Goal: Task Accomplishment & Management: Use online tool/utility

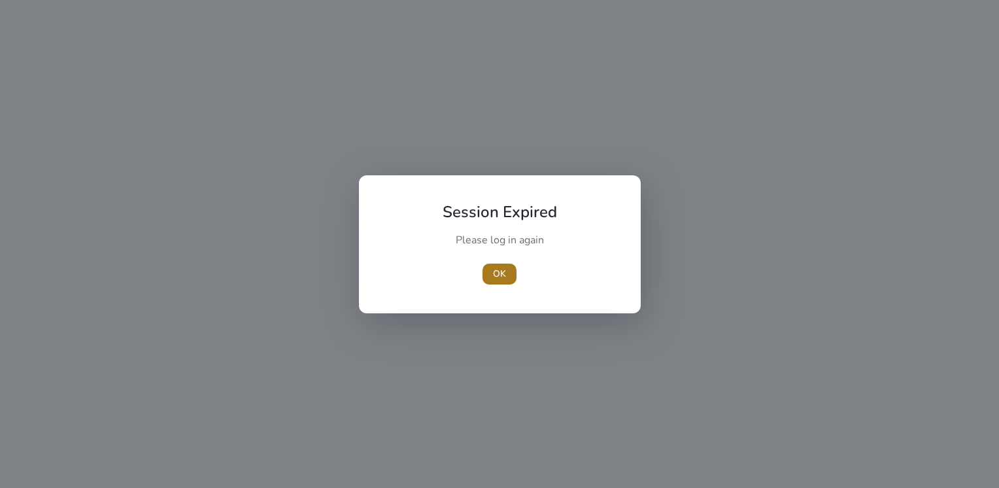
click at [498, 279] on span "OK" at bounding box center [499, 274] width 13 height 14
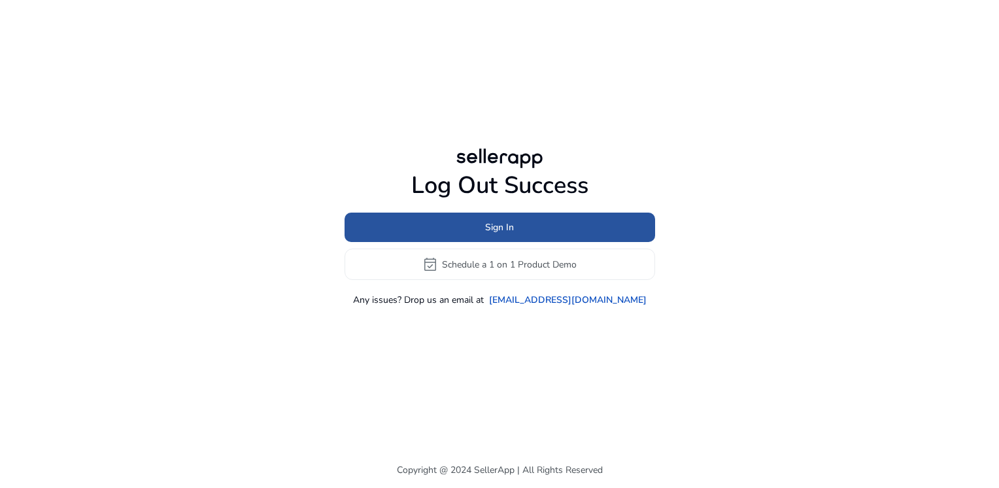
click at [492, 221] on span "Sign In" at bounding box center [499, 227] width 29 height 14
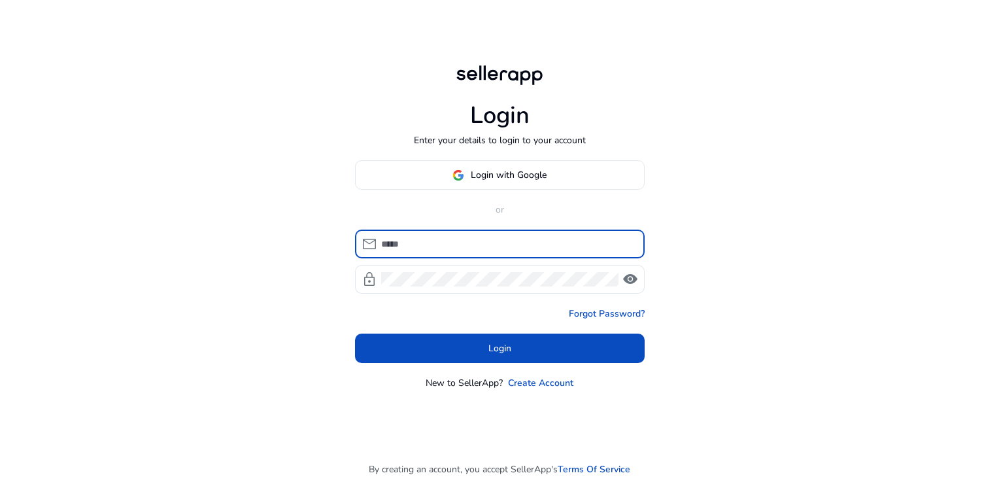
type input "**********"
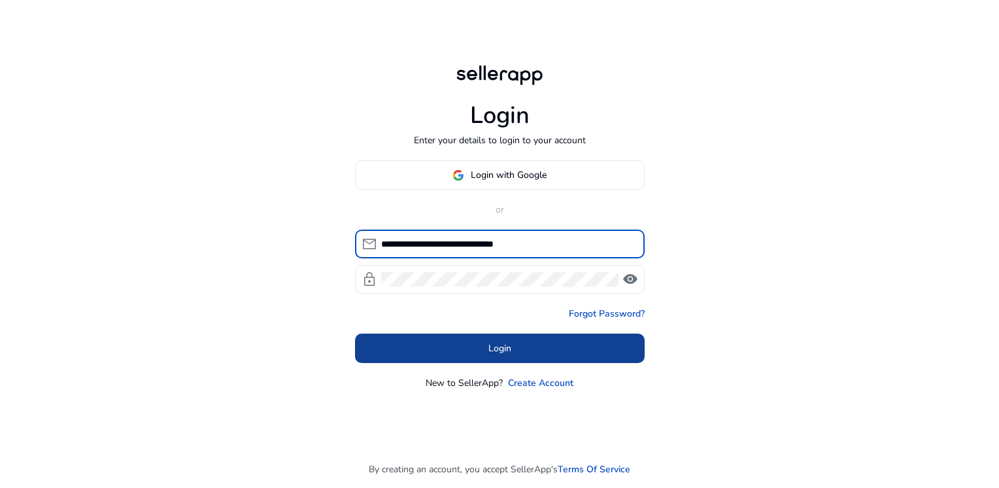
click at [492, 349] on span "Login" at bounding box center [500, 348] width 23 height 14
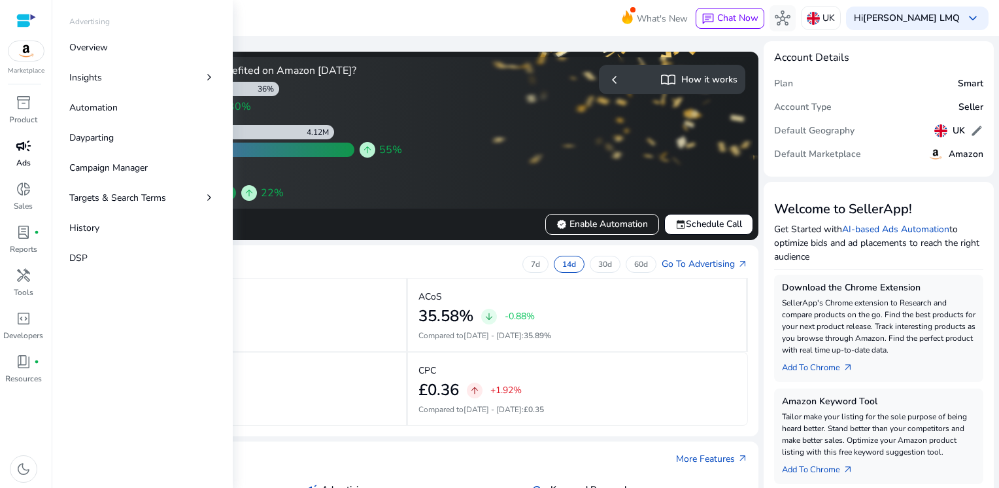
click at [24, 157] on p "Ads" at bounding box center [23, 163] width 14 height 12
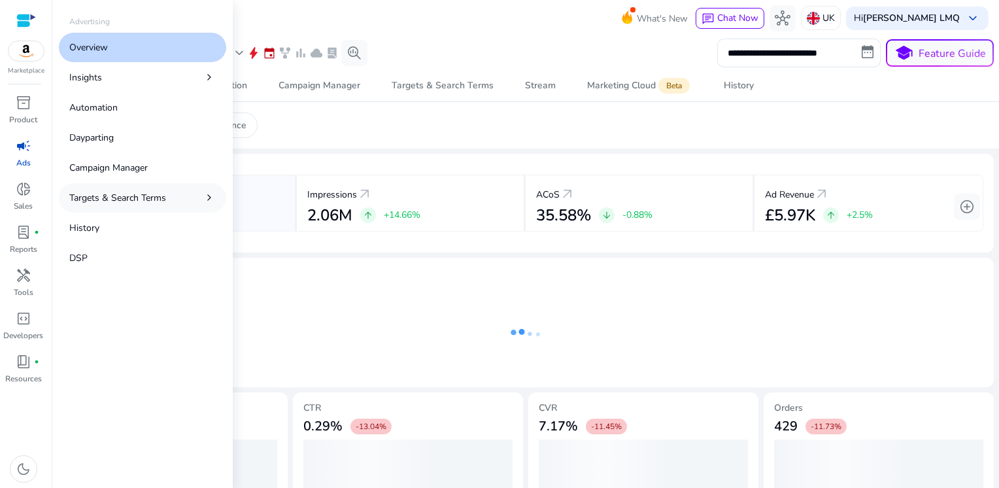
click at [152, 199] on p "Targets & Search Terms" at bounding box center [117, 198] width 97 height 14
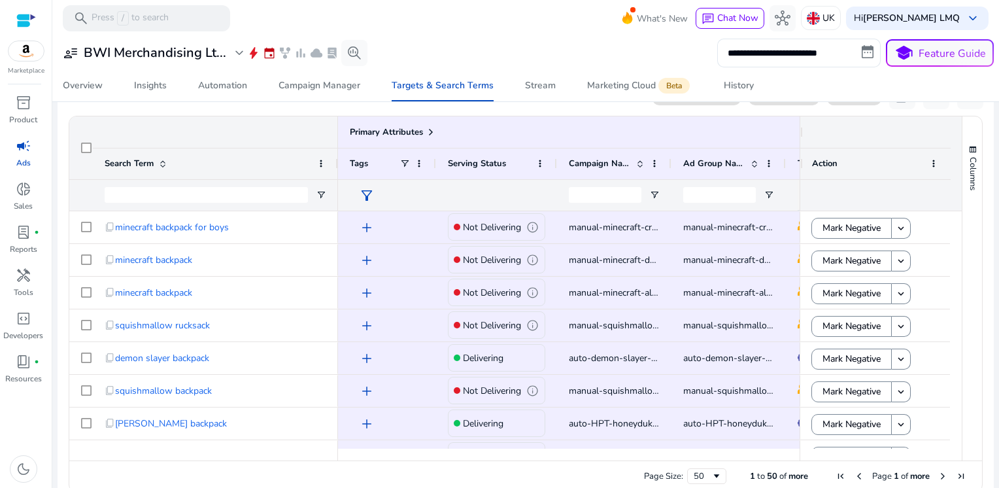
scroll to position [415, 0]
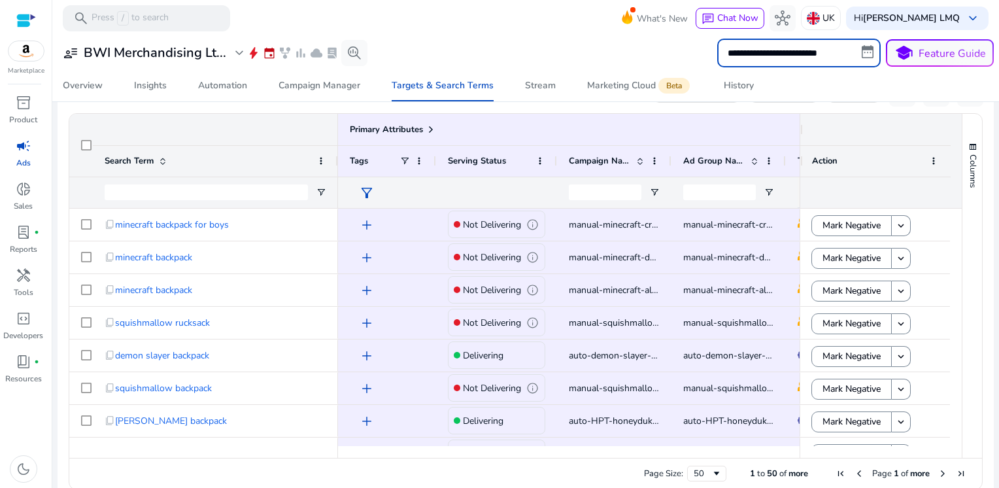
click at [801, 56] on input "**********" at bounding box center [800, 53] width 164 height 29
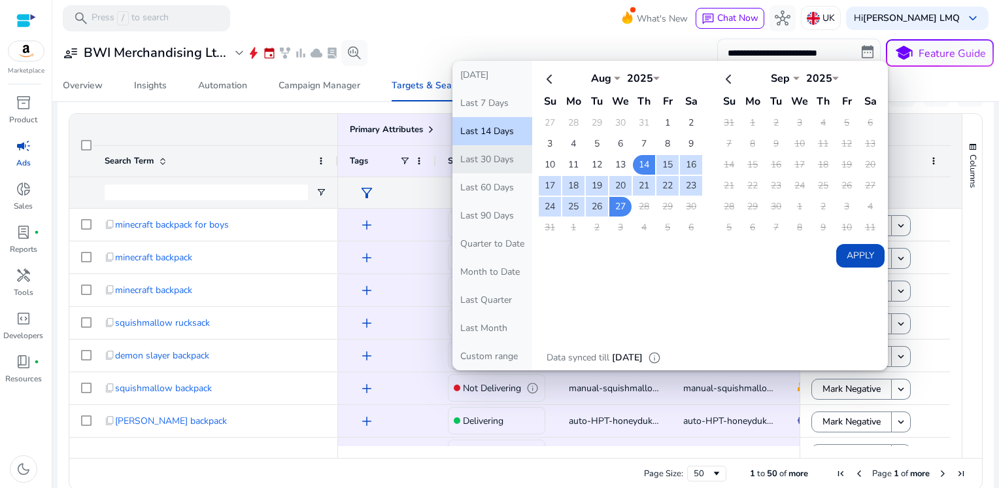
click at [483, 165] on button "Last 30 Days" at bounding box center [493, 159] width 80 height 28
type input "**********"
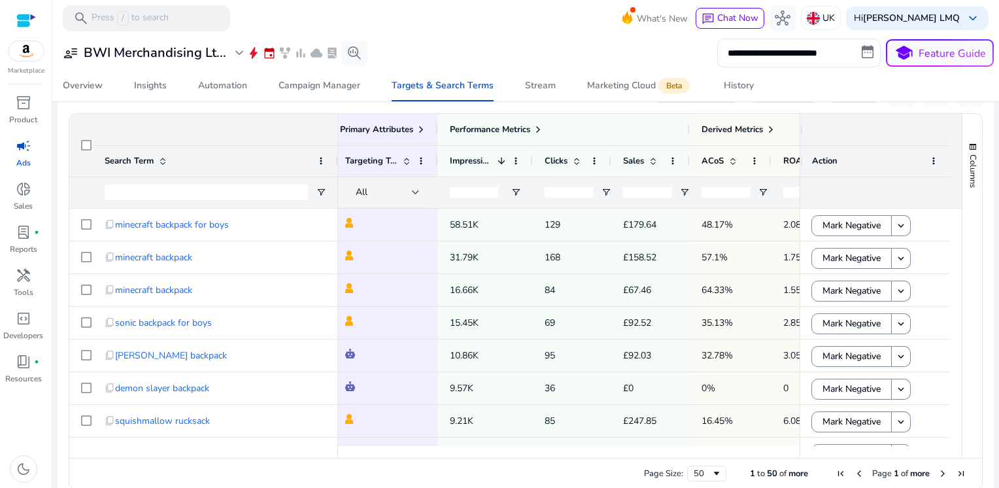
scroll to position [0, 0]
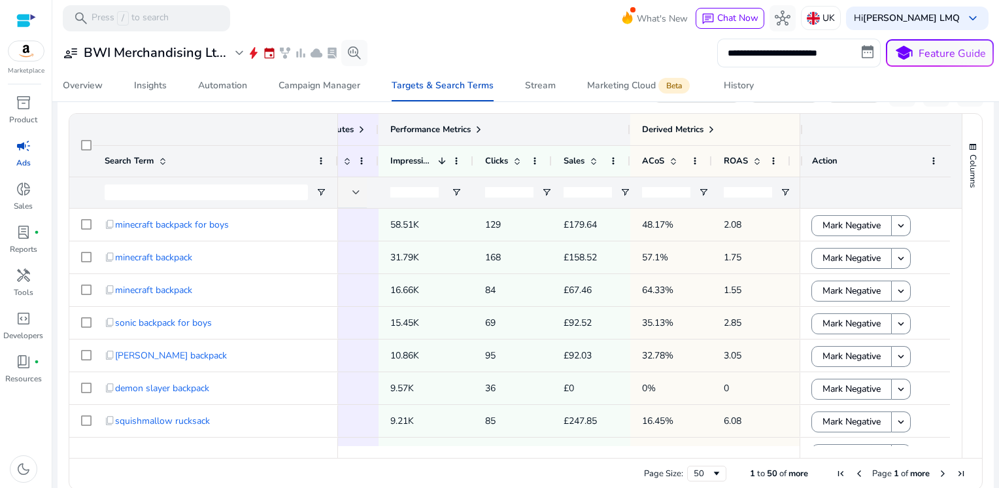
click at [479, 129] on span at bounding box center [479, 129] width 10 height 10
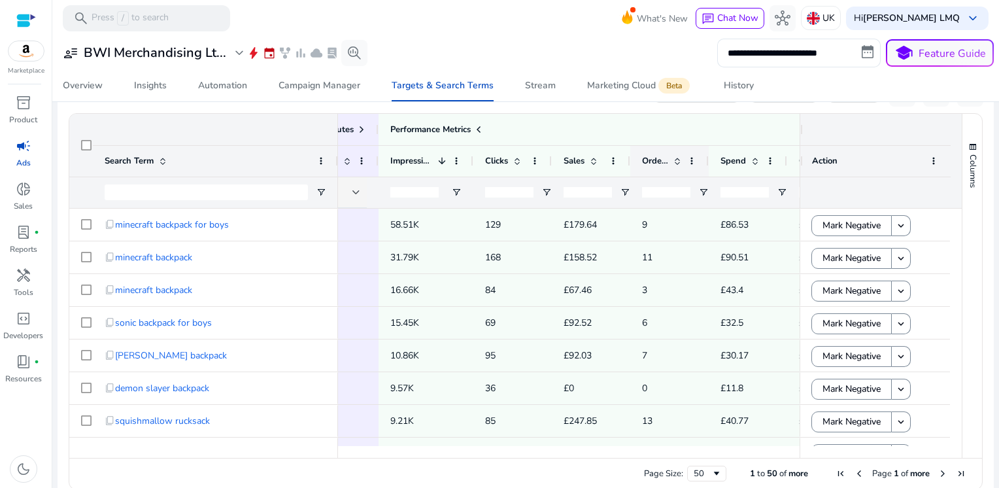
click at [691, 166] on div "Orders" at bounding box center [669, 161] width 55 height 31
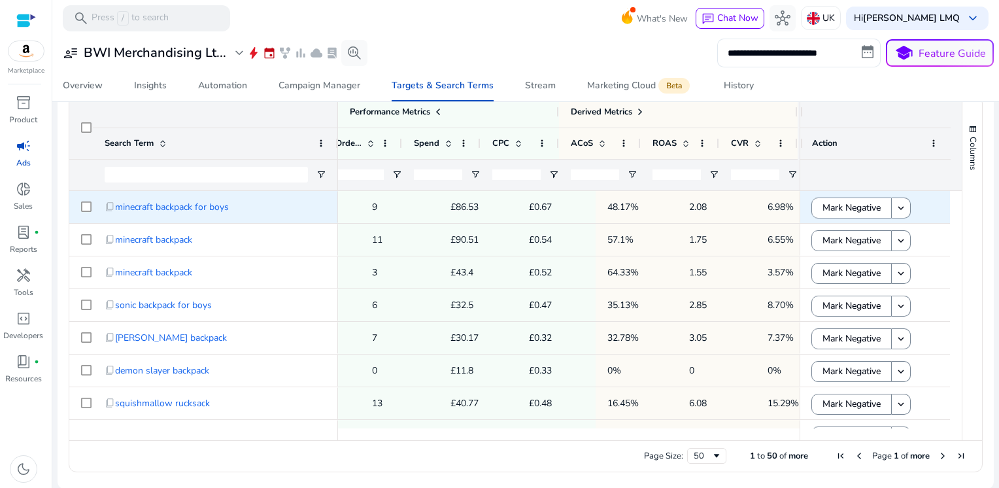
scroll to position [0, 782]
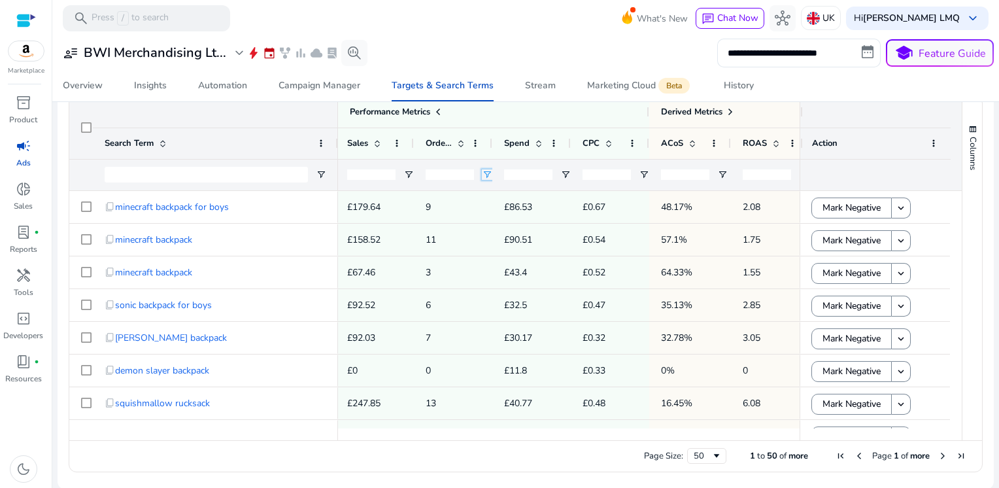
click at [483, 175] on span "Open Filter Menu" at bounding box center [487, 174] width 10 height 10
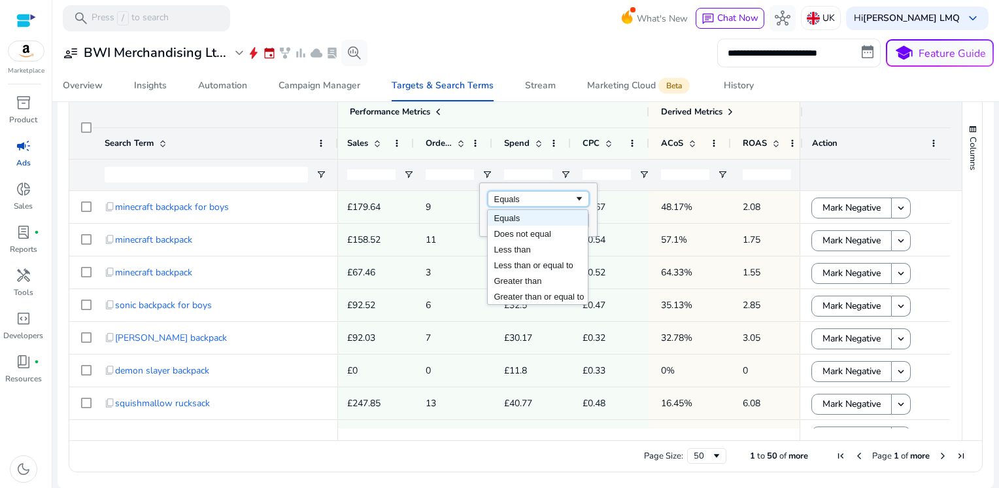
click at [581, 201] on span "Filtering operator" at bounding box center [579, 199] width 10 height 10
click at [573, 198] on div "Equals" at bounding box center [534, 199] width 80 height 10
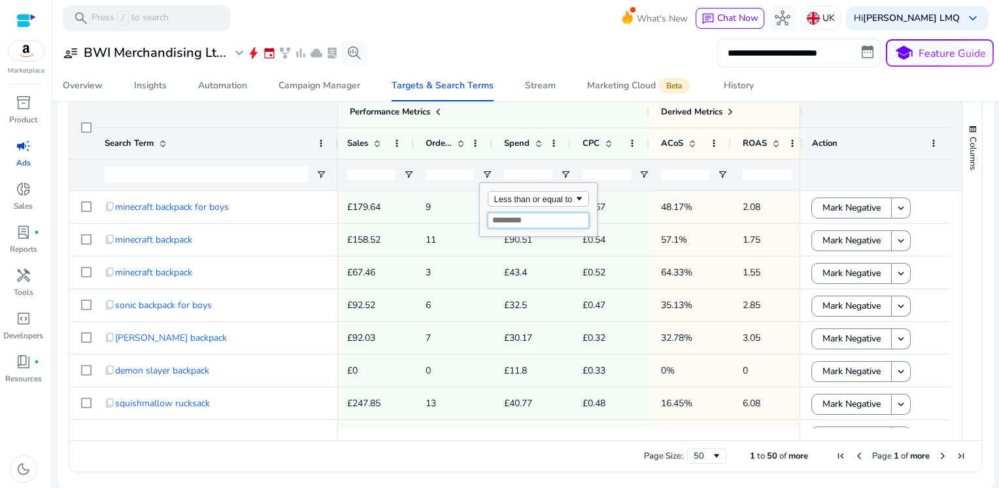
click at [538, 219] on input "Filter Value" at bounding box center [538, 221] width 101 height 16
type input "*"
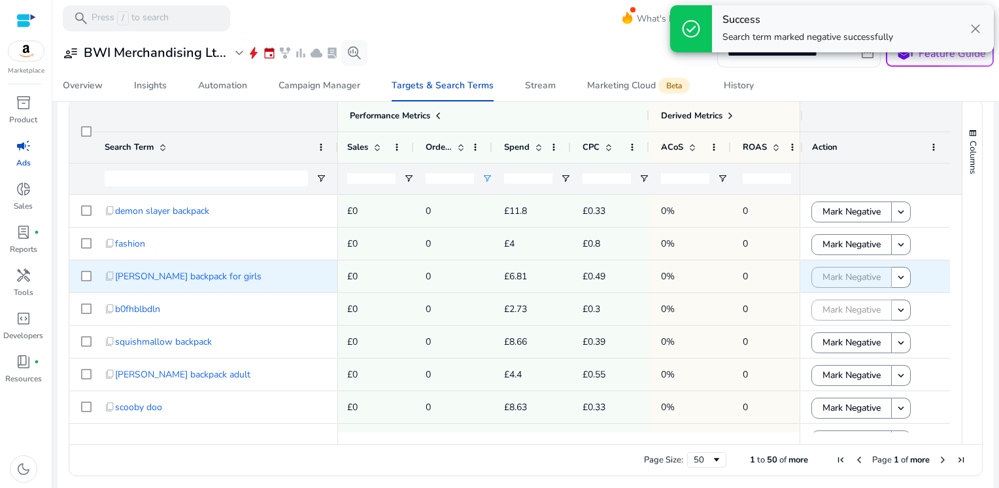
scroll to position [433, 0]
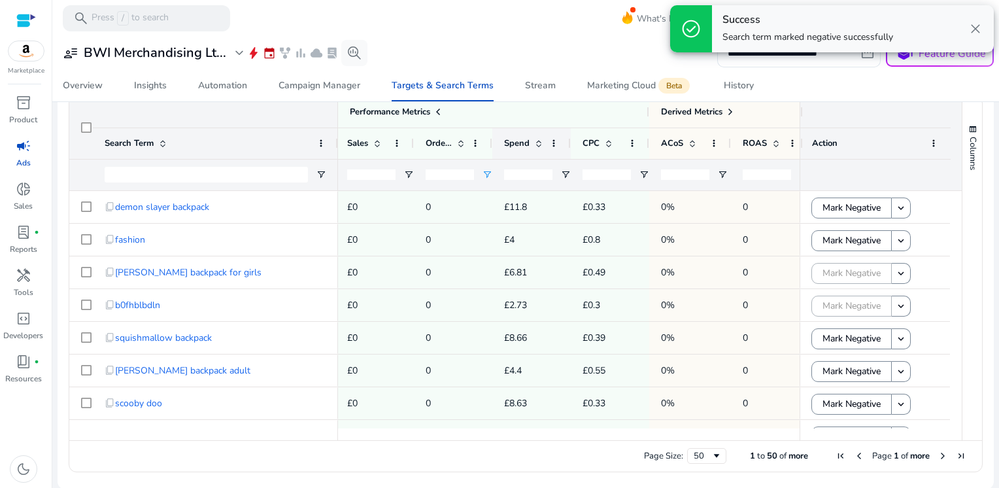
click at [541, 149] on div "Spend" at bounding box center [524, 143] width 41 height 24
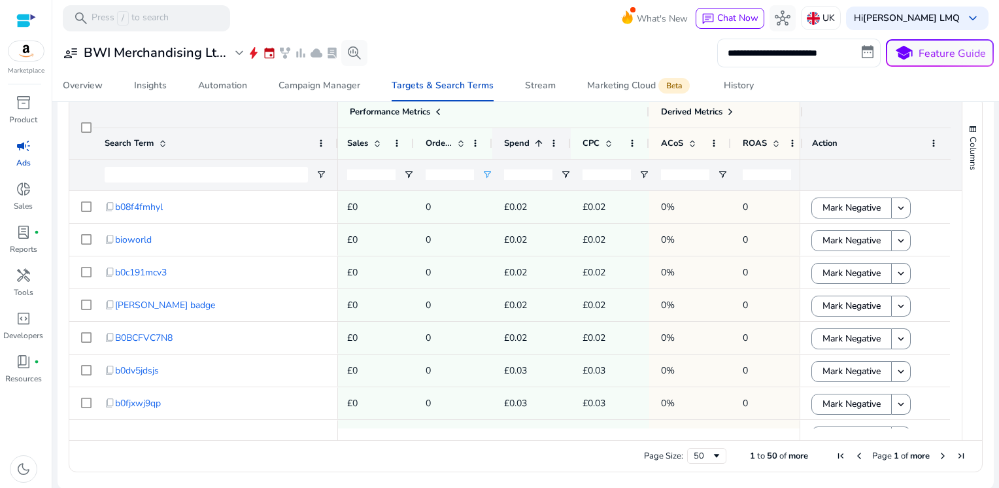
click at [541, 149] on div "Spend 1" at bounding box center [524, 143] width 41 height 24
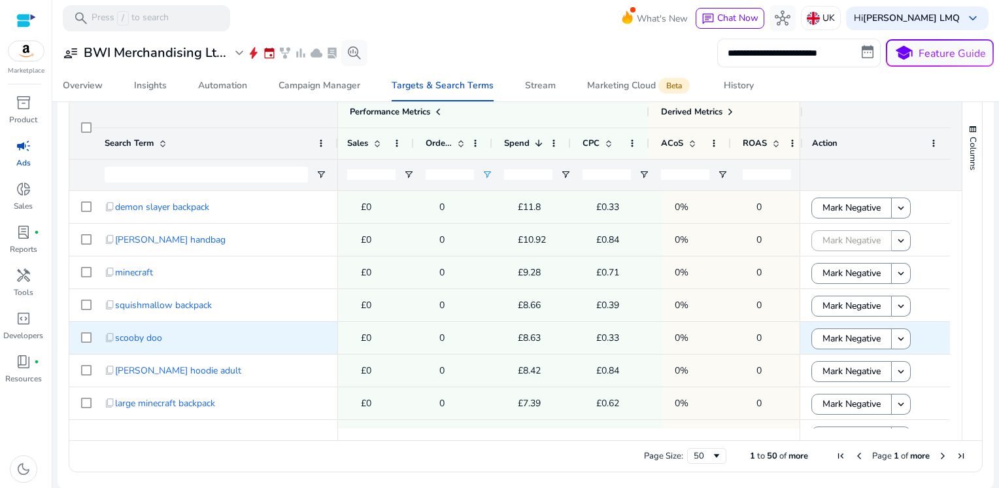
scroll to position [0, 715]
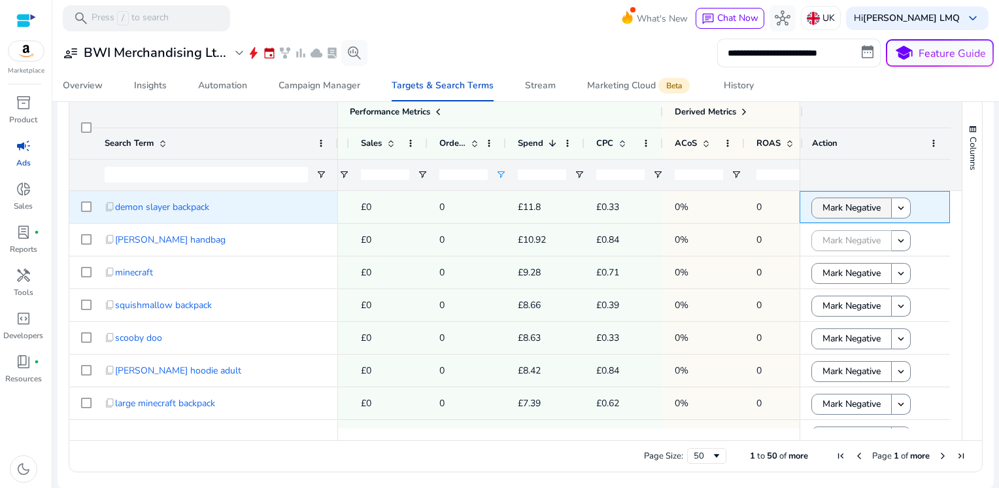
click at [856, 205] on span "Mark Negative" at bounding box center [852, 207] width 58 height 27
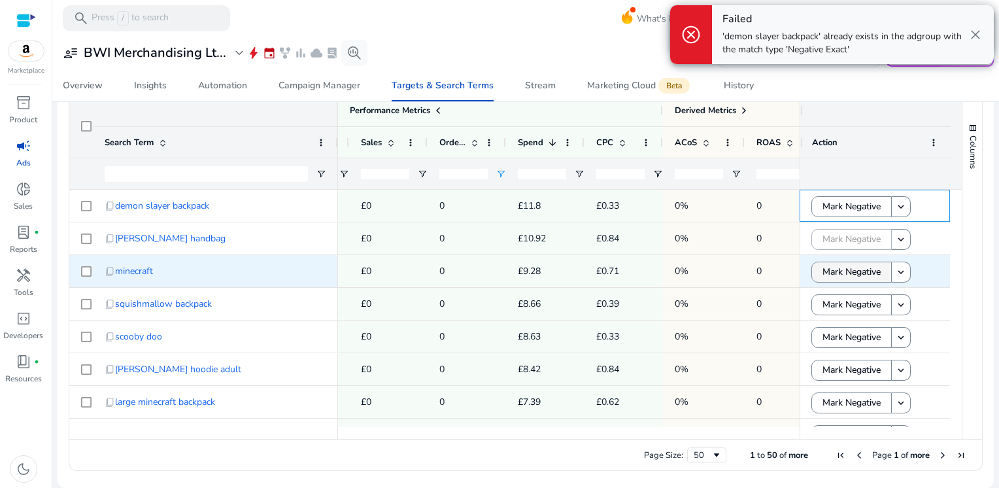
scroll to position [429, 0]
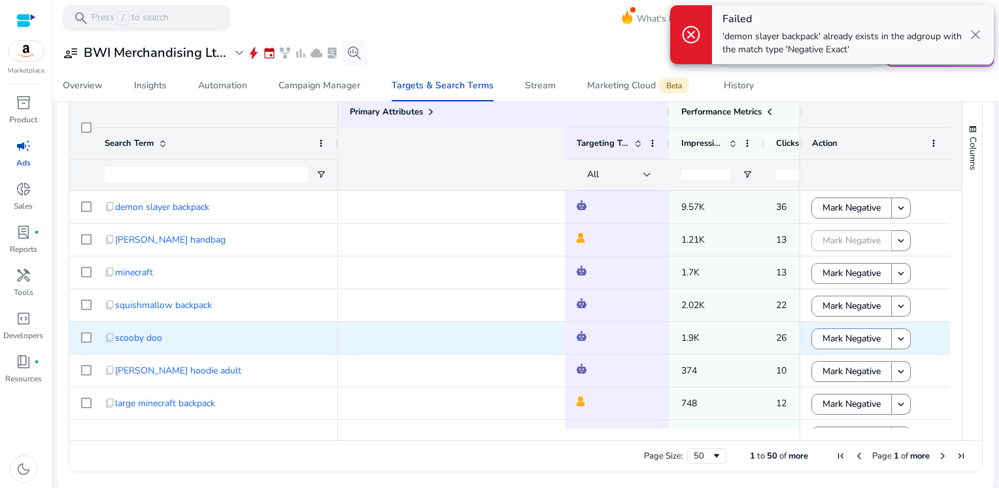
scroll to position [0, 677]
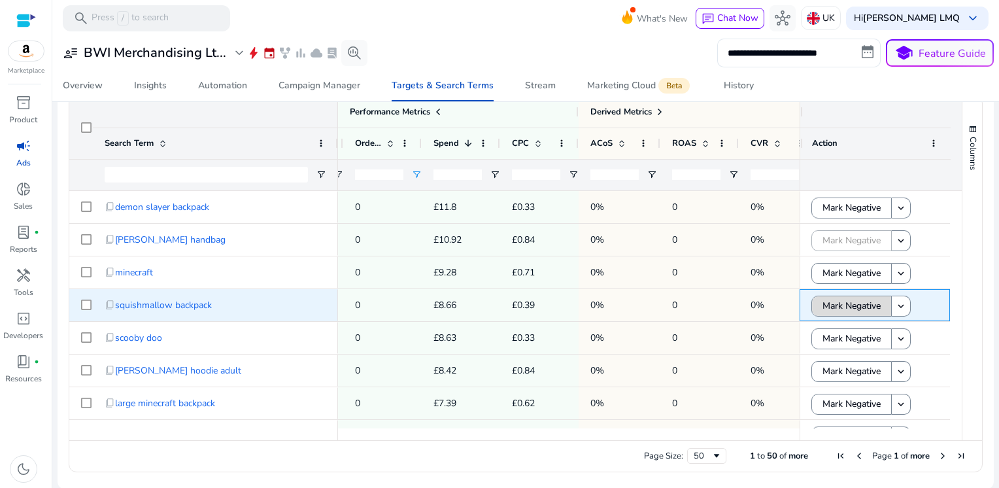
click at [827, 307] on span "Mark Negative" at bounding box center [852, 305] width 58 height 27
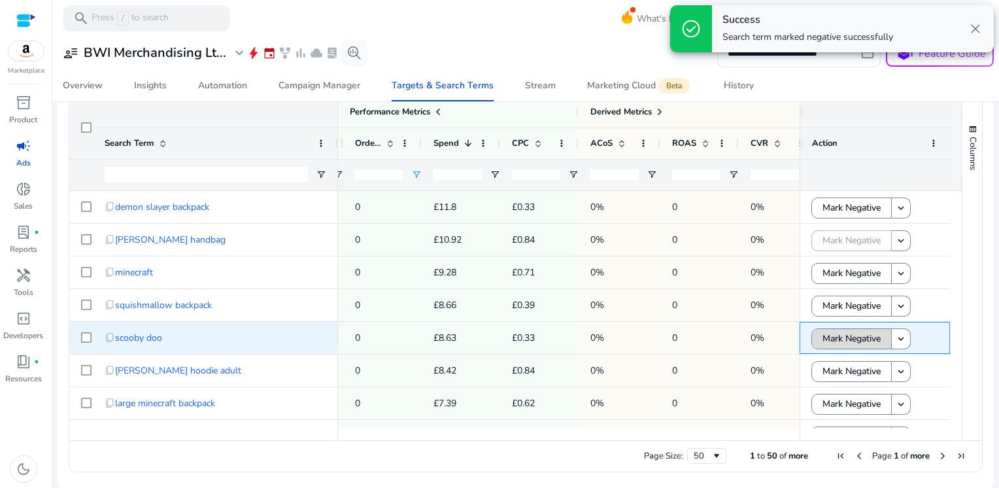
click at [837, 336] on span "Mark Negative" at bounding box center [852, 338] width 58 height 27
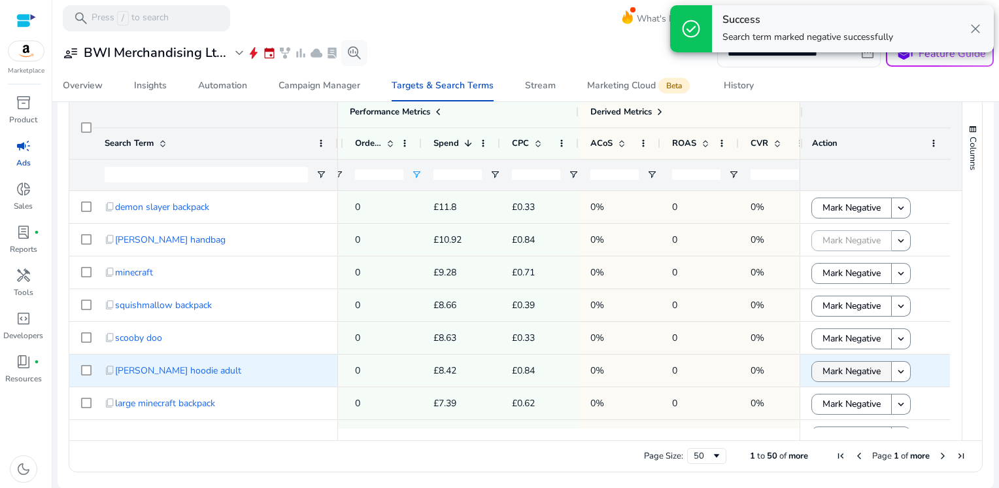
click at [831, 377] on span "Mark Negative" at bounding box center [852, 371] width 58 height 27
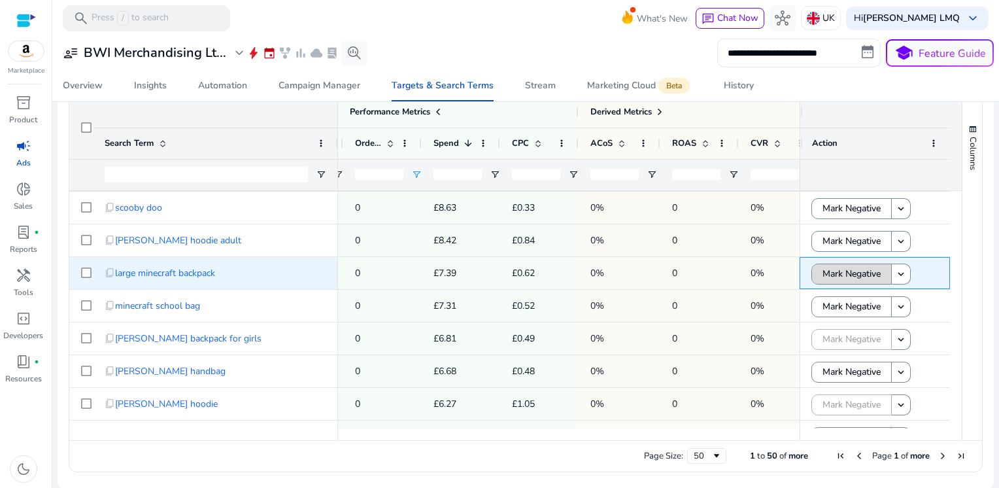
click at [833, 281] on span "Mark Negative" at bounding box center [852, 273] width 58 height 27
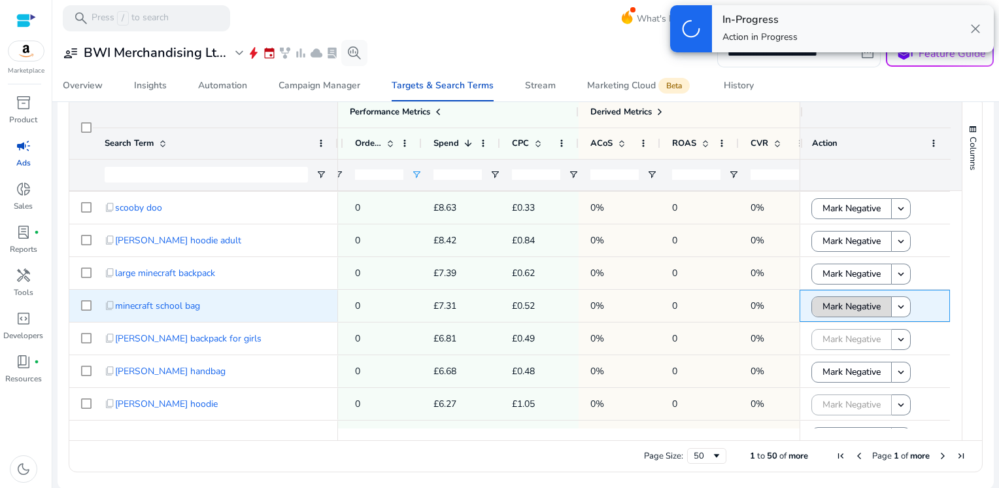
click at [838, 302] on span "Mark Negative" at bounding box center [852, 306] width 58 height 27
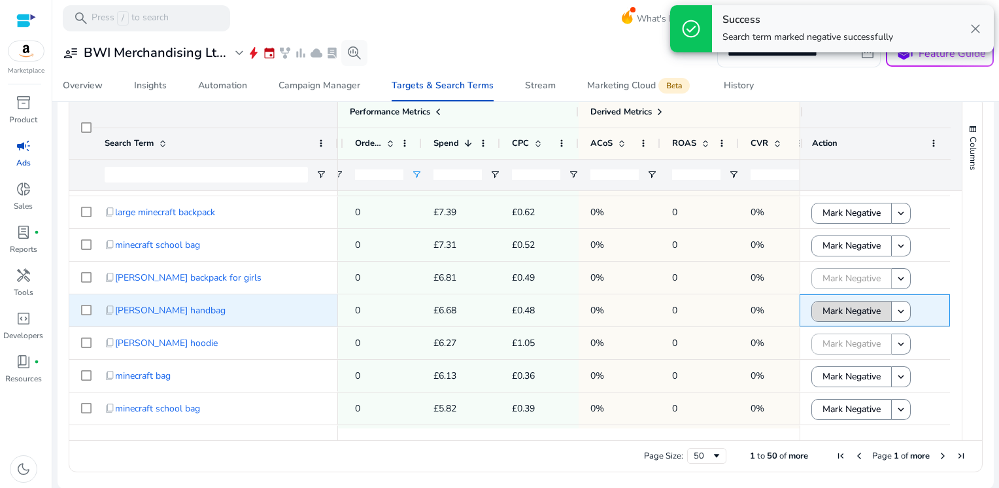
click at [856, 309] on span "Mark Negative" at bounding box center [852, 311] width 58 height 27
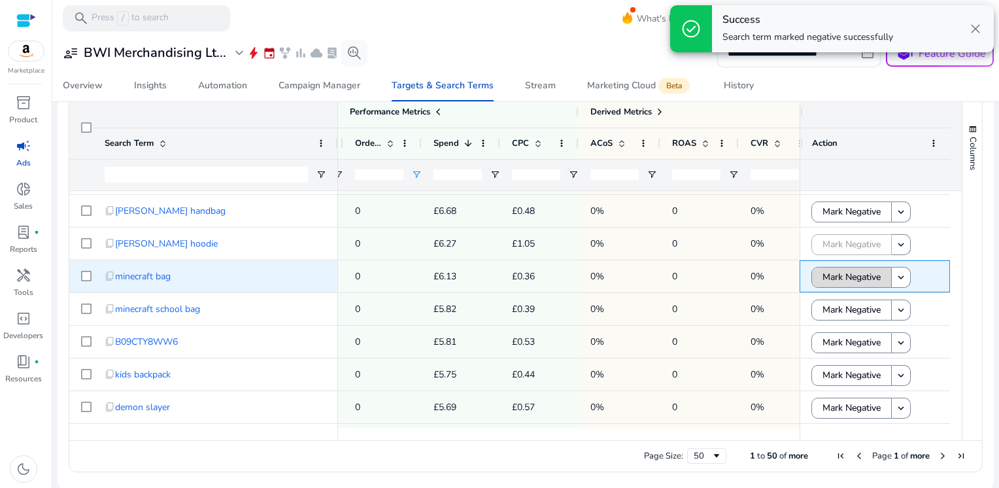
click at [842, 280] on span "Mark Negative" at bounding box center [852, 277] width 58 height 27
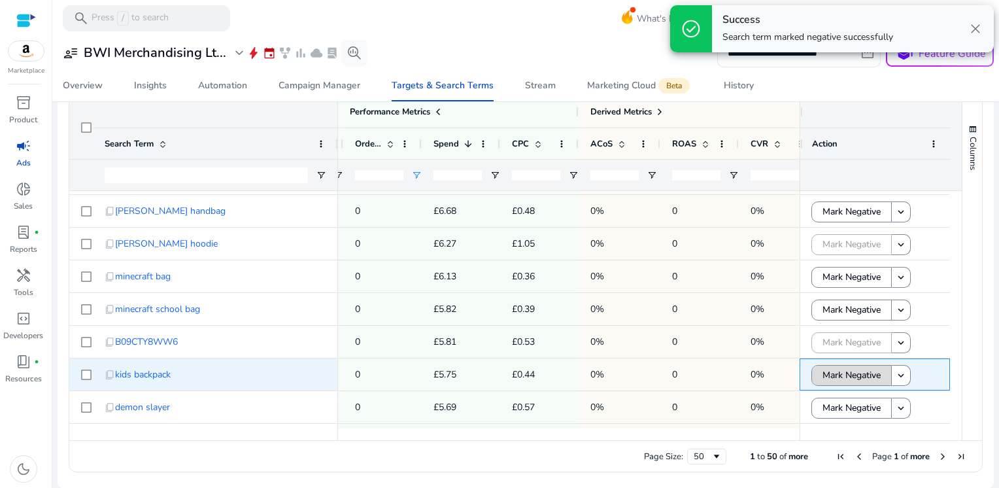
click at [840, 375] on span "Mark Negative" at bounding box center [852, 375] width 58 height 27
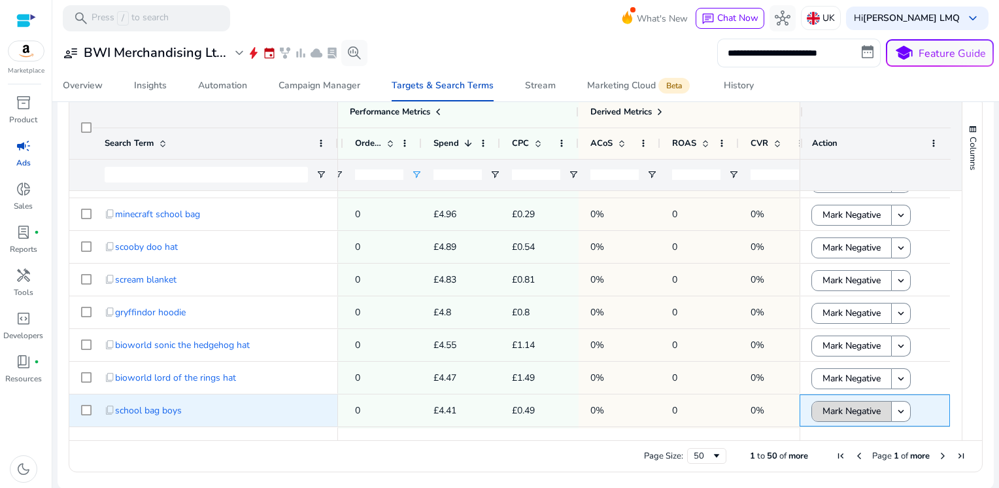
click at [843, 406] on span "Mark Negative" at bounding box center [852, 411] width 58 height 27
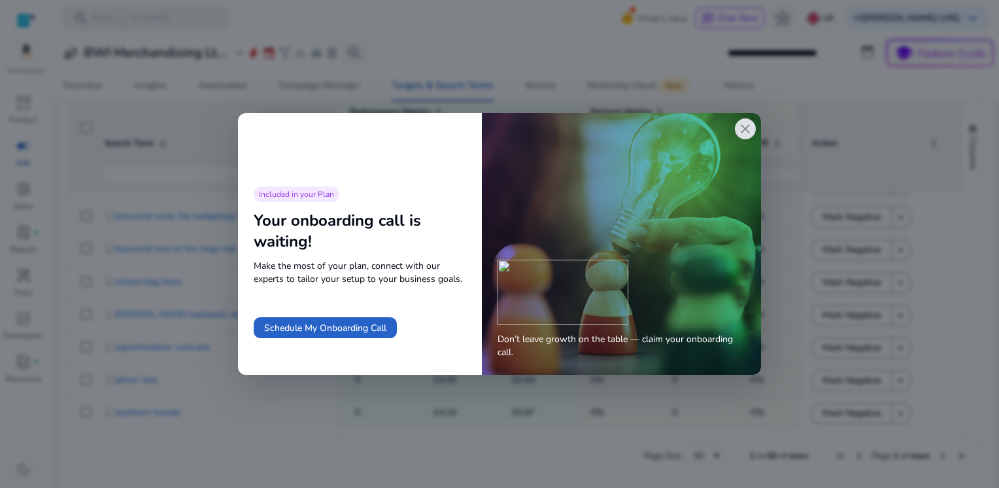
click at [735, 131] on div "close" at bounding box center [745, 128] width 21 height 21
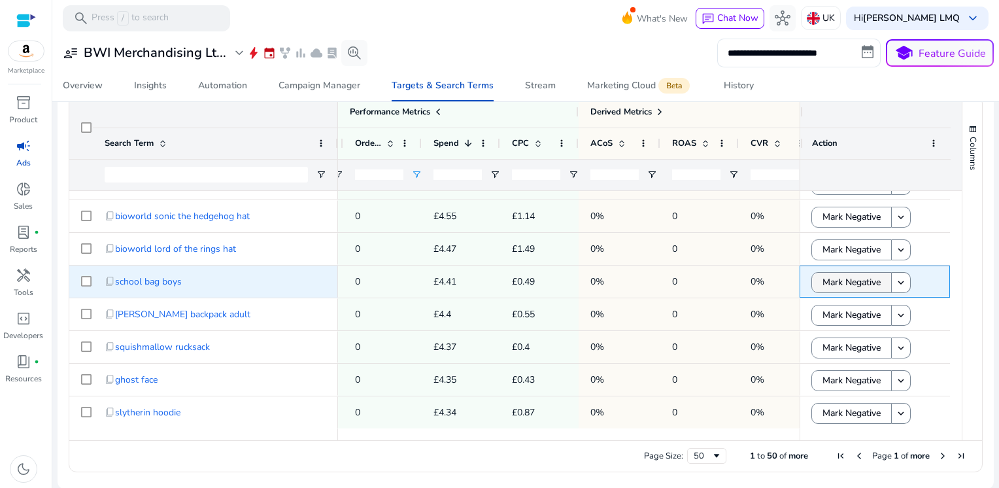
click at [846, 288] on span "Mark Negative" at bounding box center [852, 282] width 58 height 27
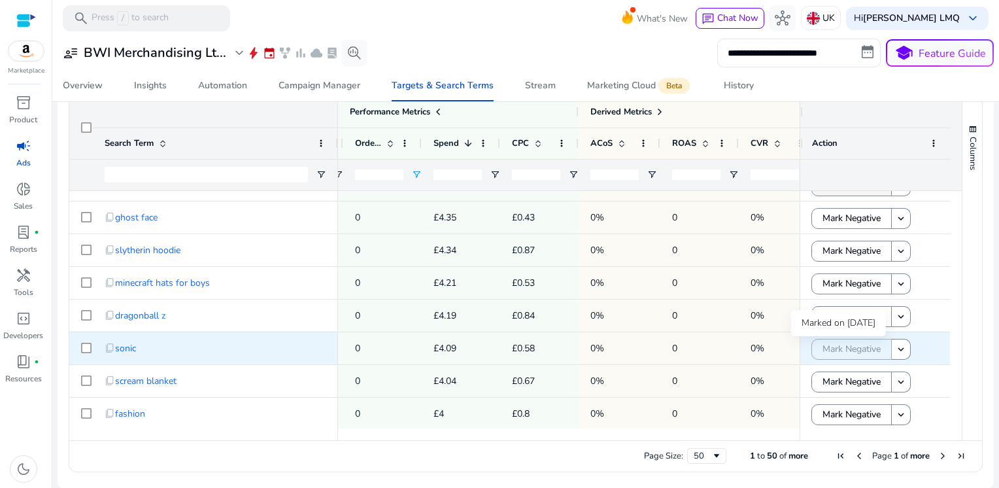
scroll to position [973, 0]
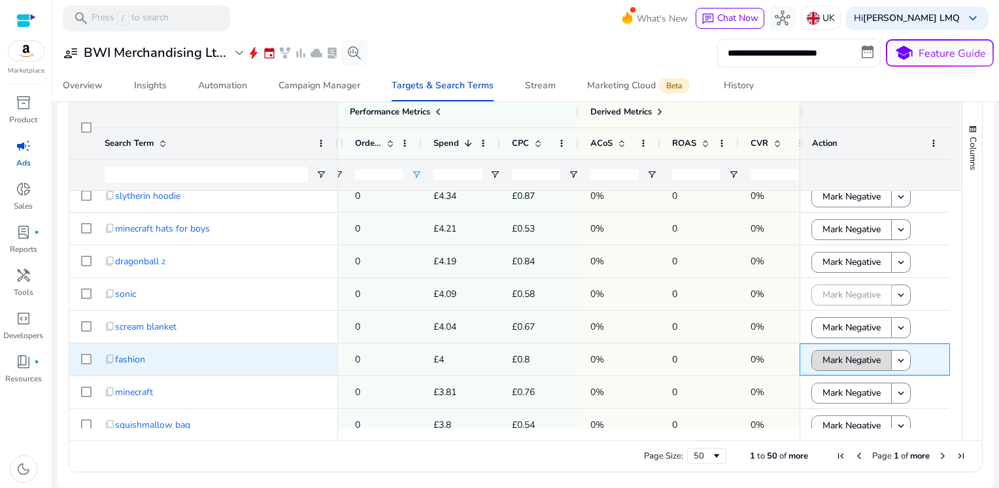
click at [839, 358] on span "Mark Negative" at bounding box center [852, 360] width 58 height 27
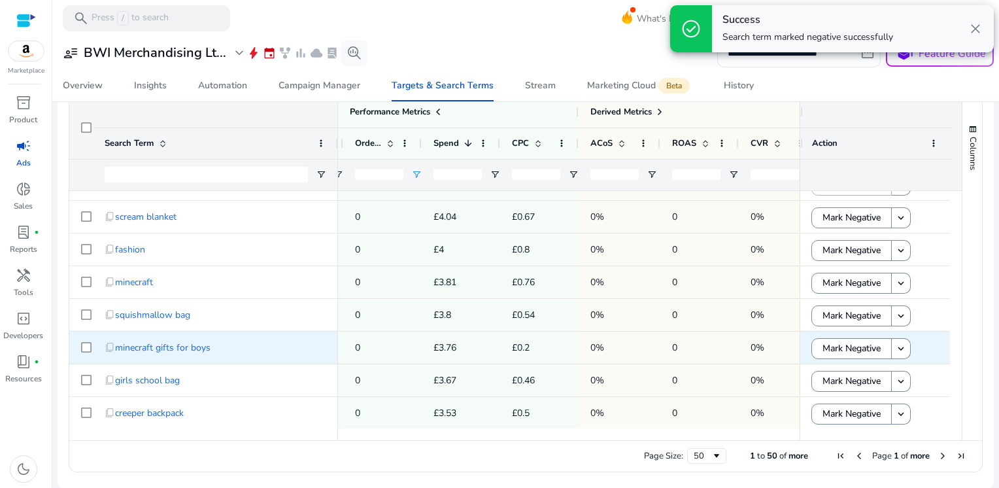
scroll to position [1135, 0]
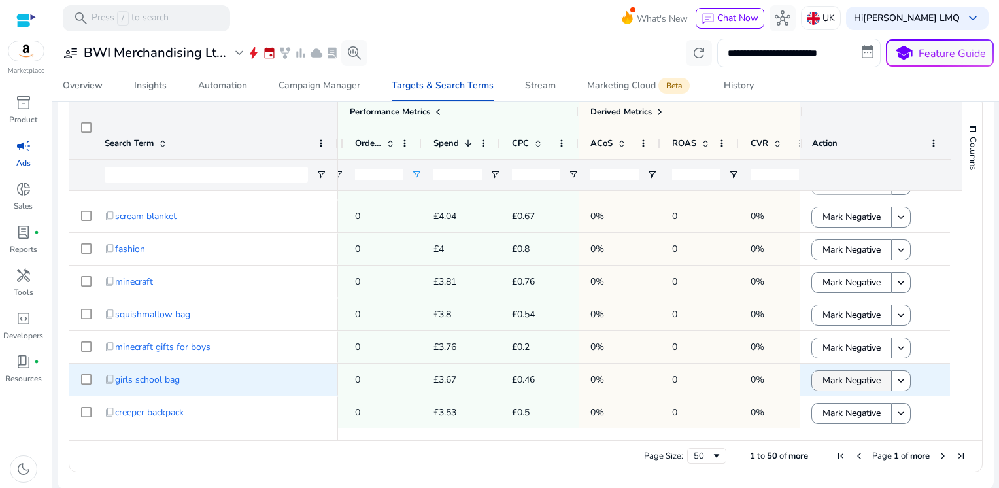
click at [840, 388] on span "Mark Negative" at bounding box center [852, 380] width 58 height 27
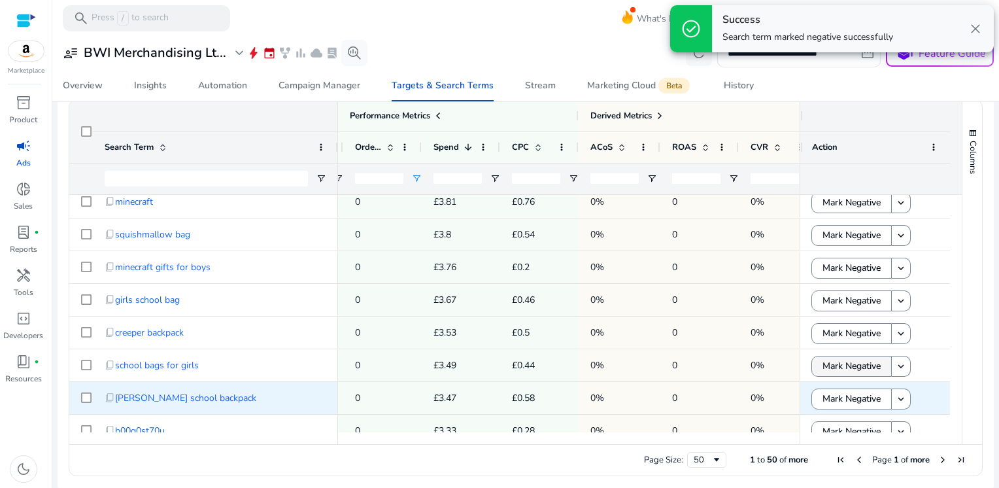
scroll to position [433, 0]
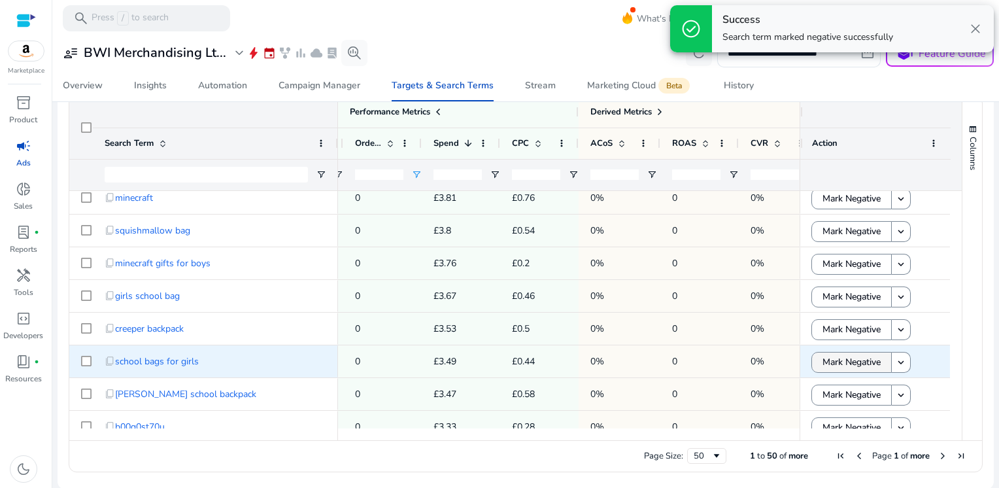
click at [841, 367] on span "Mark Negative" at bounding box center [852, 362] width 58 height 27
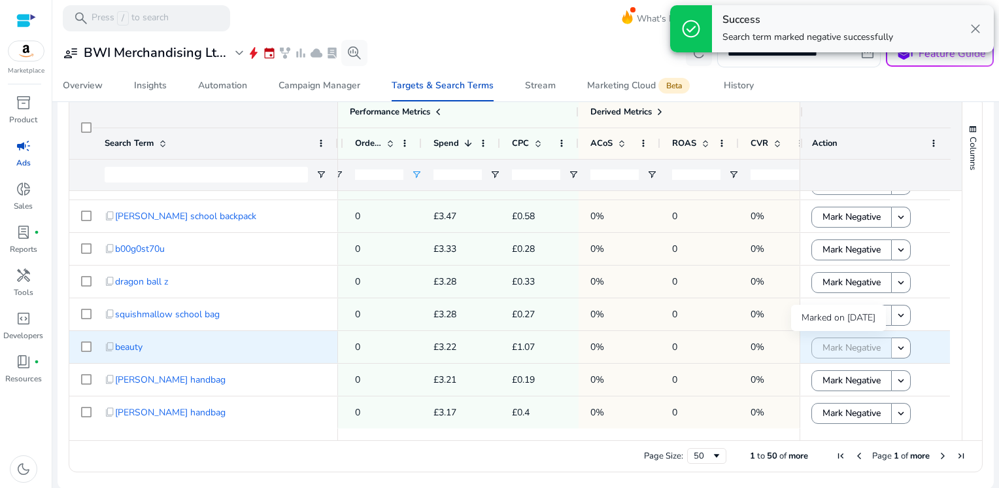
scroll to position [0, 0]
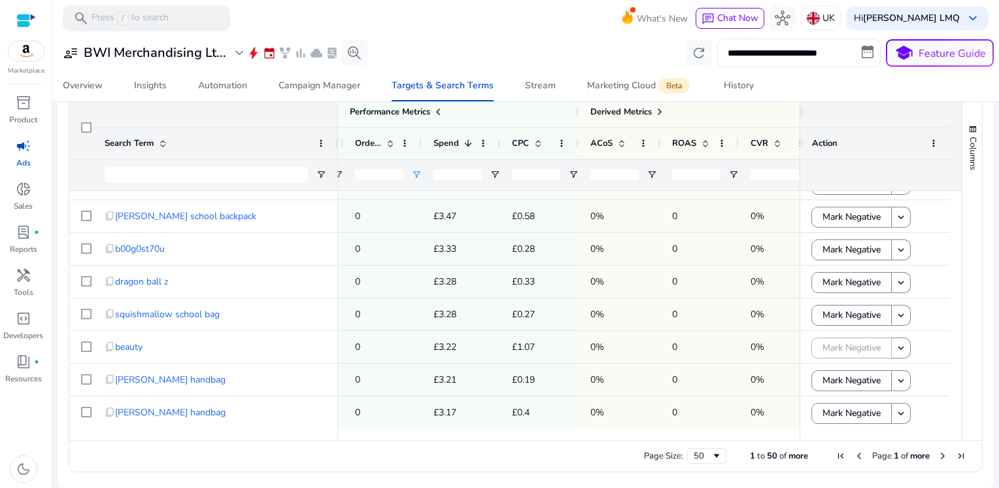
click at [938, 455] on span "Next Page" at bounding box center [943, 456] width 10 height 10
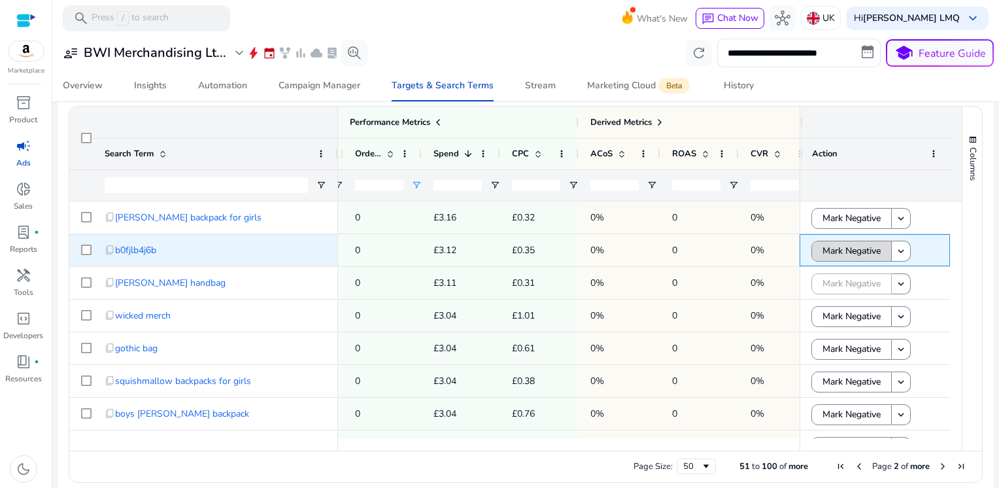
click at [841, 252] on span "Mark Negative" at bounding box center [852, 250] width 58 height 27
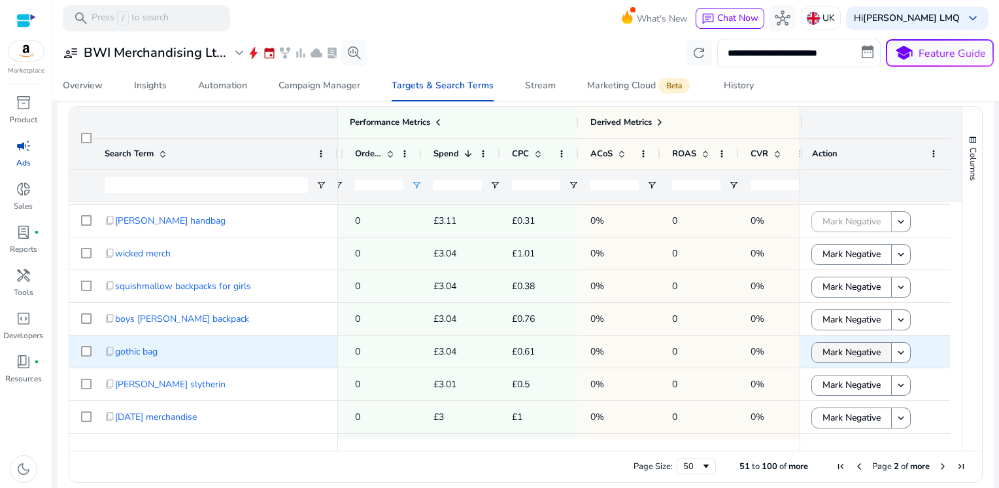
click at [847, 362] on span "Mark Negative" at bounding box center [852, 352] width 58 height 27
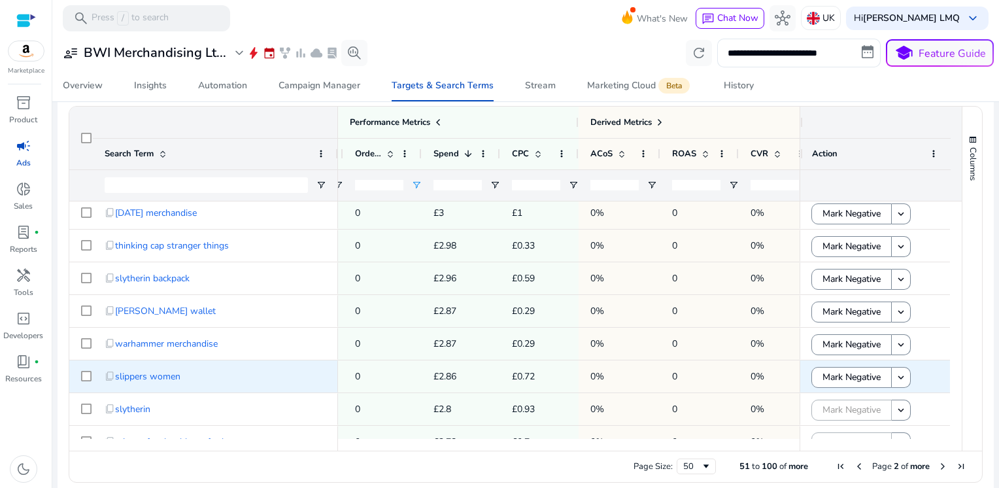
scroll to position [267, 0]
click at [850, 379] on span "Mark Negative" at bounding box center [852, 376] width 58 height 27
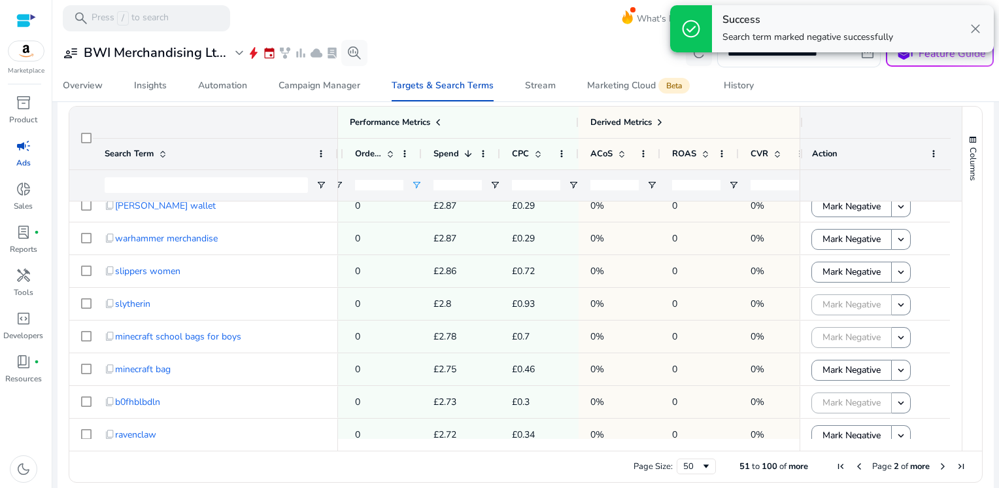
scroll to position [437, 0]
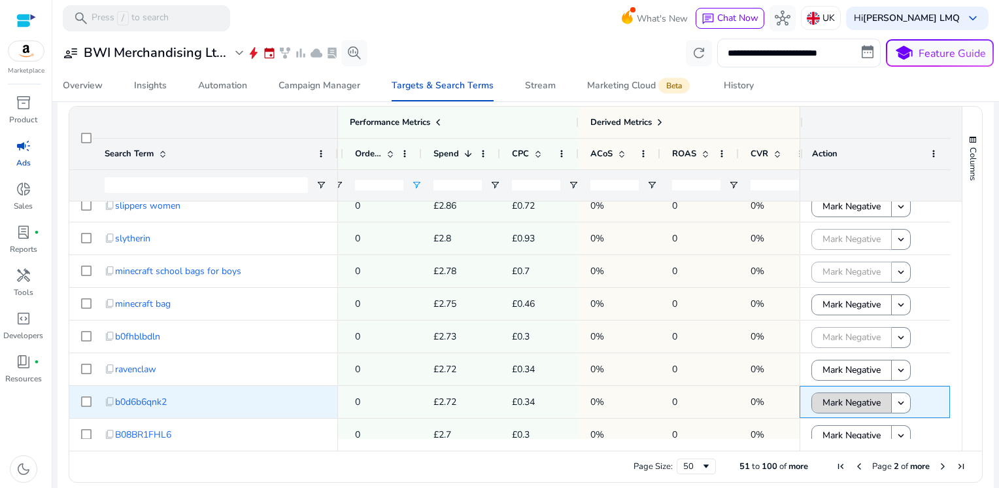
click at [834, 400] on span "Mark Negative" at bounding box center [852, 402] width 58 height 27
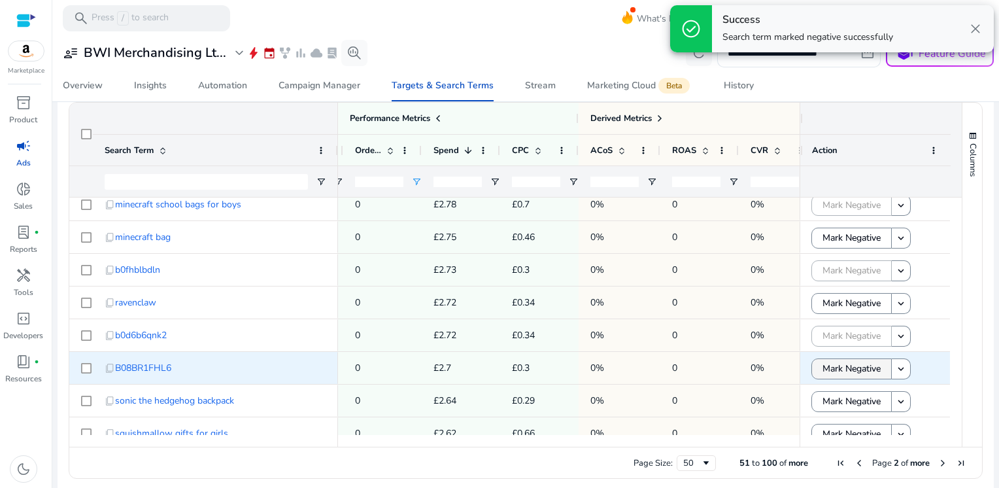
scroll to position [419, 0]
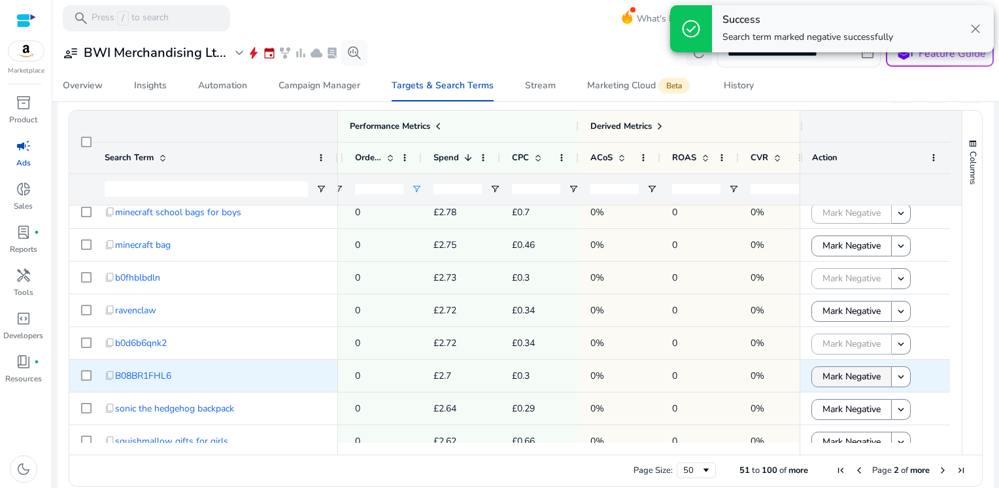
click at [835, 379] on span "Mark Negative" at bounding box center [852, 376] width 58 height 27
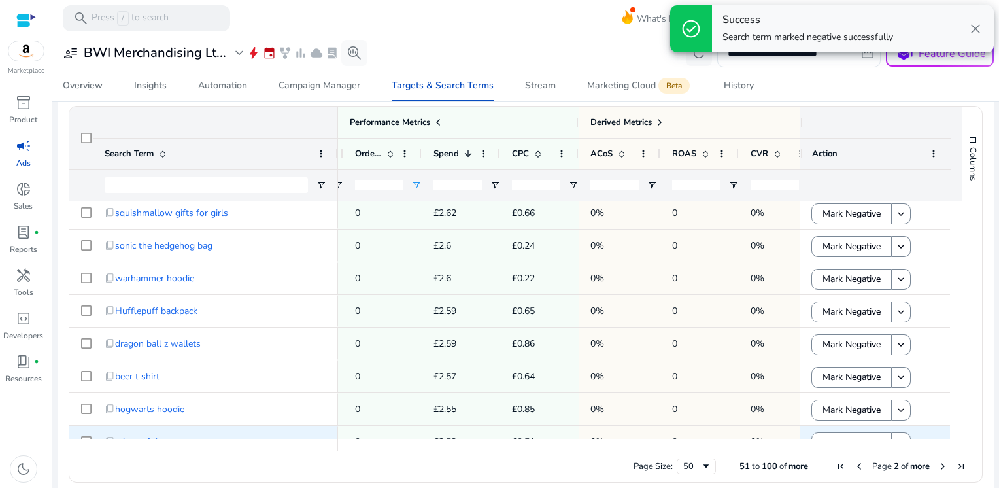
scroll to position [773, 0]
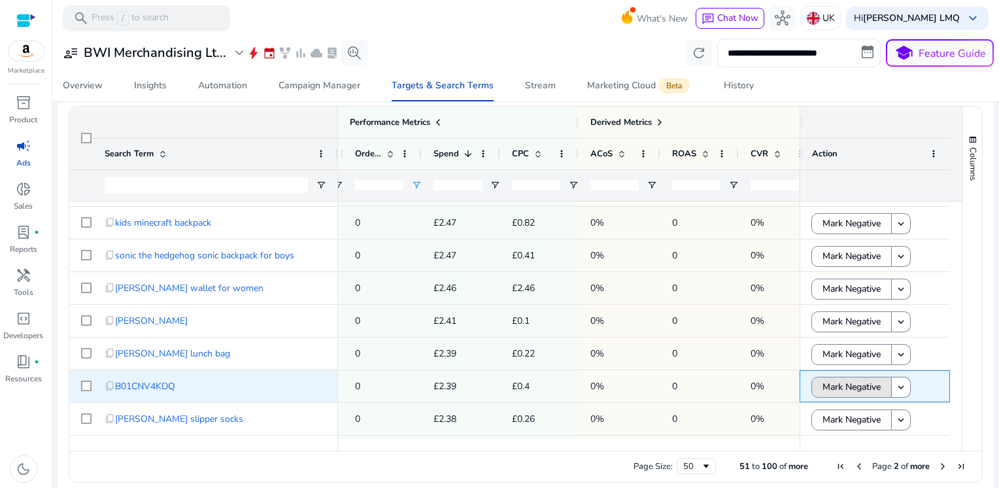
click at [835, 379] on span "Mark Negative" at bounding box center [852, 386] width 58 height 27
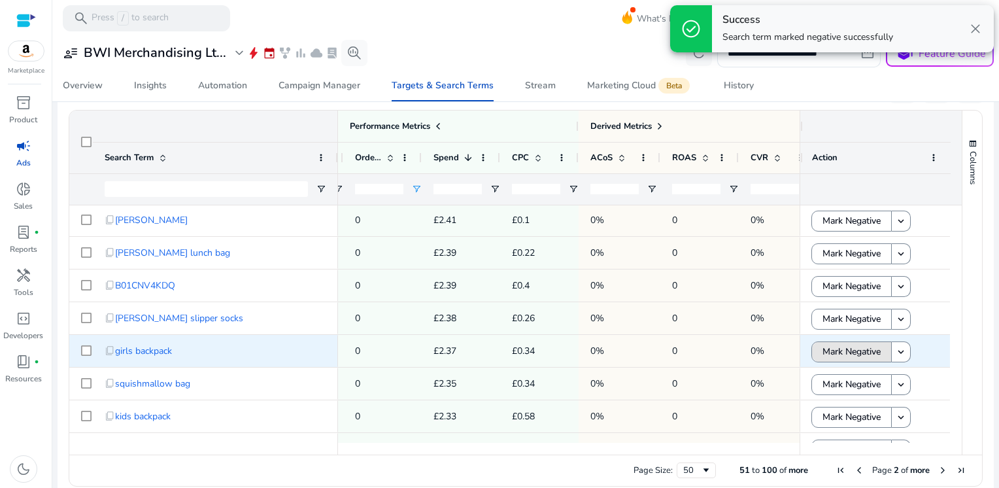
click at [835, 351] on span "Mark Negative" at bounding box center [852, 351] width 58 height 27
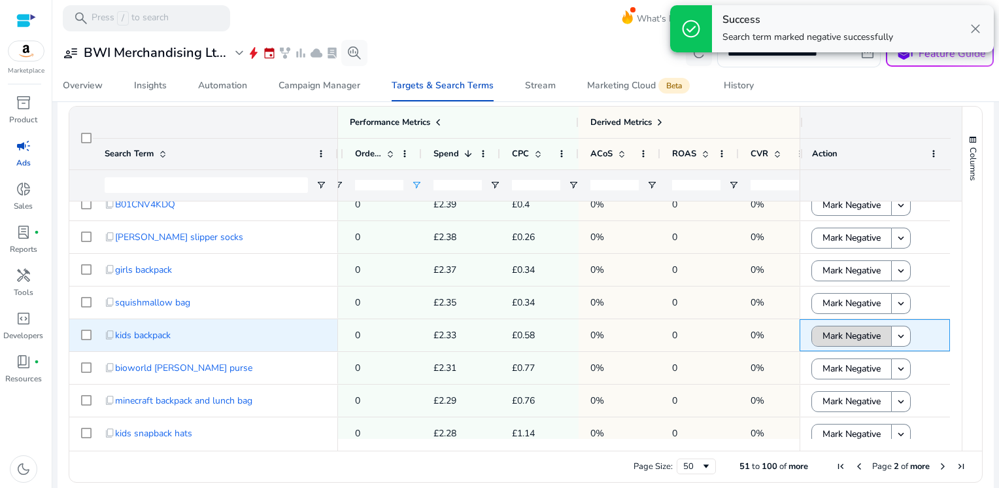
click at [835, 341] on span "Mark Negative" at bounding box center [852, 335] width 58 height 27
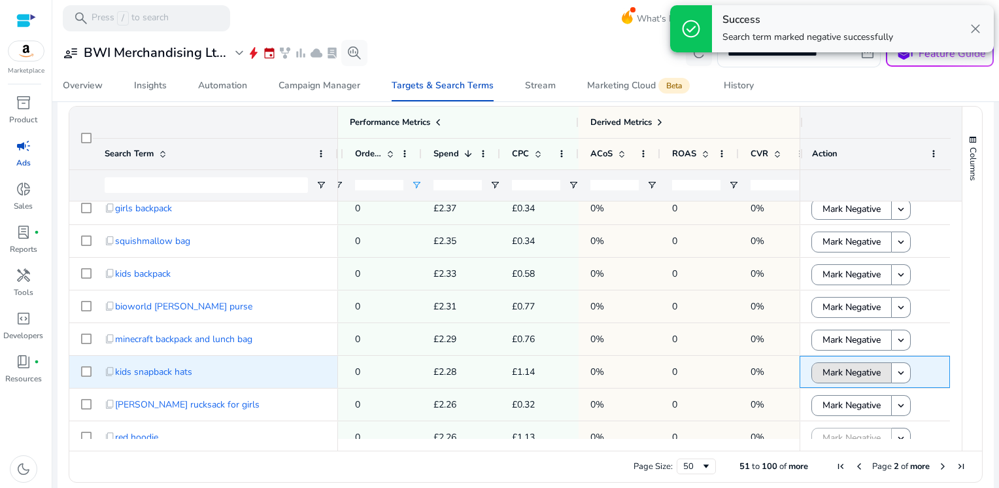
click at [840, 373] on span "Mark Negative" at bounding box center [852, 372] width 58 height 27
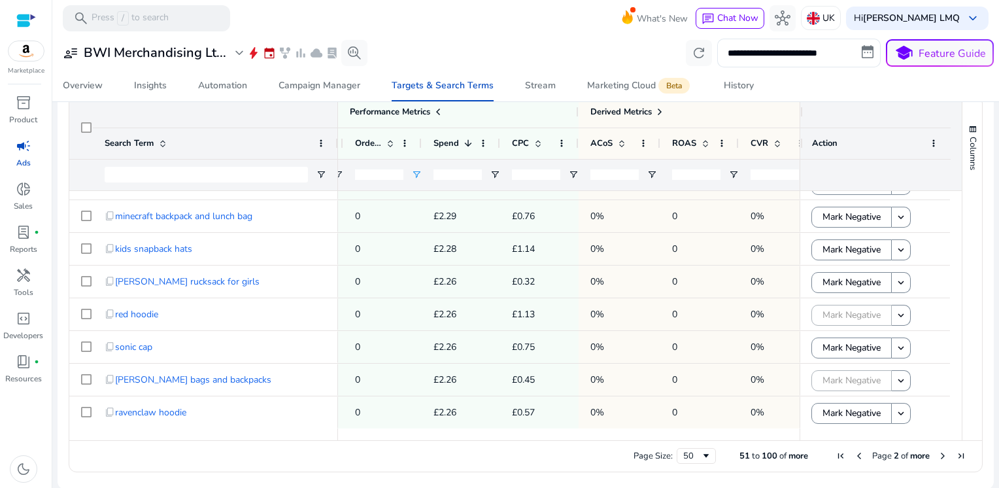
click at [938, 457] on span "Next Page" at bounding box center [943, 456] width 10 height 10
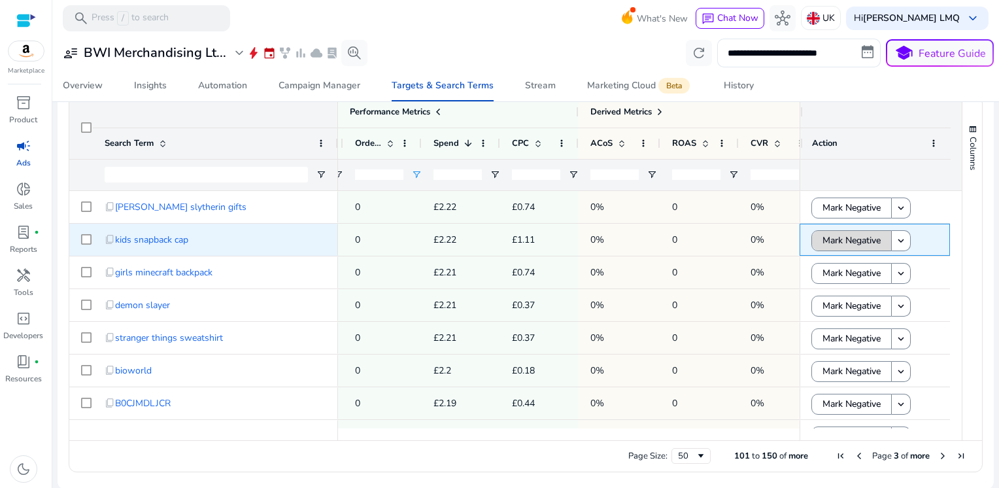
click at [845, 241] on span "Mark Negative" at bounding box center [852, 240] width 58 height 27
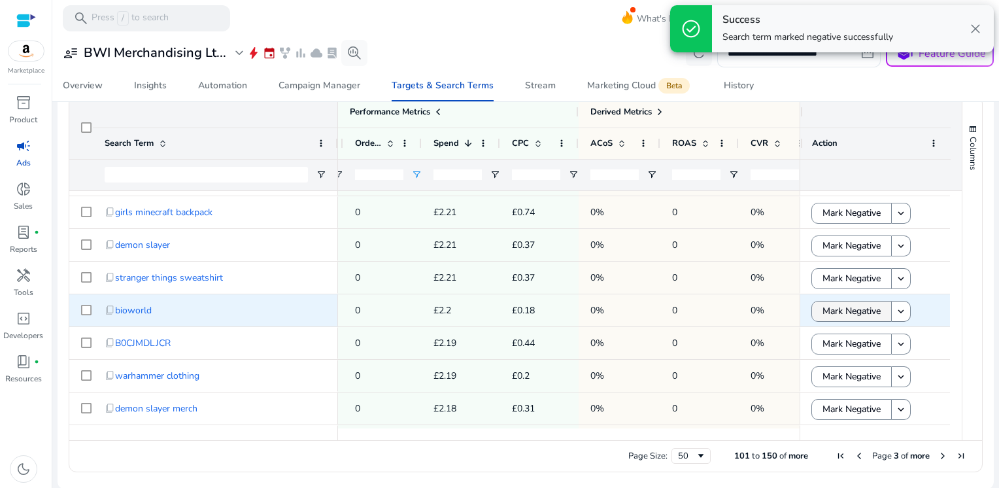
click at [848, 313] on span "Mark Negative" at bounding box center [852, 311] width 58 height 27
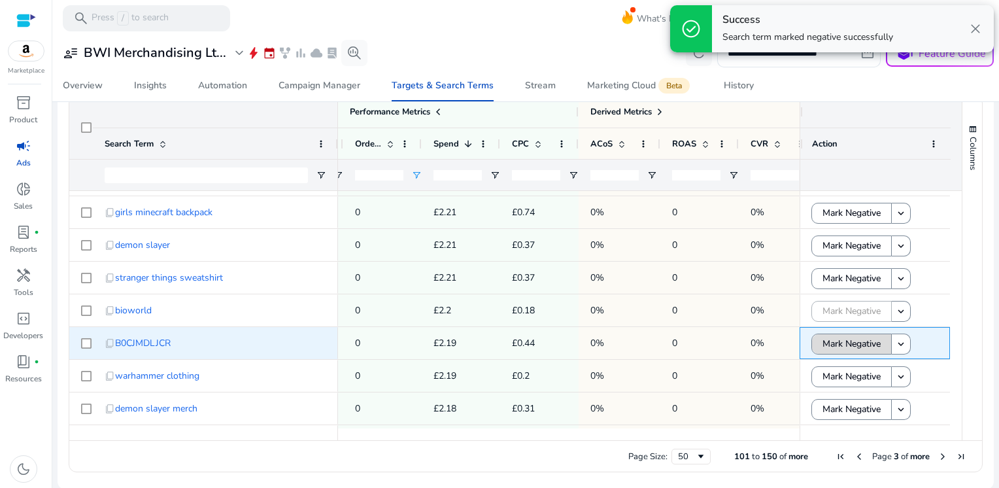
click at [842, 344] on span "Mark Negative" at bounding box center [852, 343] width 58 height 27
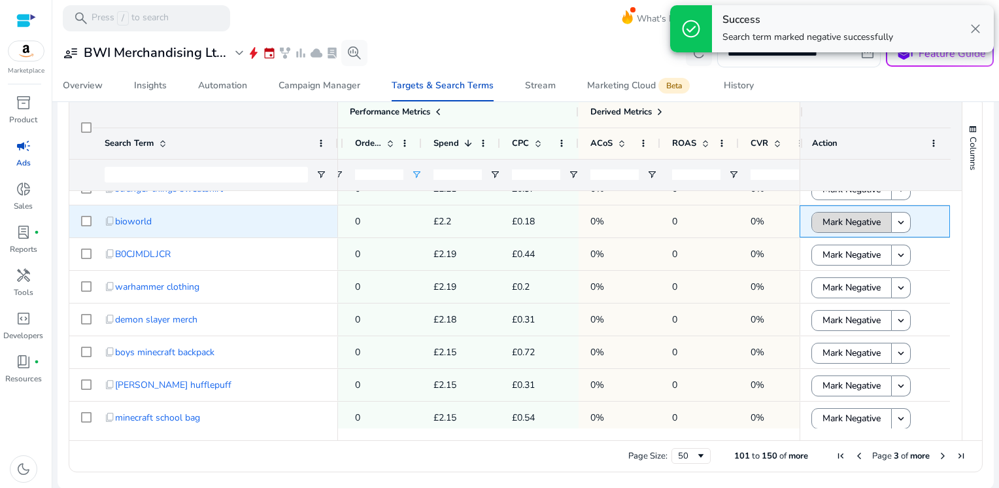
click at [850, 224] on span "Mark Negative" at bounding box center [852, 222] width 58 height 27
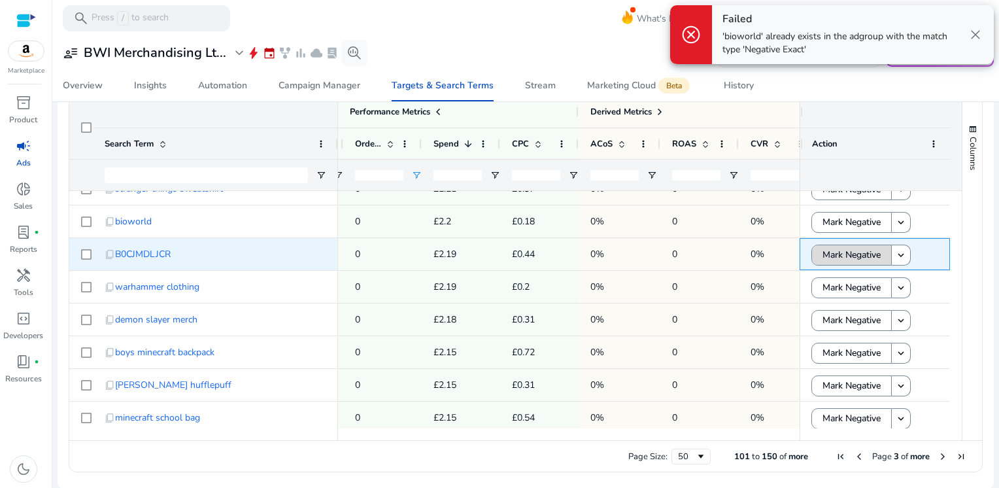
click at [842, 252] on span "Mark Negative" at bounding box center [852, 254] width 58 height 27
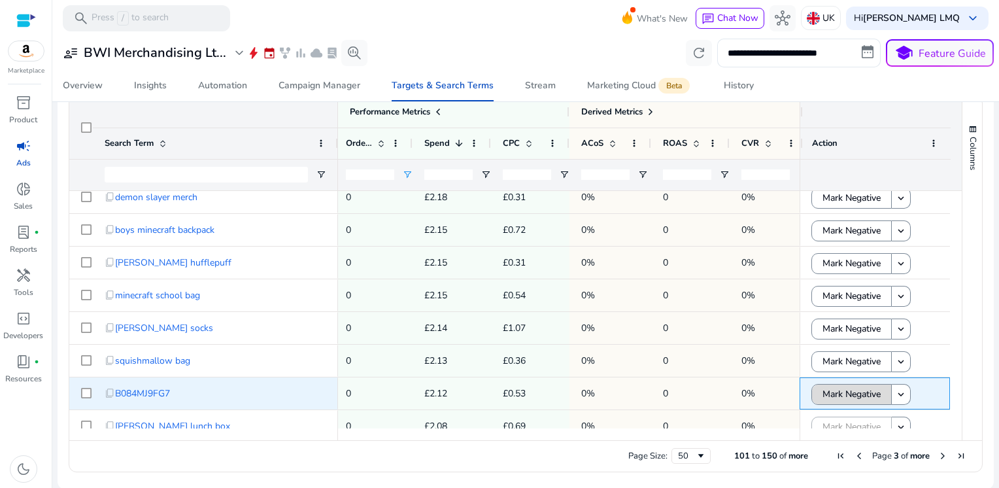
click at [851, 394] on span "Mark Negative" at bounding box center [852, 394] width 58 height 27
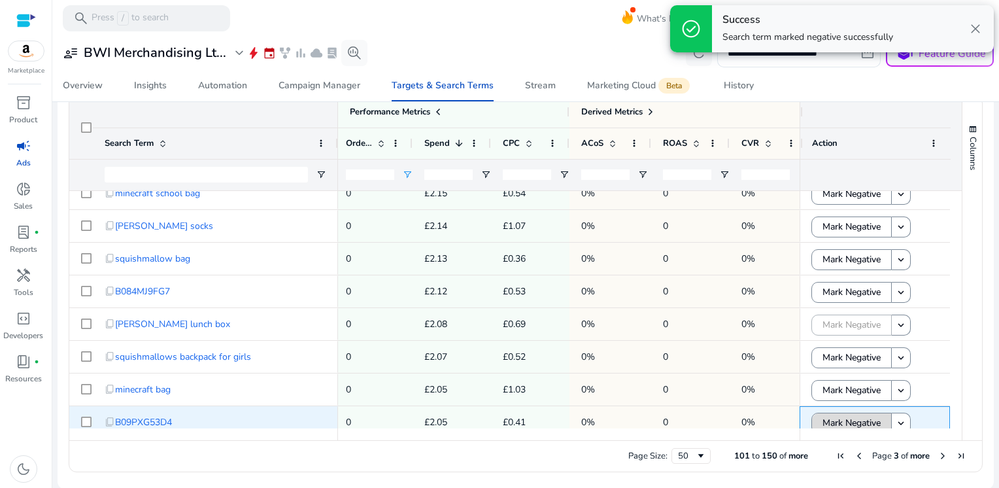
click at [850, 417] on span "Mark Negative" at bounding box center [852, 422] width 58 height 27
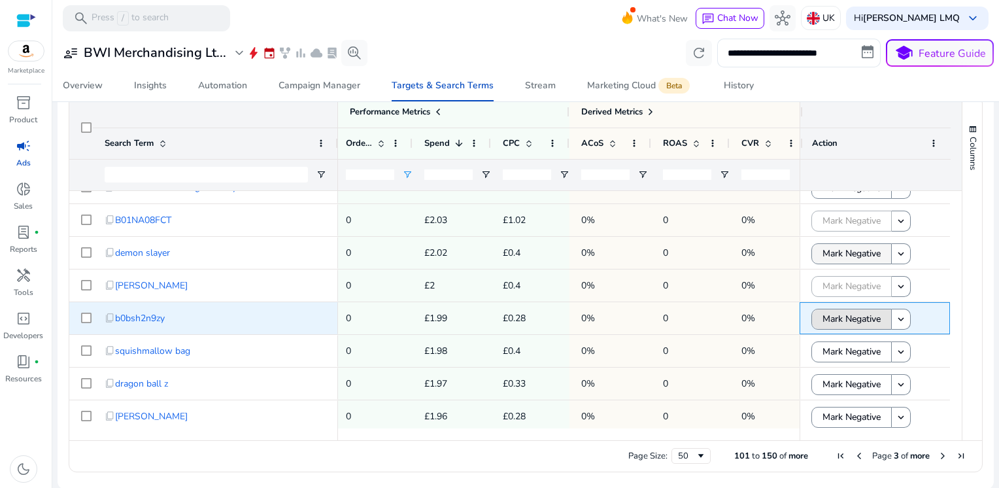
click at [826, 323] on span "Mark Negative" at bounding box center [852, 318] width 58 height 27
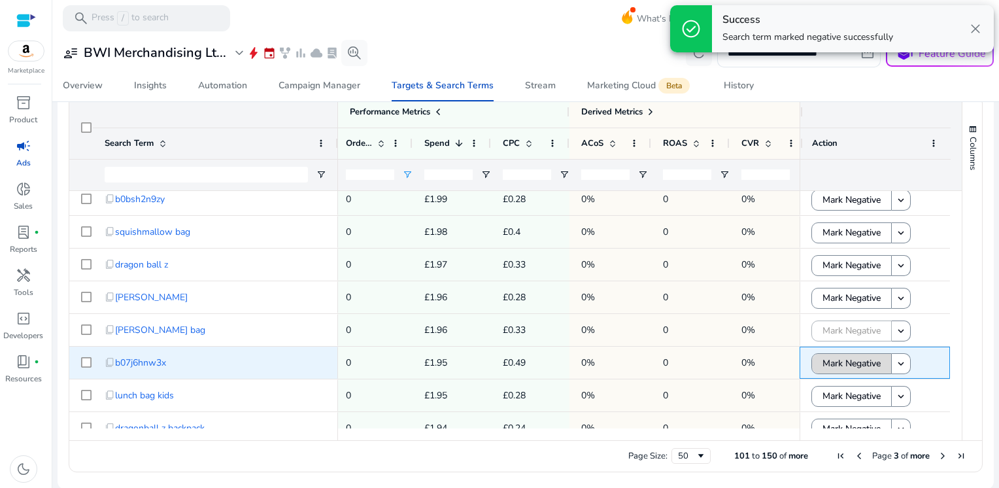
click at [833, 364] on span "Mark Negative" at bounding box center [852, 363] width 58 height 27
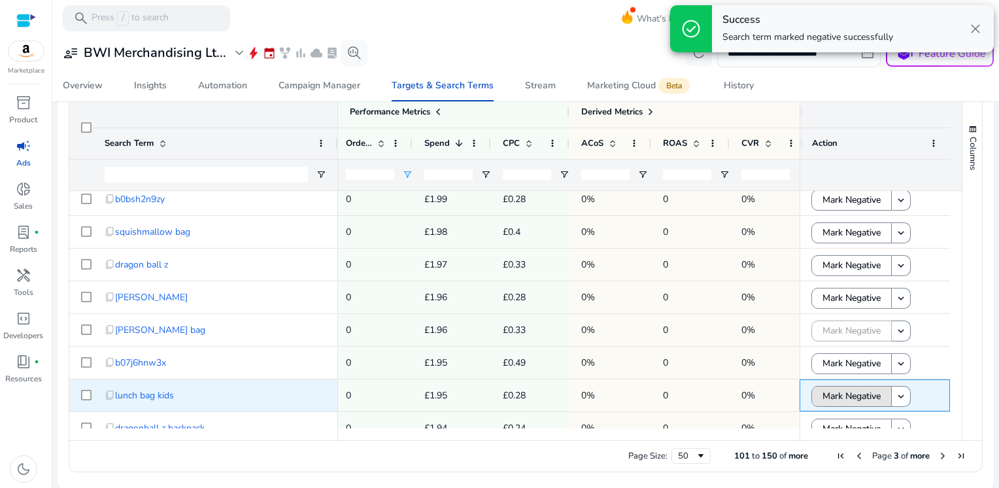
click at [836, 393] on span "Mark Negative" at bounding box center [852, 396] width 58 height 27
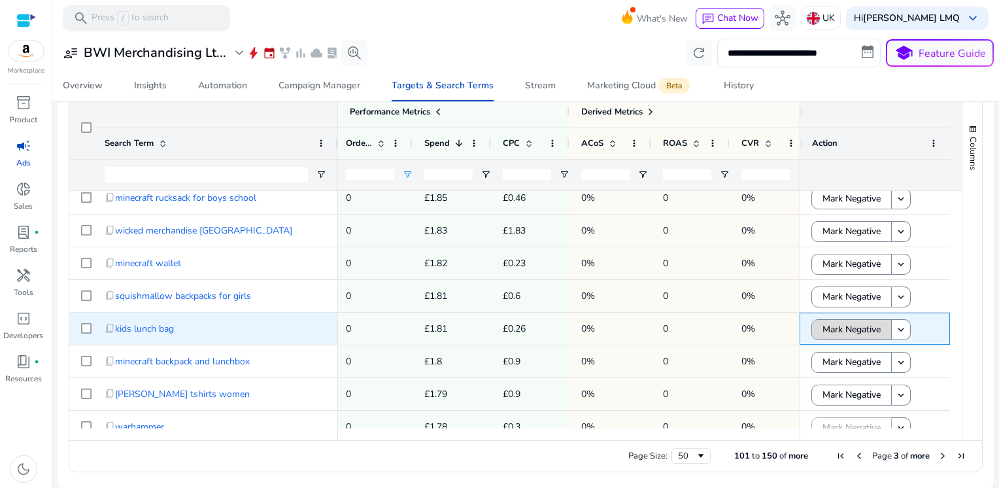
click at [837, 331] on span "Mark Negative" at bounding box center [852, 329] width 58 height 27
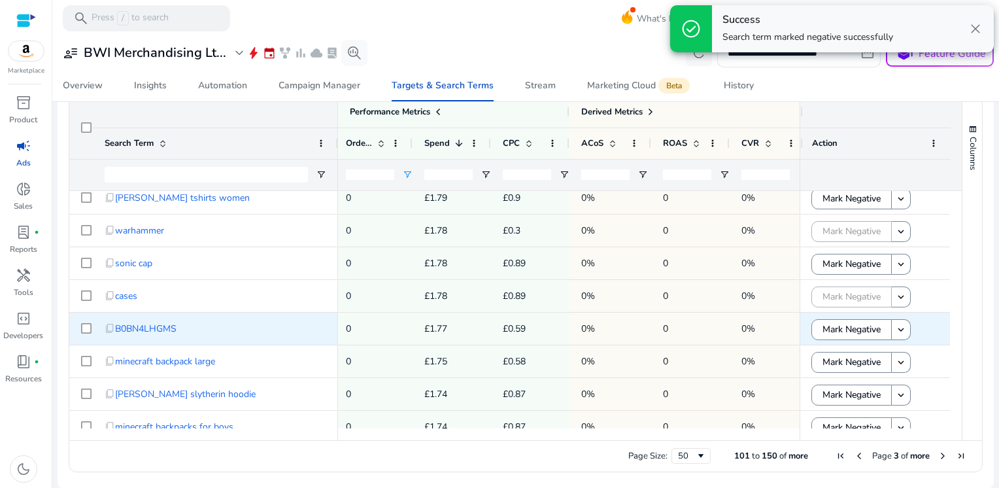
click at [837, 331] on span "Mark Negative" at bounding box center [852, 329] width 58 height 27
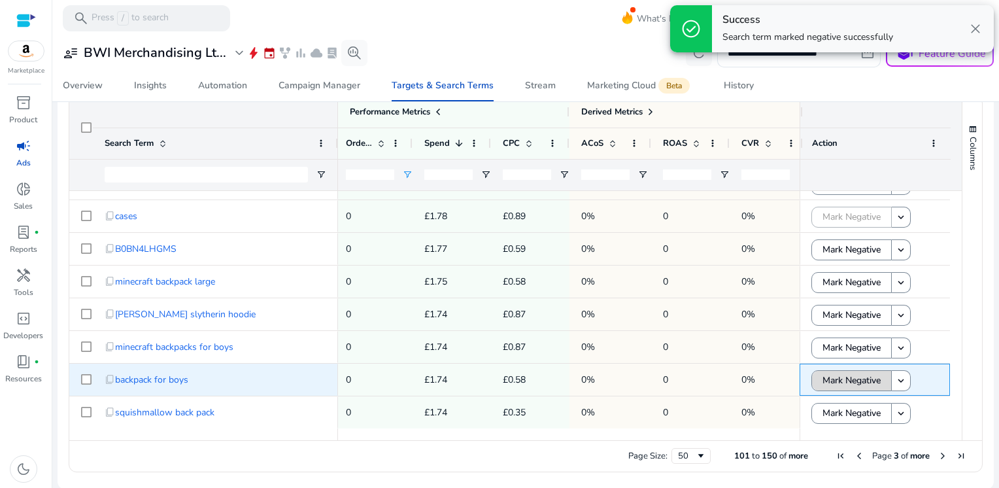
click at [845, 385] on span "Mark Negative" at bounding box center [852, 380] width 58 height 27
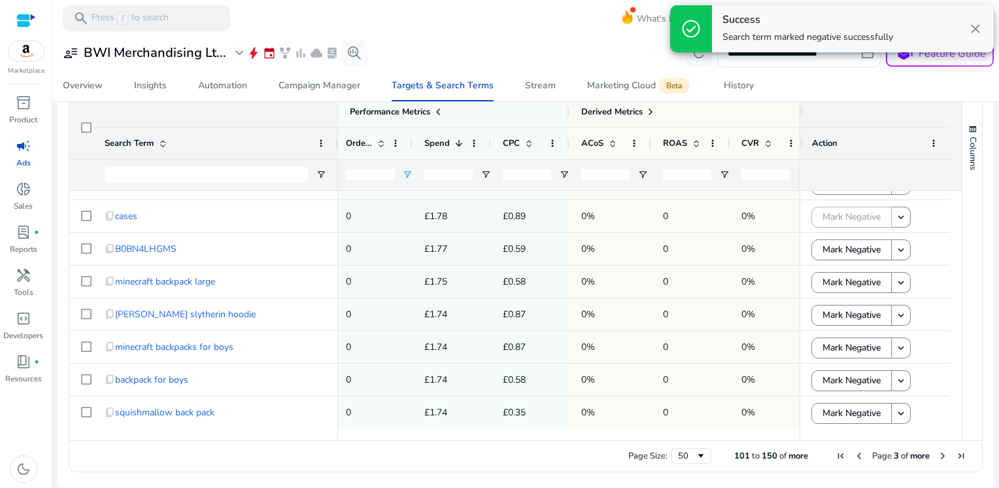
click at [938, 457] on span "Next Page" at bounding box center [943, 456] width 10 height 10
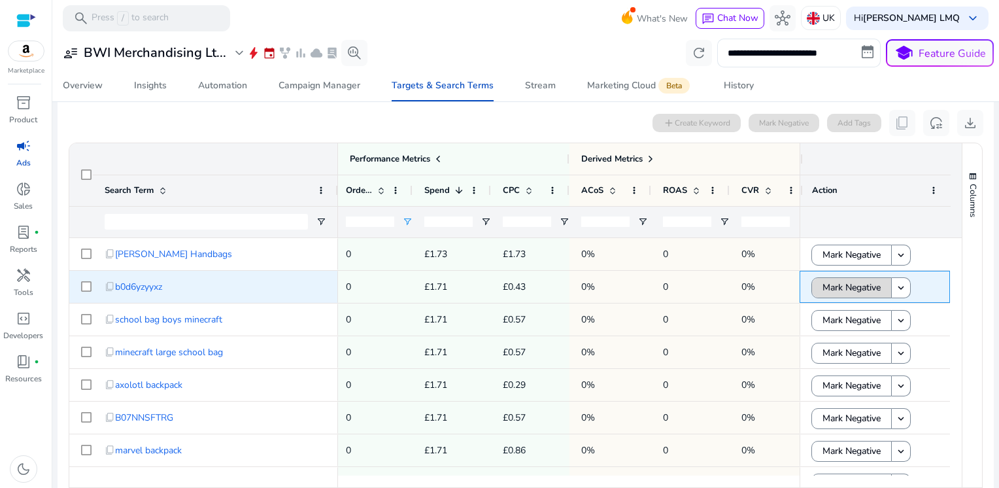
click at [838, 284] on span "Mark Negative" at bounding box center [852, 287] width 58 height 27
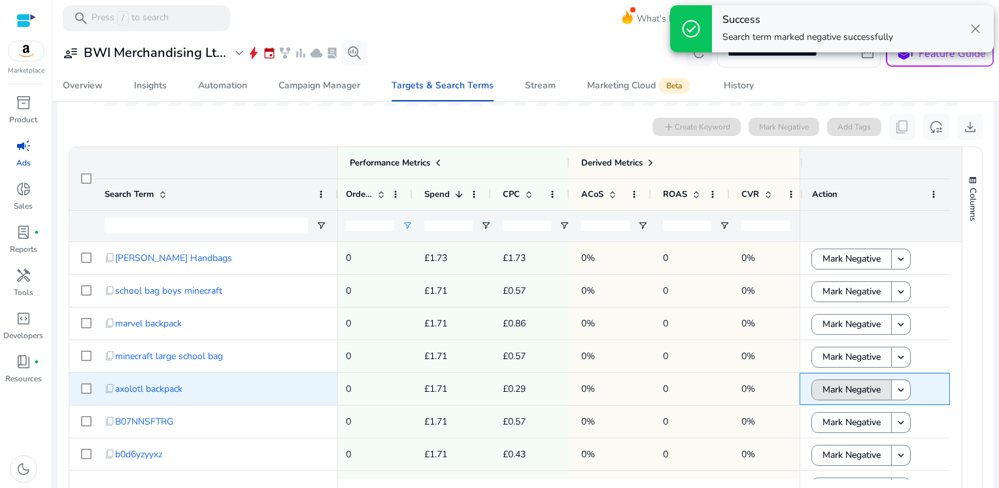
scroll to position [386, 0]
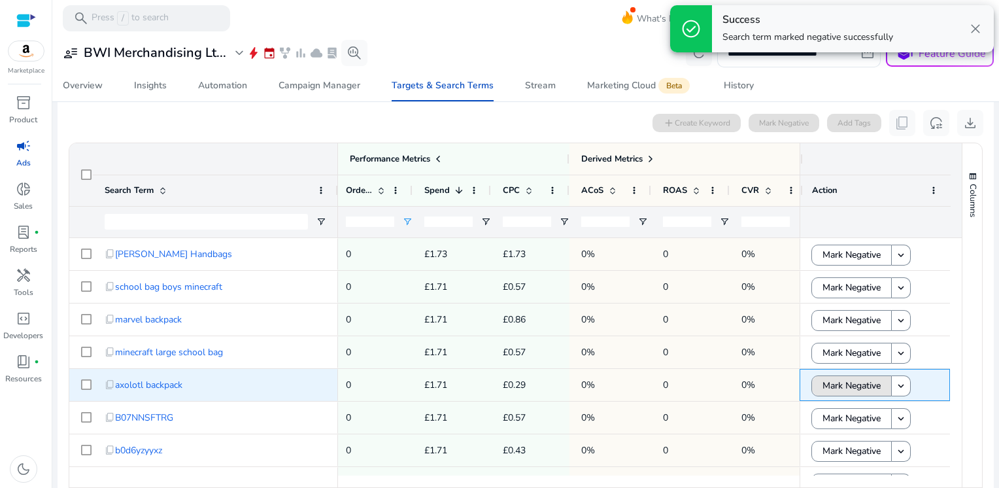
click at [847, 392] on span "Mark Negative" at bounding box center [852, 385] width 58 height 27
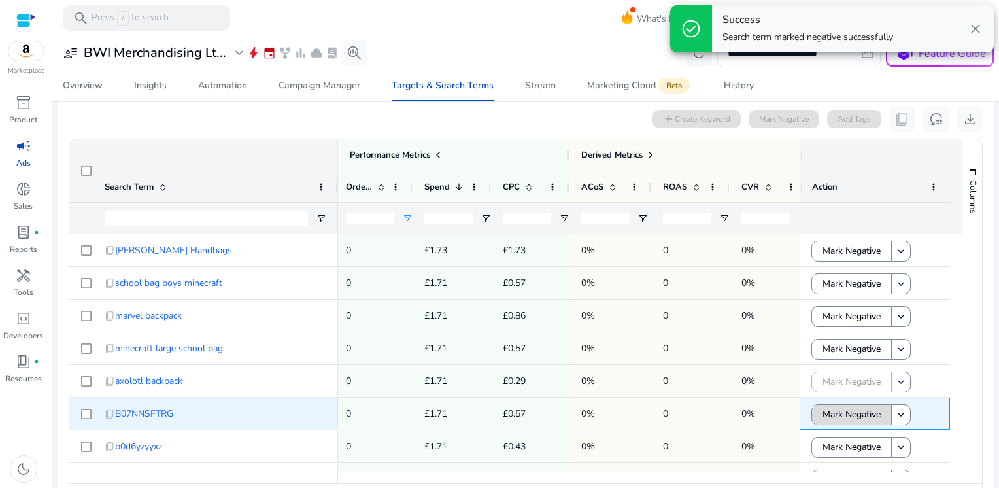
scroll to position [382, 0]
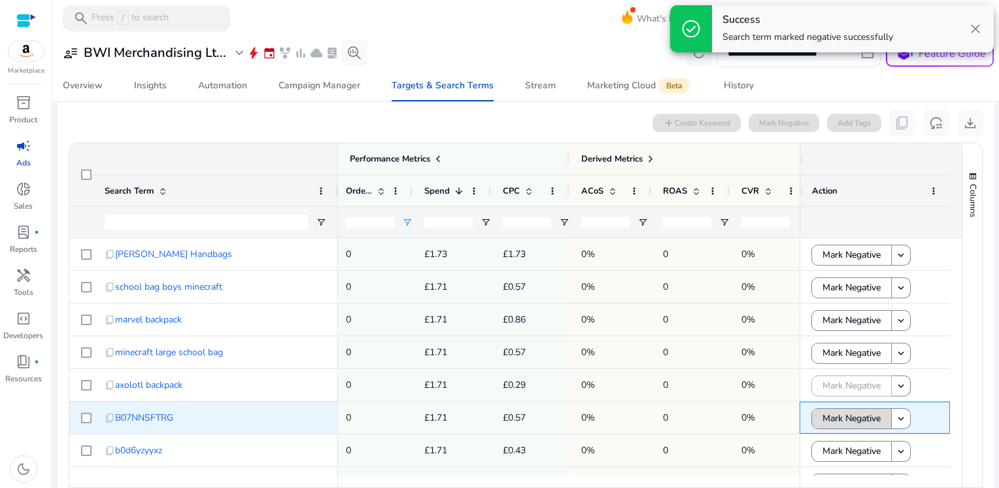
click at [846, 425] on span "Mark Negative" at bounding box center [852, 418] width 58 height 27
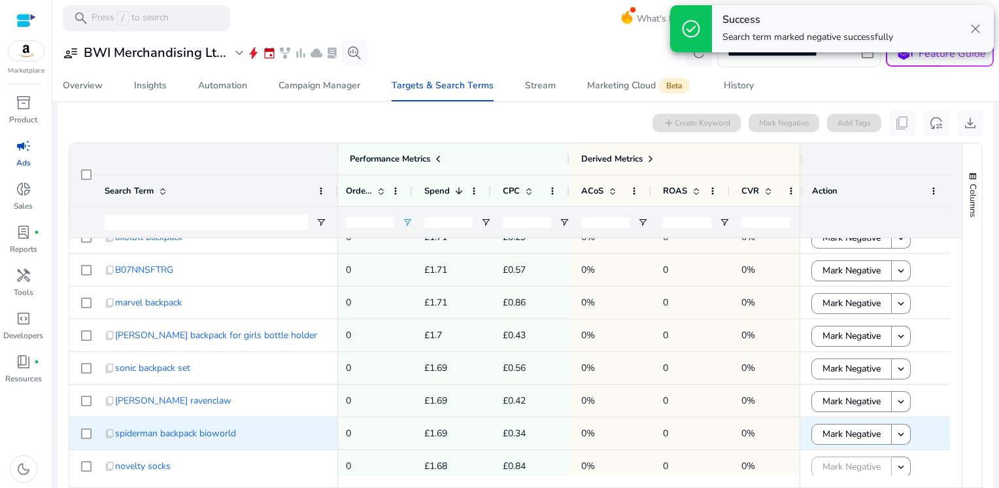
scroll to position [386, 0]
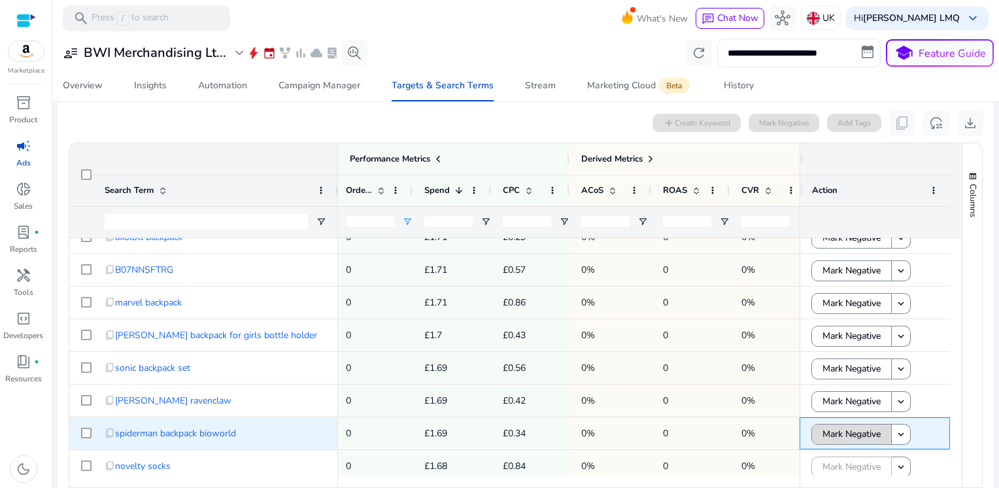
click at [851, 425] on span "Mark Negative" at bounding box center [852, 434] width 58 height 27
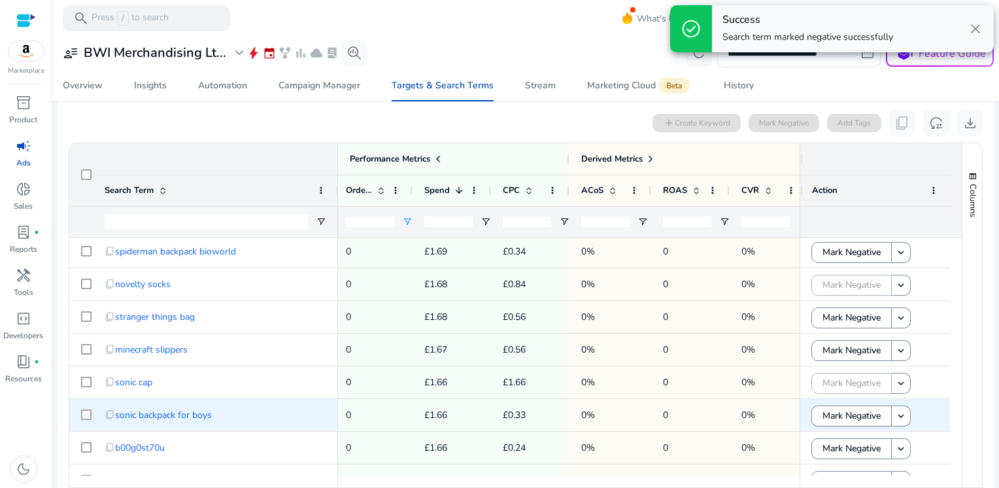
scroll to position [0, 0]
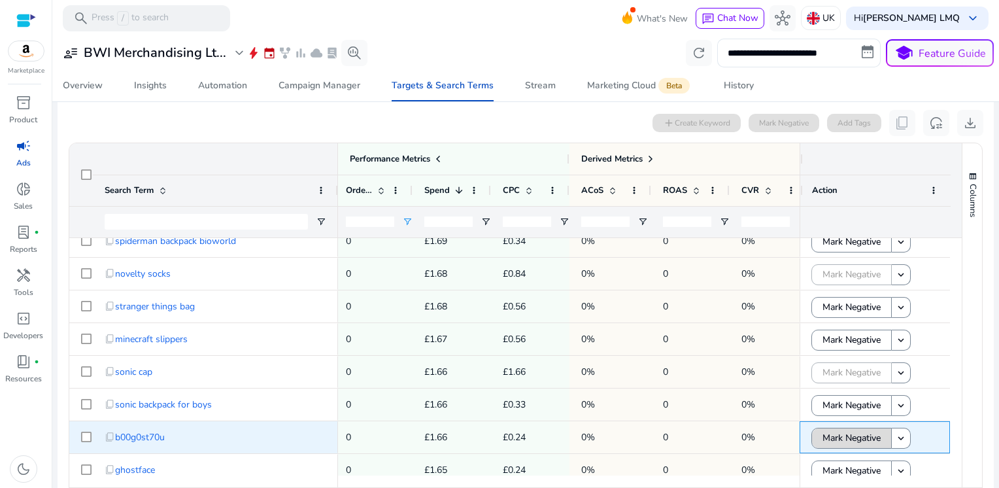
click at [853, 434] on span "Mark Negative" at bounding box center [852, 437] width 58 height 27
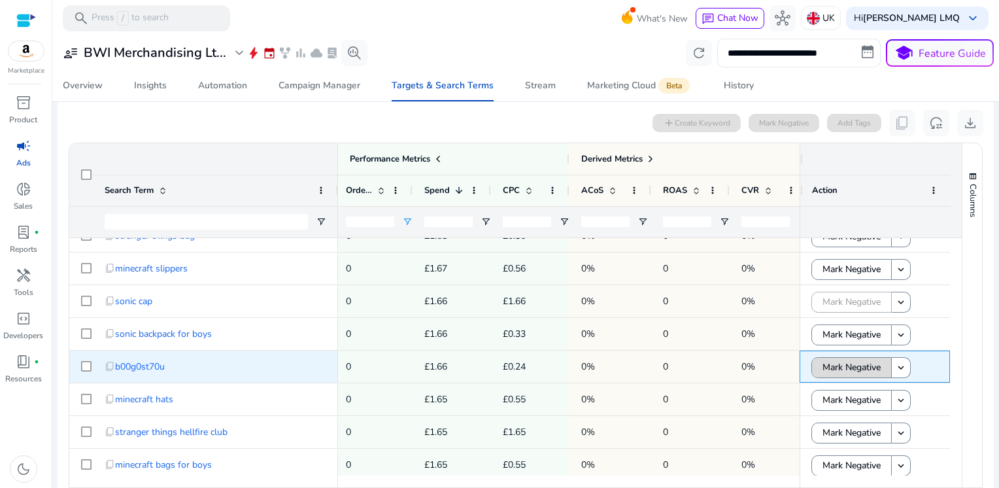
click at [847, 365] on span "Mark Negative" at bounding box center [852, 367] width 58 height 27
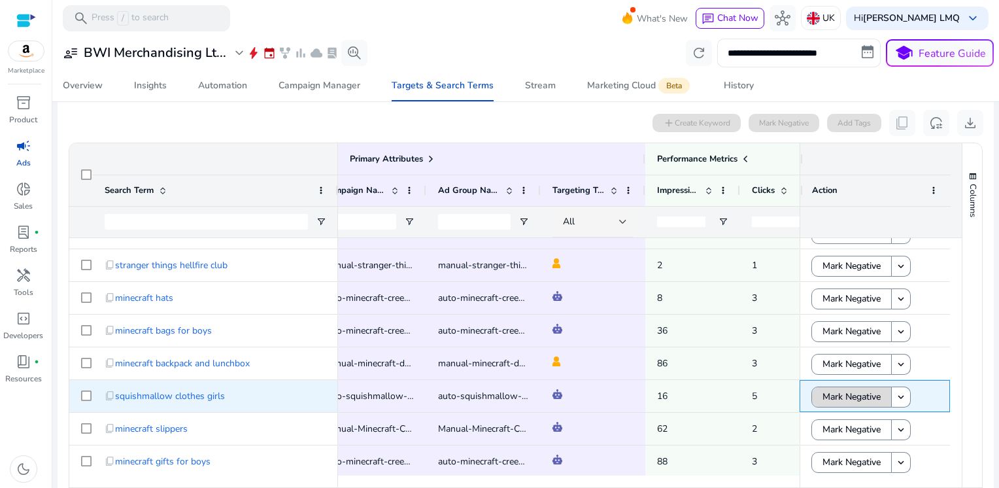
click at [844, 396] on span "Mark Negative" at bounding box center [852, 396] width 58 height 27
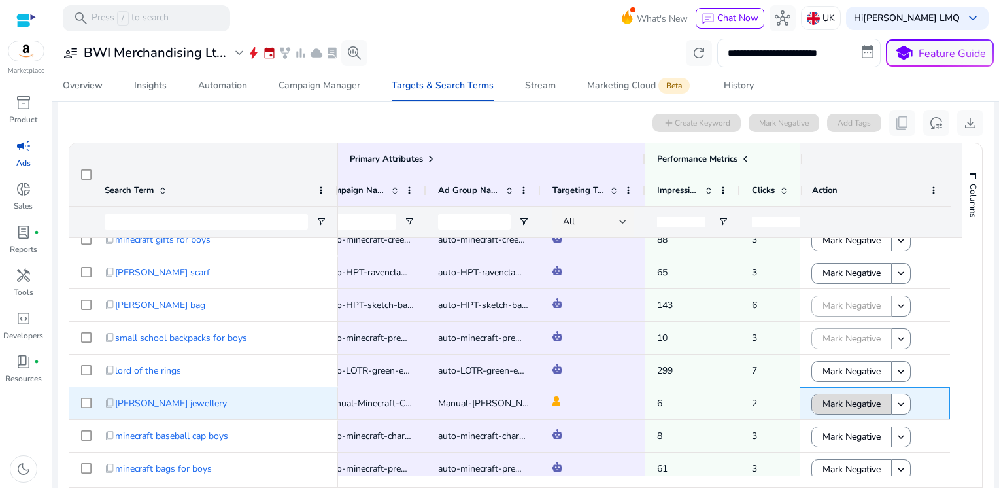
click at [857, 401] on span "Mark Negative" at bounding box center [852, 403] width 58 height 27
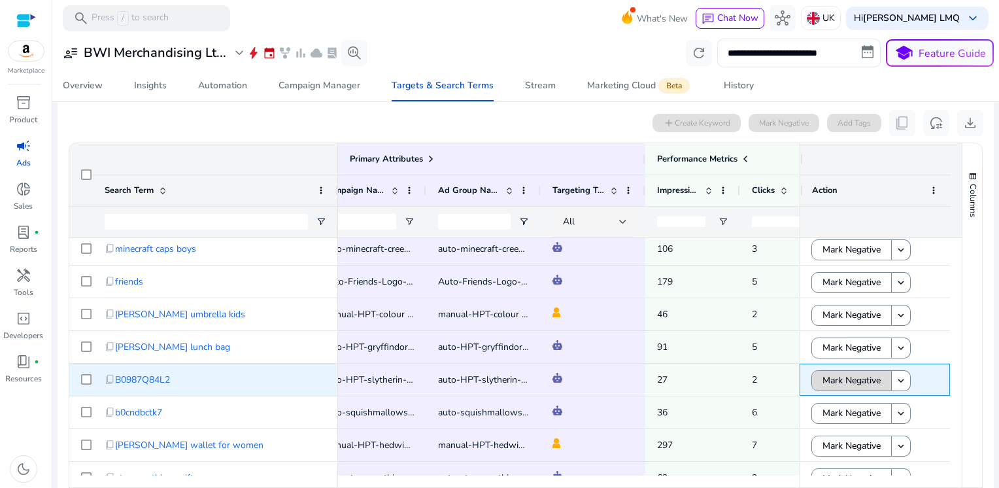
click at [854, 383] on span "Mark Negative" at bounding box center [852, 380] width 58 height 27
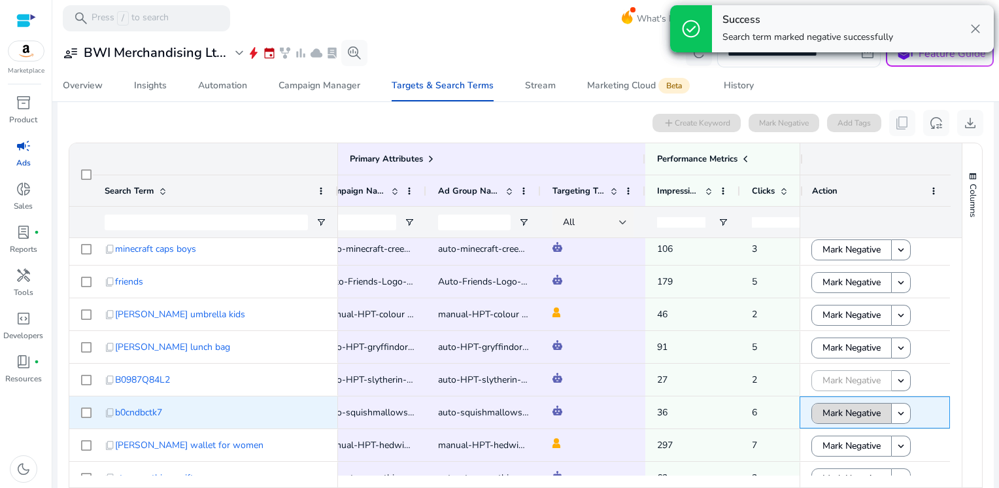
click at [850, 412] on span "Mark Negative" at bounding box center [852, 413] width 58 height 27
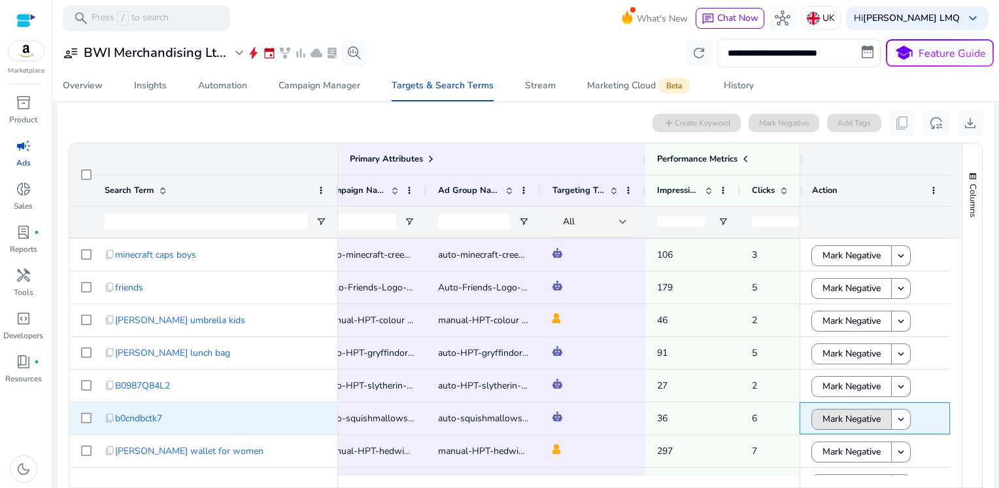
click at [850, 412] on span "Mark Negative" at bounding box center [852, 419] width 58 height 27
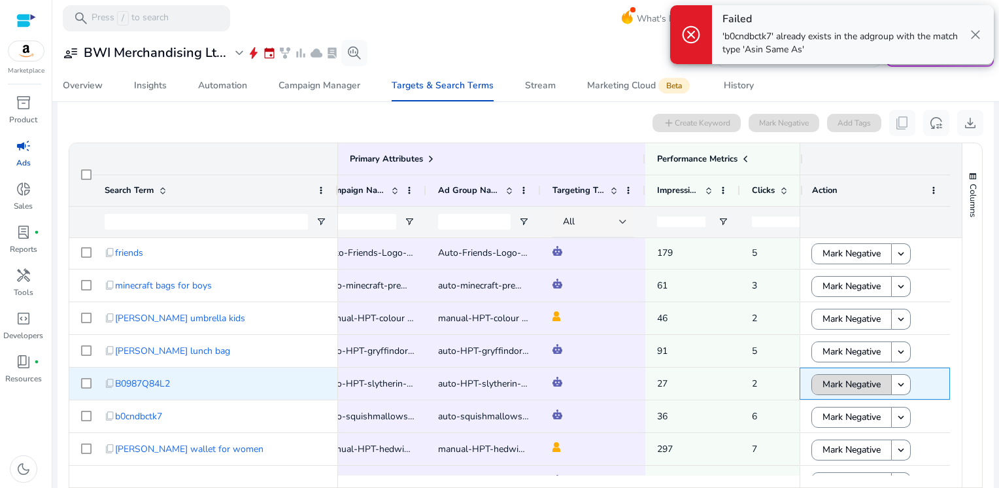
click at [848, 381] on span "Mark Negative" at bounding box center [852, 384] width 58 height 27
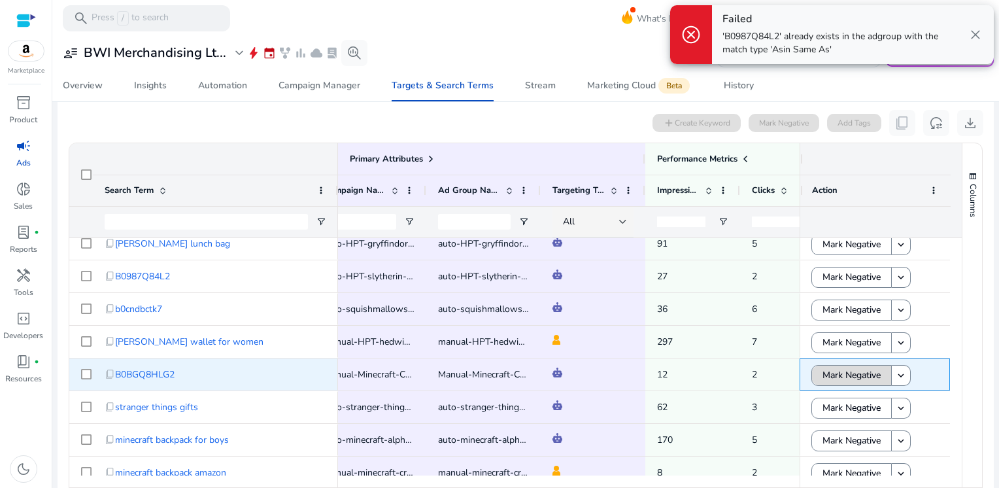
click at [834, 375] on span "Mark Negative" at bounding box center [852, 375] width 58 height 27
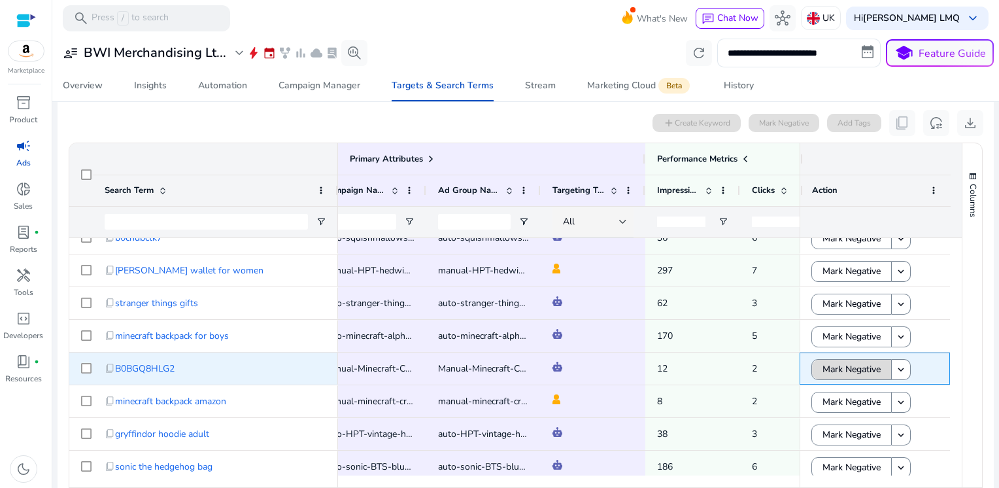
click at [861, 365] on span "Mark Negative" at bounding box center [852, 369] width 58 height 27
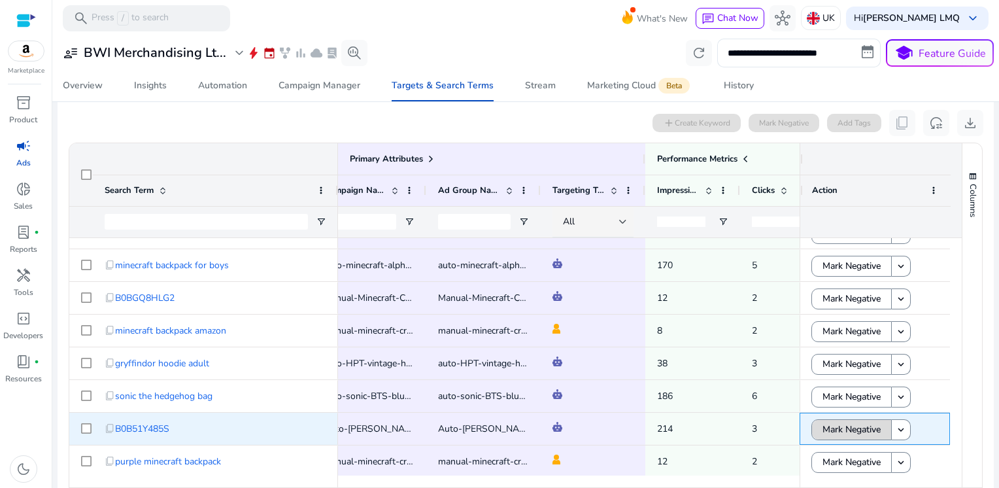
click at [861, 432] on span "Mark Negative" at bounding box center [852, 429] width 58 height 27
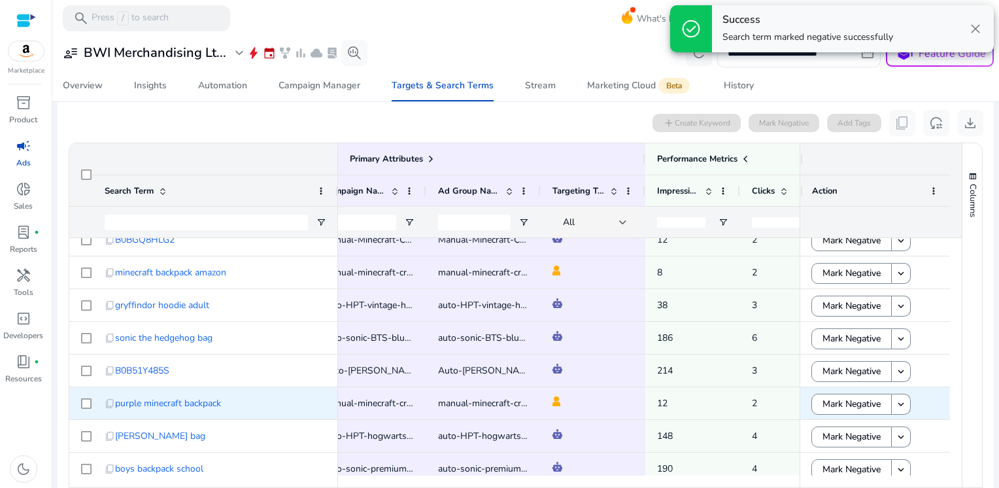
click at [848, 404] on div "Mark Negative keyboard_arrow_down" at bounding box center [875, 403] width 127 height 31
click at [848, 404] on span "Mark Negative" at bounding box center [852, 403] width 58 height 27
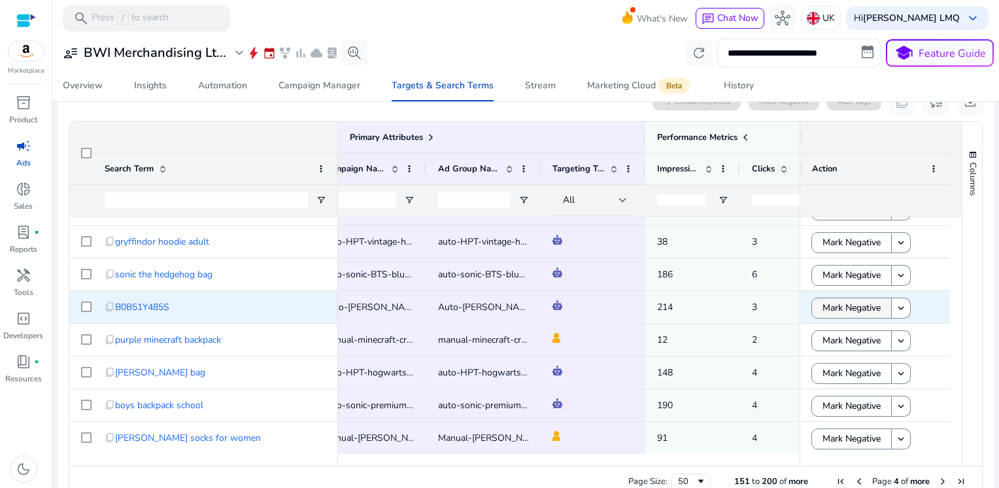
click at [839, 309] on span "Mark Negative" at bounding box center [852, 307] width 58 height 27
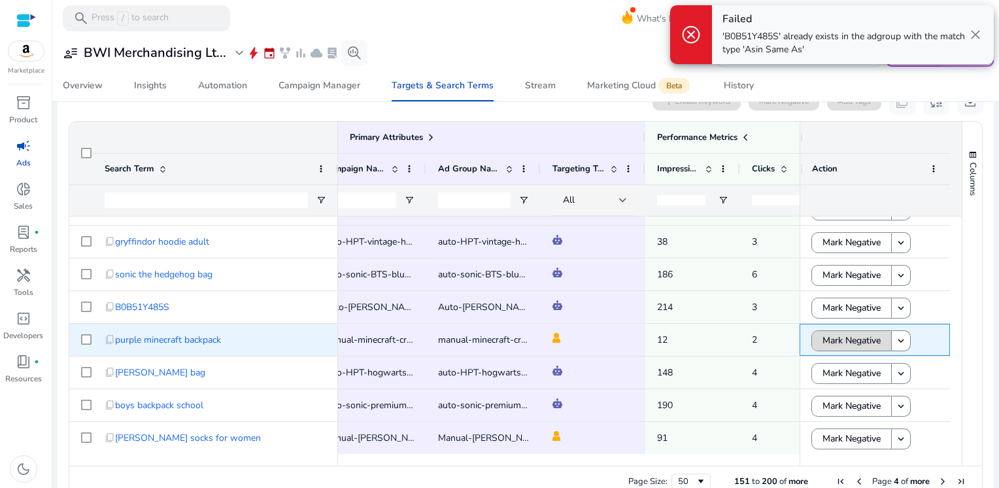
click at [835, 331] on span "Mark Negative" at bounding box center [852, 340] width 58 height 27
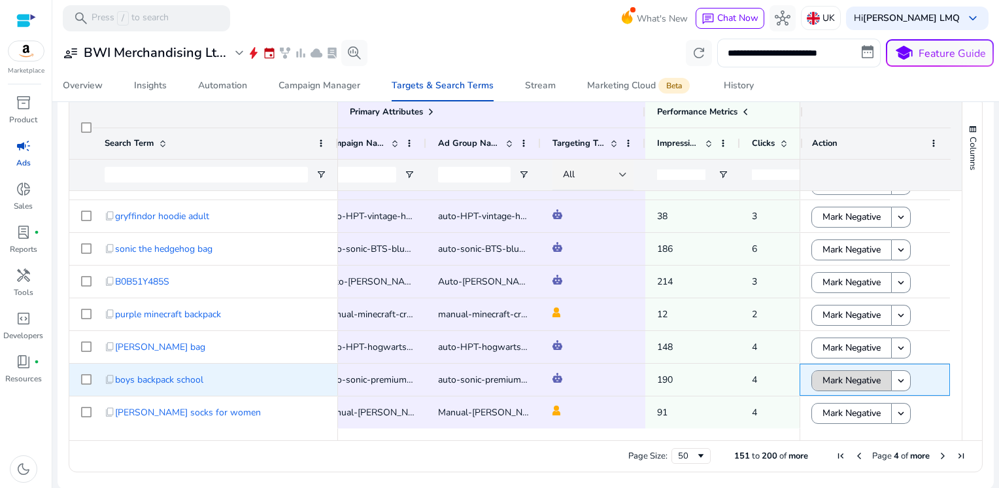
click at [856, 378] on span "Mark Negative" at bounding box center [852, 380] width 58 height 27
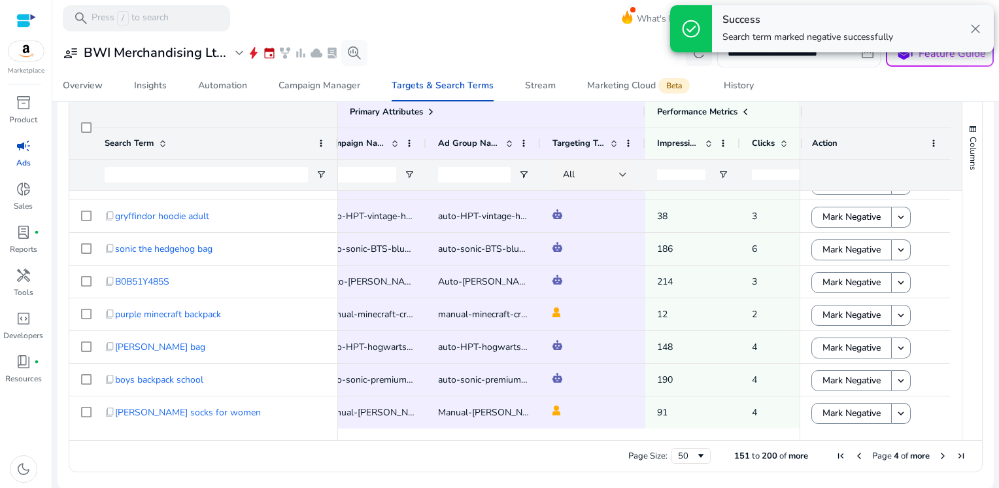
click at [942, 454] on span "Next Page" at bounding box center [943, 456] width 10 height 10
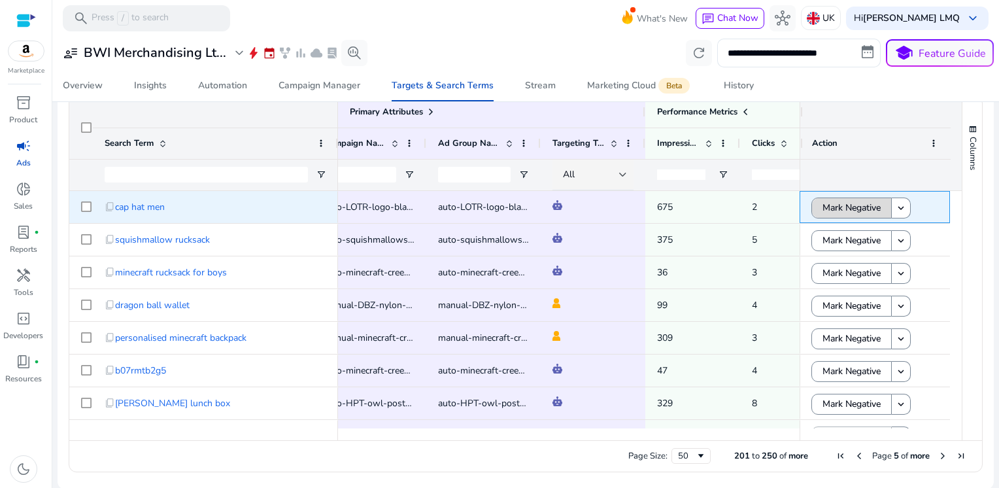
click at [838, 201] on span "Mark Negative" at bounding box center [852, 207] width 58 height 27
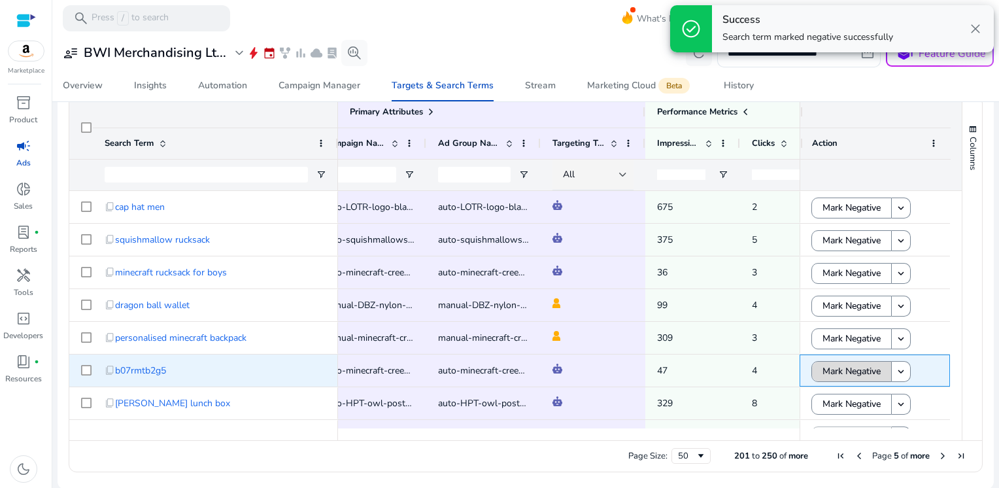
click at [823, 375] on span "Mark Negative" at bounding box center [852, 371] width 58 height 27
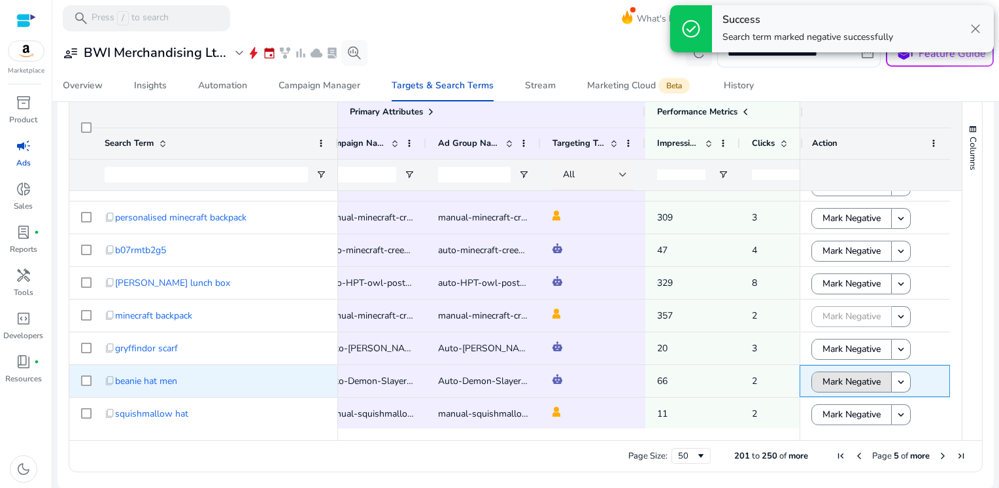
click at [823, 375] on span "Mark Negative" at bounding box center [852, 381] width 58 height 27
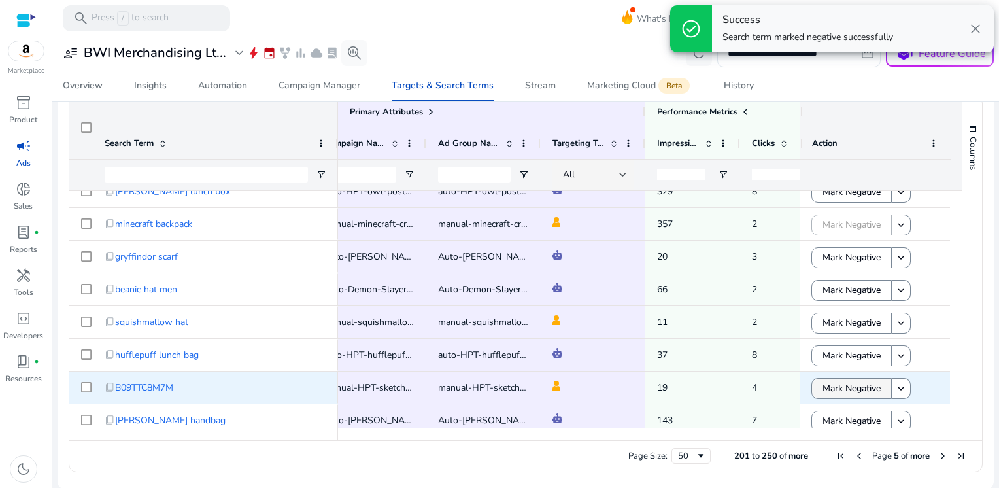
click at [829, 383] on span "Mark Negative" at bounding box center [852, 388] width 58 height 27
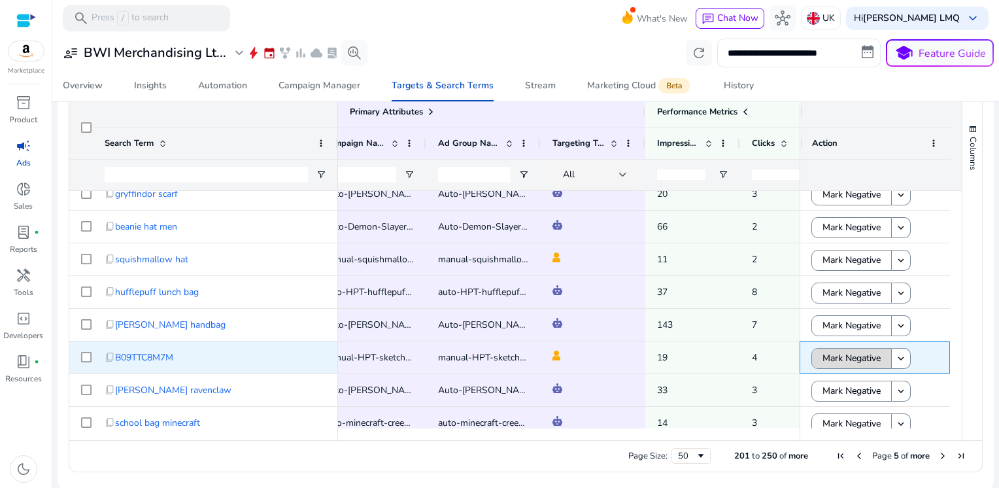
click at [848, 357] on span "Mark Negative" at bounding box center [852, 358] width 58 height 27
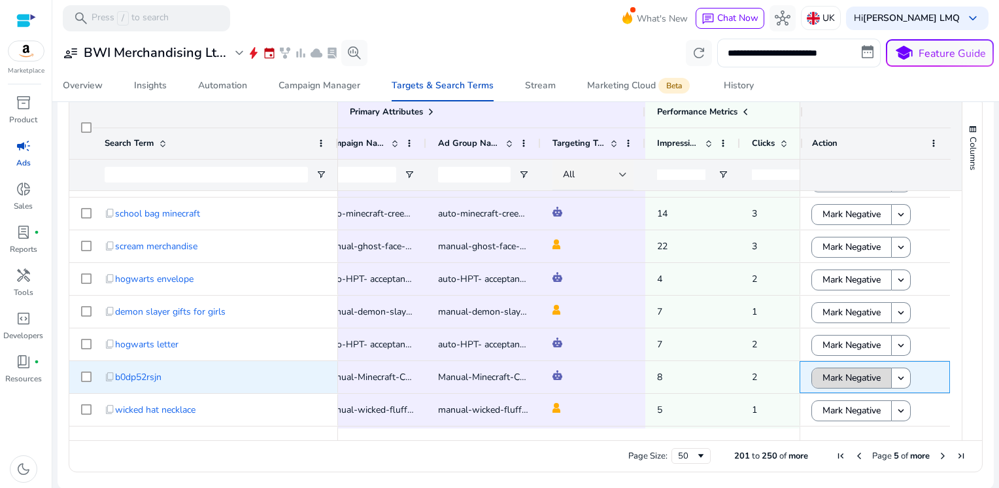
click at [854, 372] on span "Mark Negative" at bounding box center [852, 377] width 58 height 27
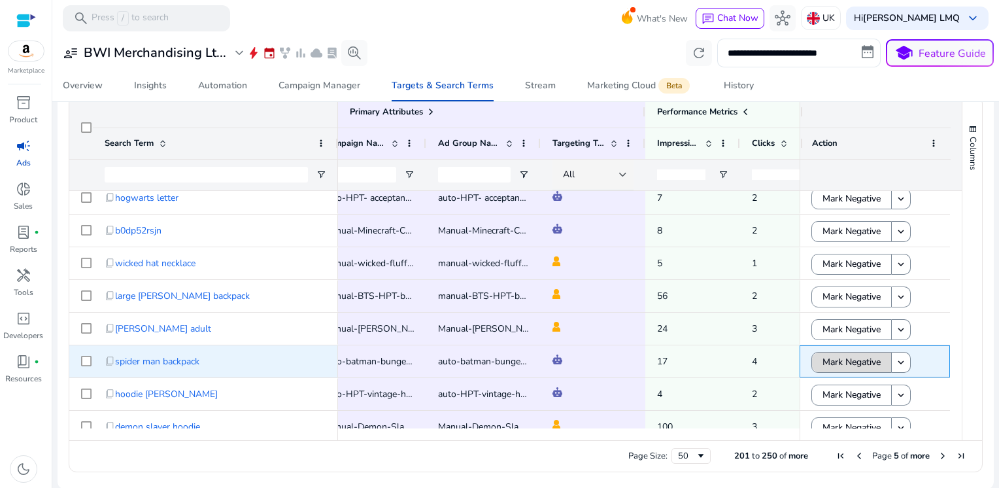
click at [850, 356] on span "Mark Negative" at bounding box center [852, 362] width 58 height 27
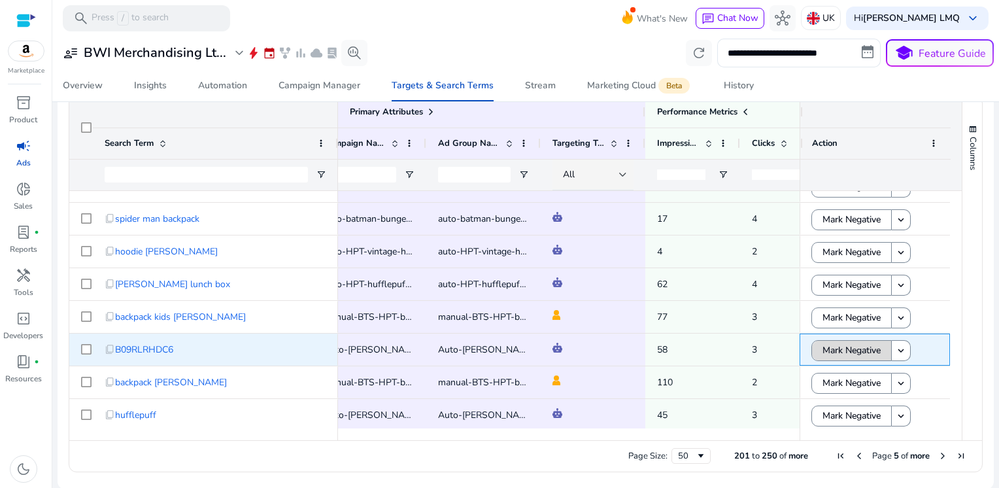
click at [850, 353] on span "Mark Negative" at bounding box center [852, 350] width 58 height 27
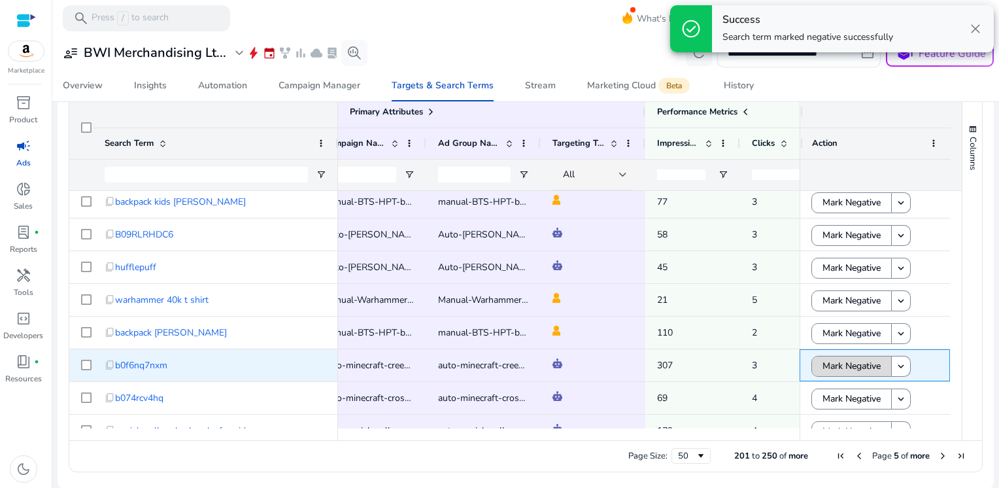
click at [846, 366] on span "Mark Negative" at bounding box center [852, 366] width 58 height 27
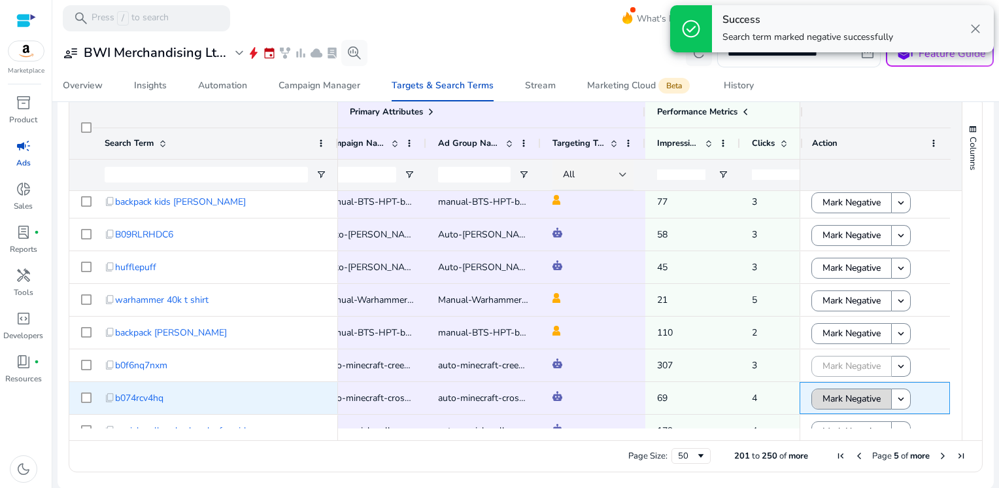
click at [848, 402] on span "Mark Negative" at bounding box center [852, 398] width 58 height 27
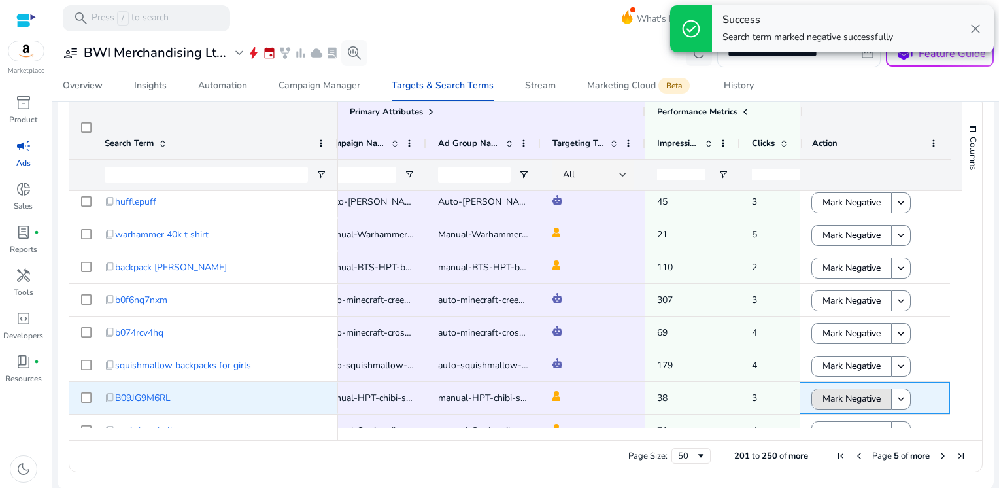
click at [848, 402] on span "Mark Negative" at bounding box center [852, 398] width 58 height 27
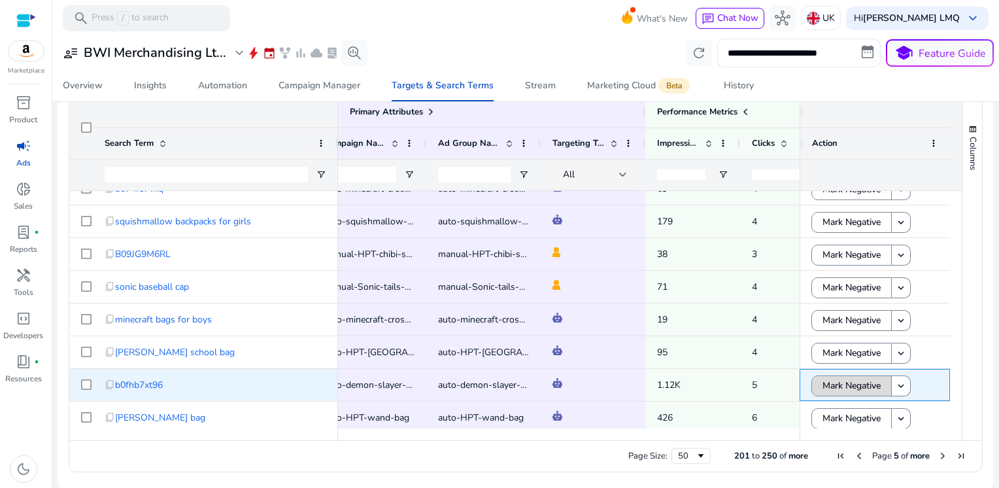
click at [845, 390] on span "Mark Negative" at bounding box center [852, 385] width 58 height 27
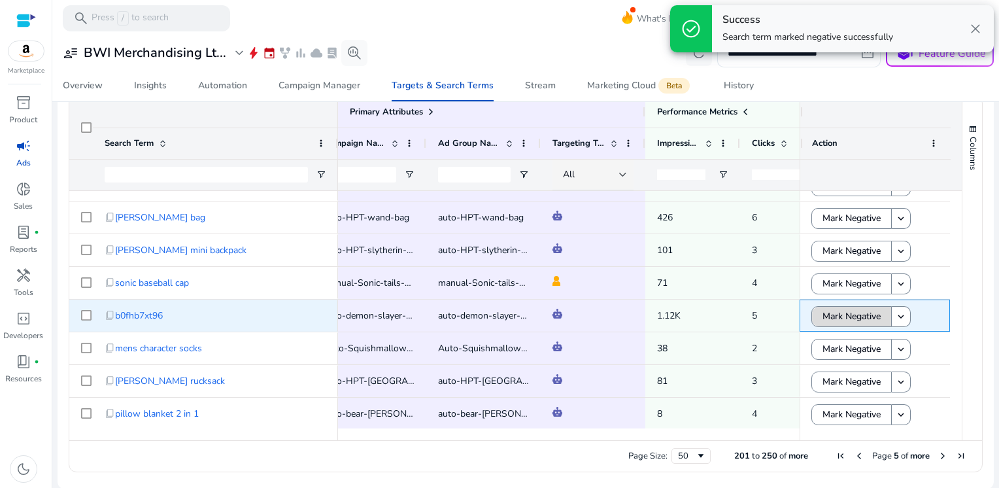
click at [846, 317] on span "Mark Negative" at bounding box center [852, 316] width 58 height 27
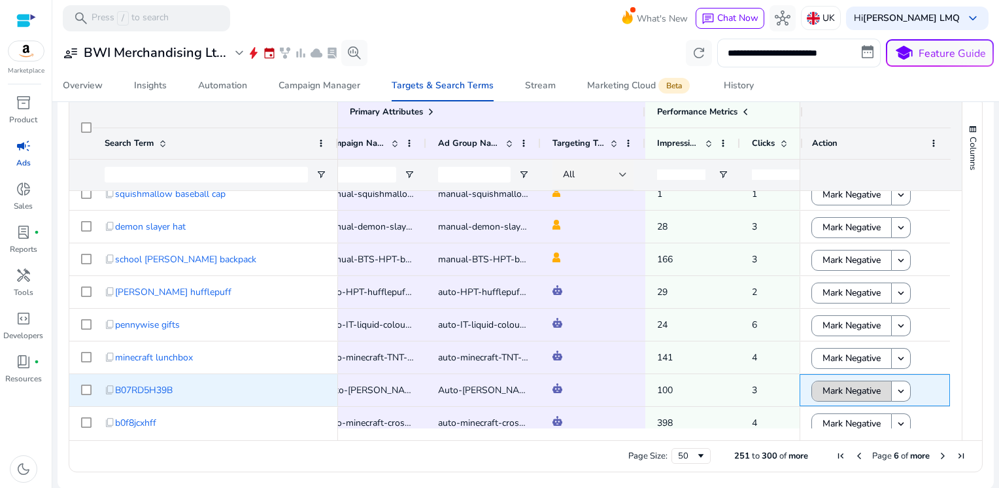
click at [841, 396] on span "Mark Negative" at bounding box center [852, 390] width 58 height 27
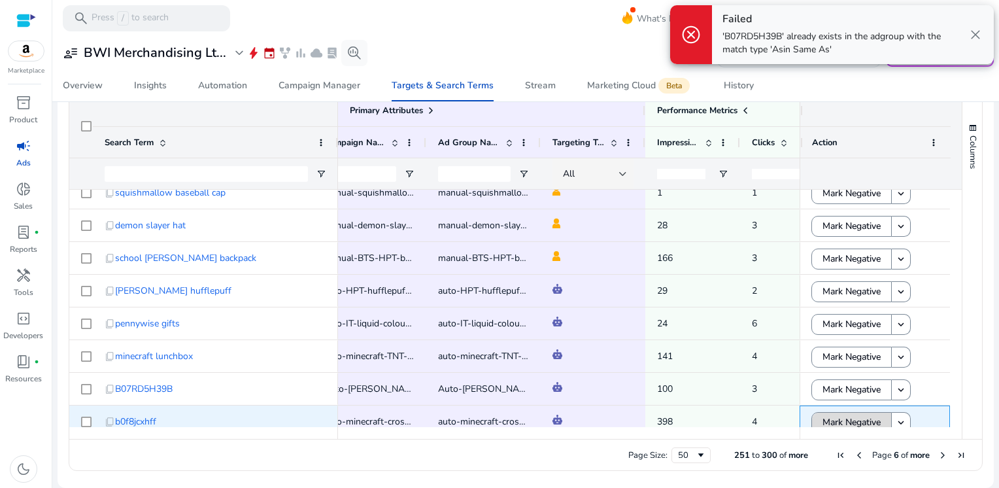
scroll to position [429, 0]
click at [837, 417] on span "Mark Negative" at bounding box center [852, 423] width 58 height 27
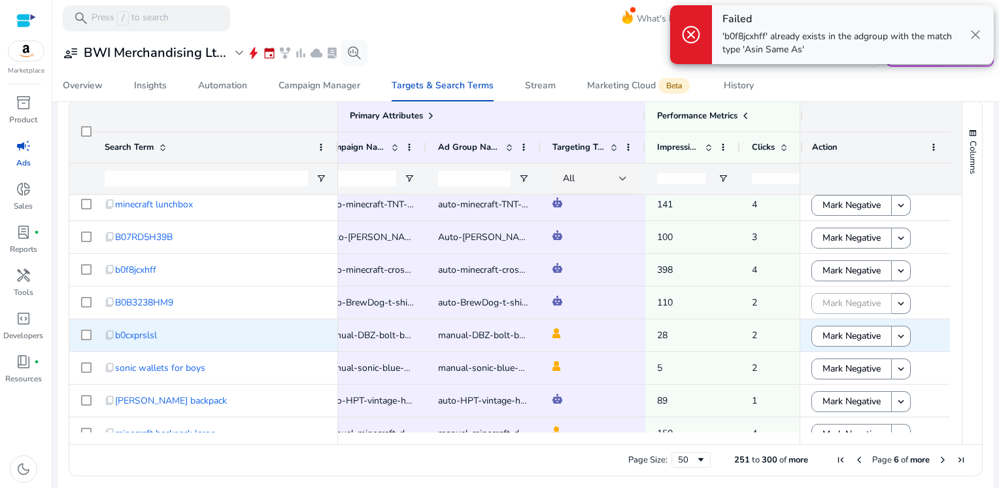
scroll to position [433, 0]
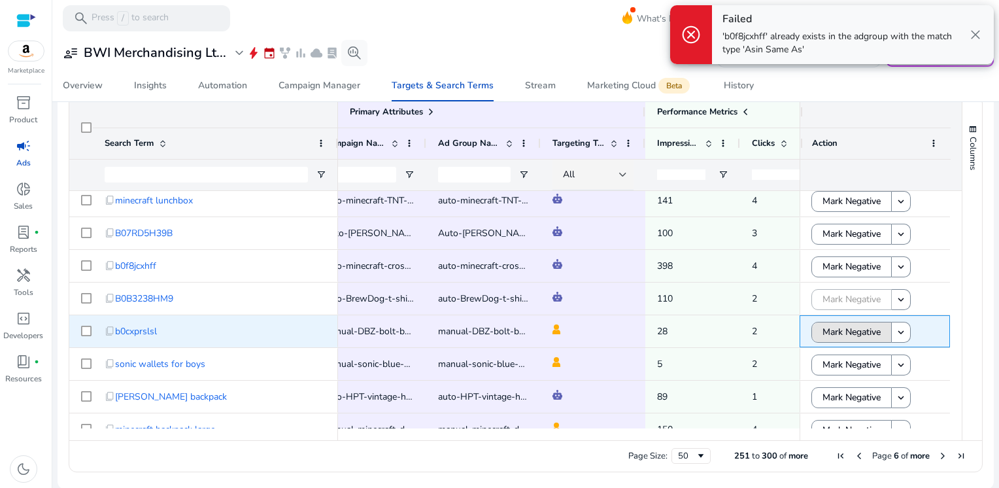
click at [831, 333] on span "Mark Negative" at bounding box center [852, 332] width 58 height 27
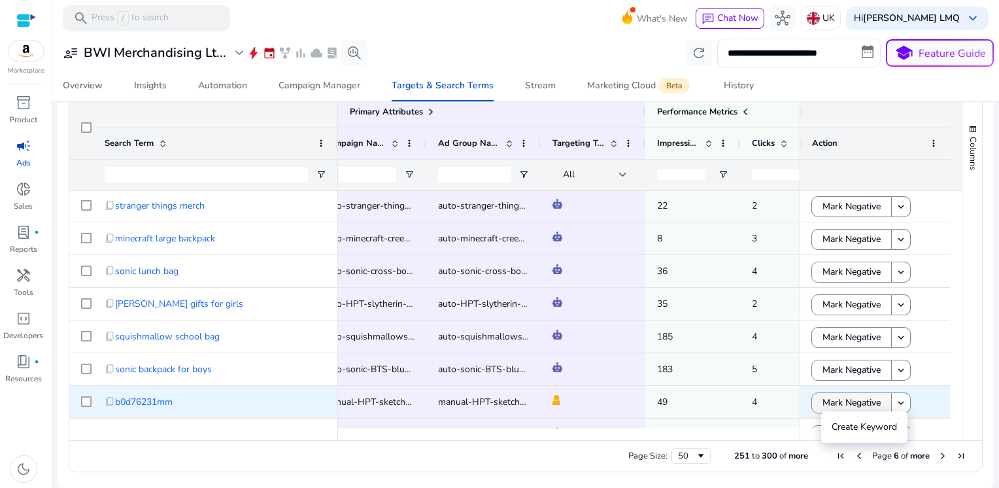
click at [850, 404] on span "Mark Negative" at bounding box center [852, 402] width 58 height 27
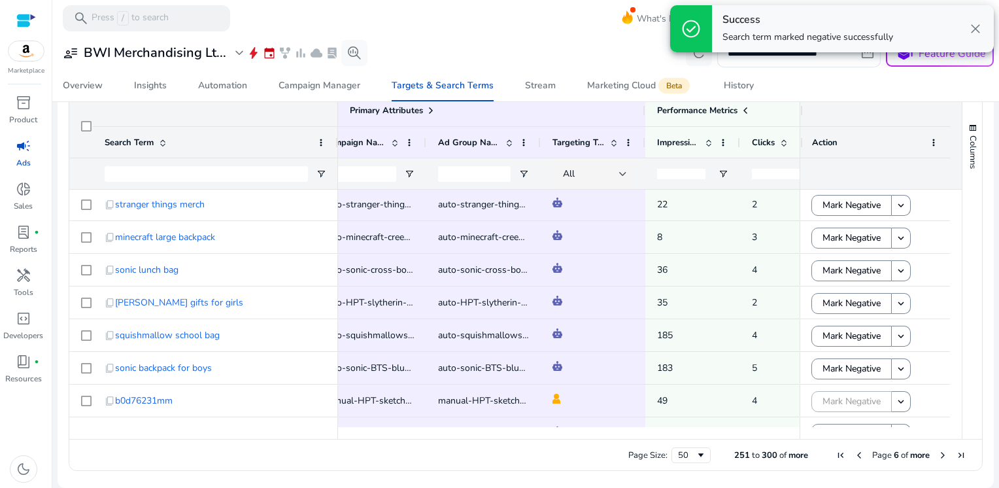
scroll to position [0, 0]
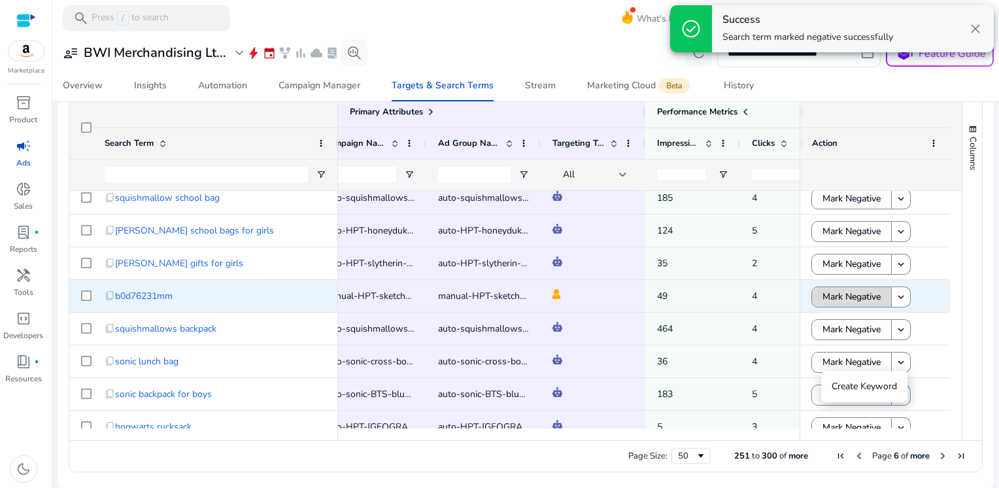
click at [837, 300] on span "Mark Negative" at bounding box center [852, 296] width 58 height 27
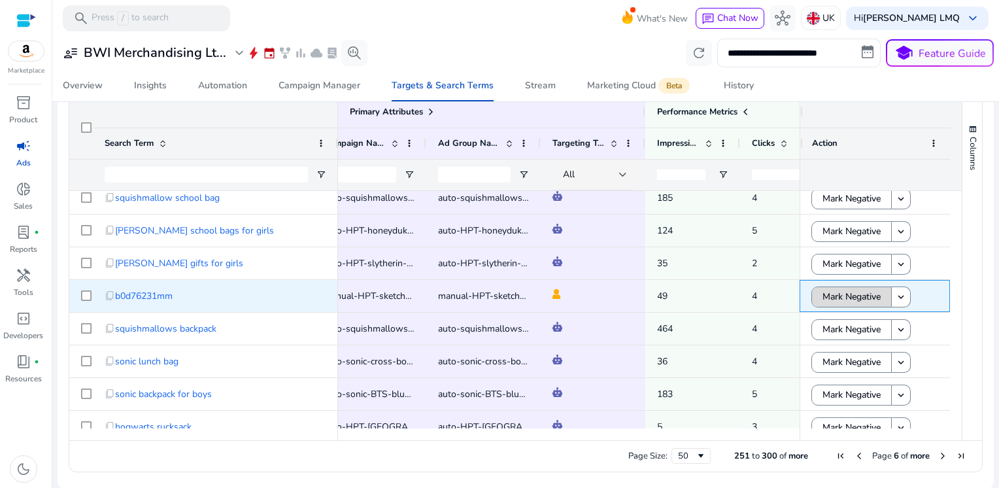
click at [848, 298] on span "Mark Negative" at bounding box center [852, 296] width 58 height 27
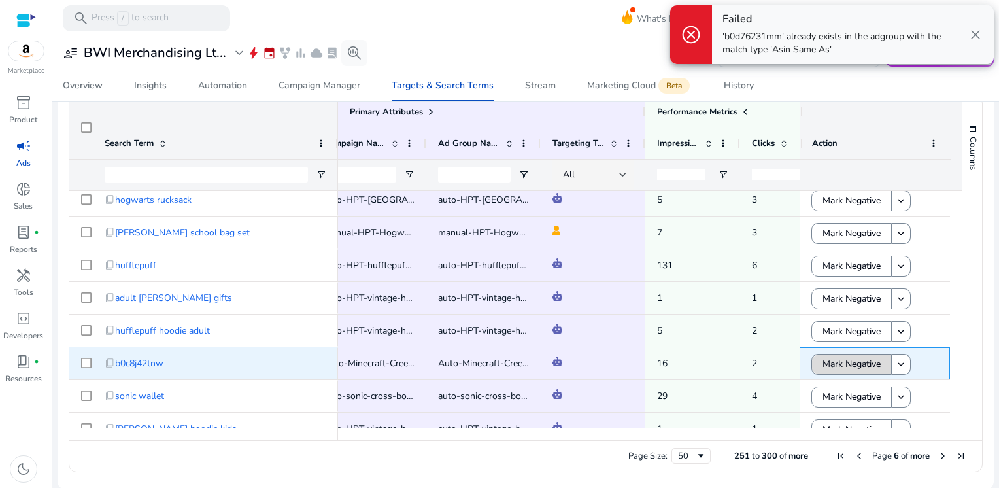
click at [824, 364] on span "Mark Negative" at bounding box center [852, 364] width 58 height 27
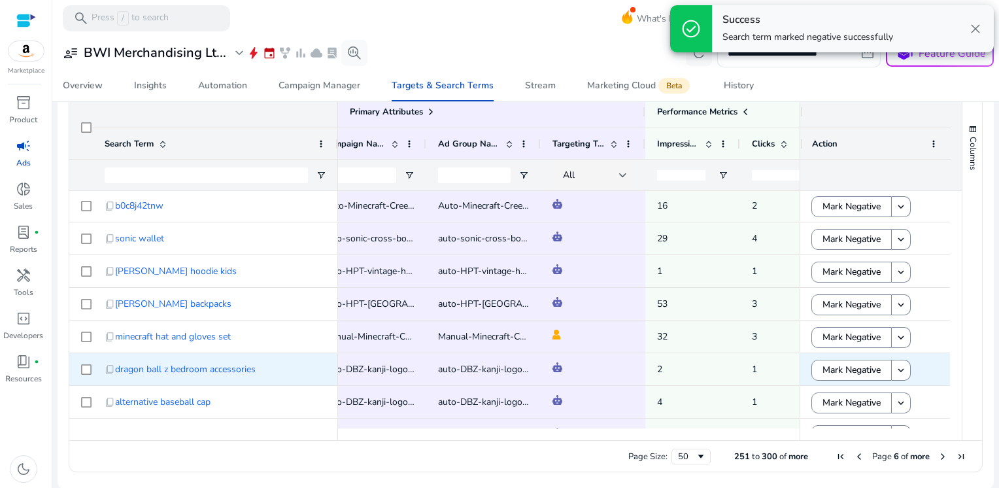
click at [824, 364] on span "Mark Negative" at bounding box center [852, 369] width 58 height 27
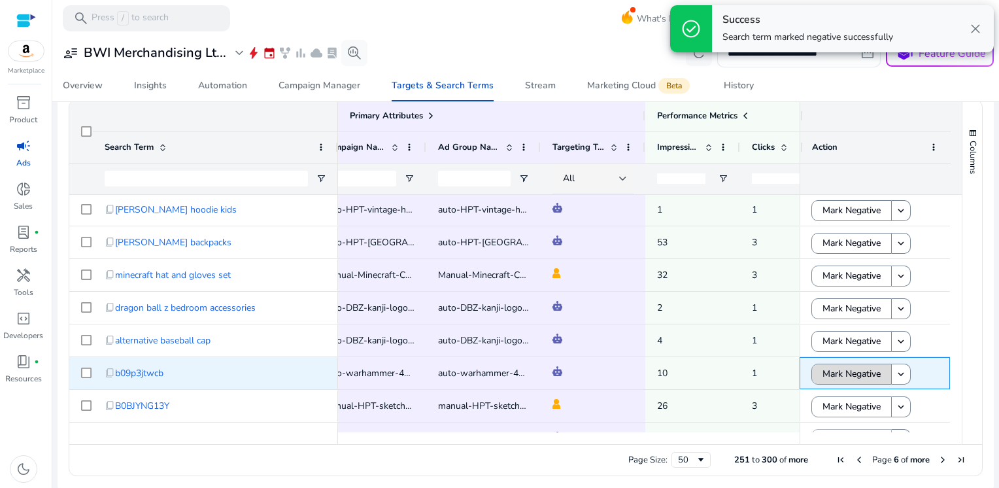
click at [831, 371] on span "Mark Negative" at bounding box center [852, 373] width 58 height 27
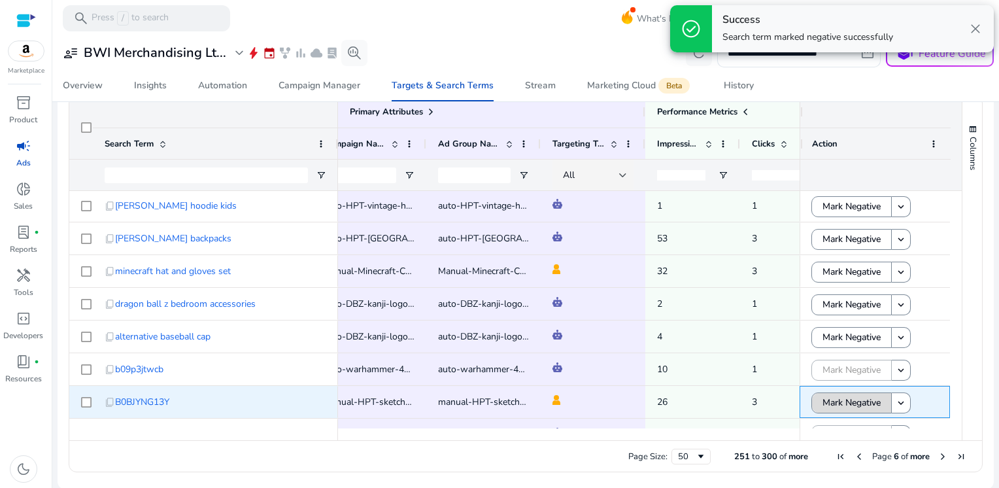
click at [829, 400] on span "Mark Negative" at bounding box center [852, 402] width 58 height 27
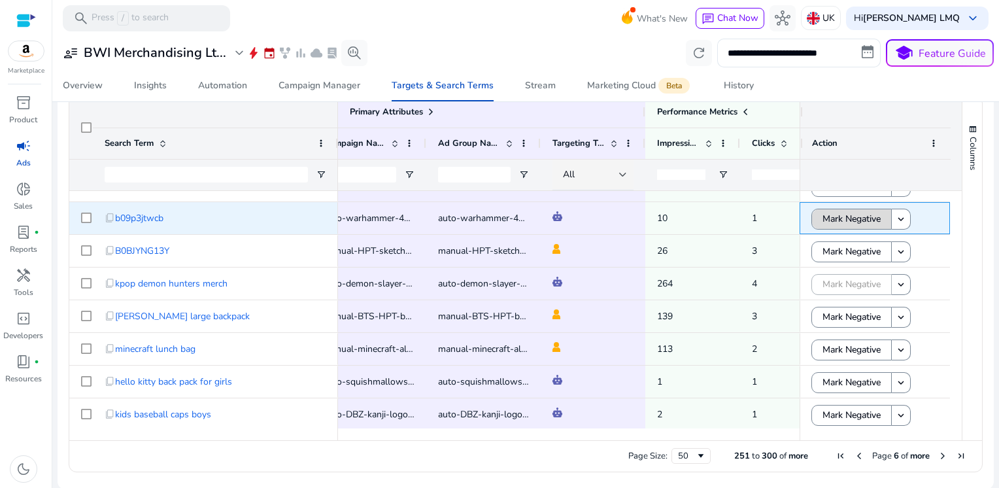
click at [853, 226] on span "Mark Negative" at bounding box center [852, 218] width 58 height 27
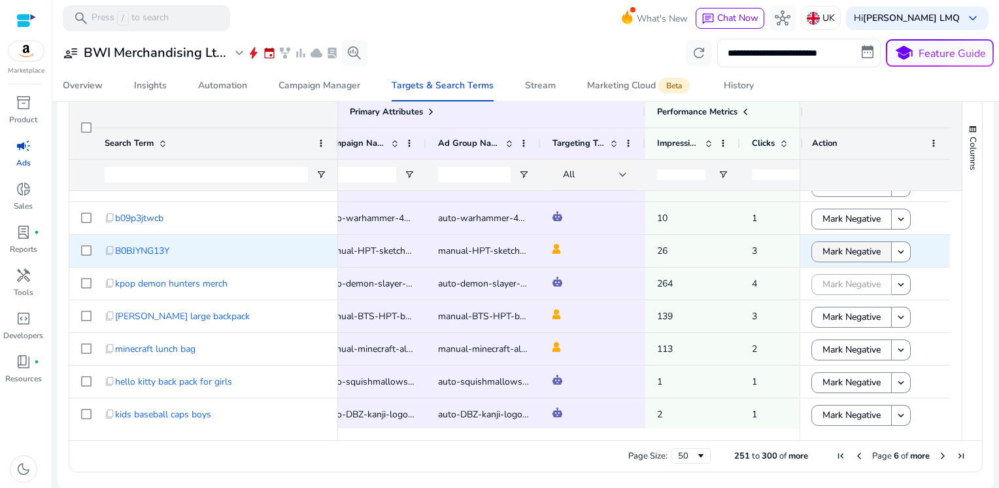
click at [849, 251] on span "Mark Negative" at bounding box center [852, 251] width 58 height 27
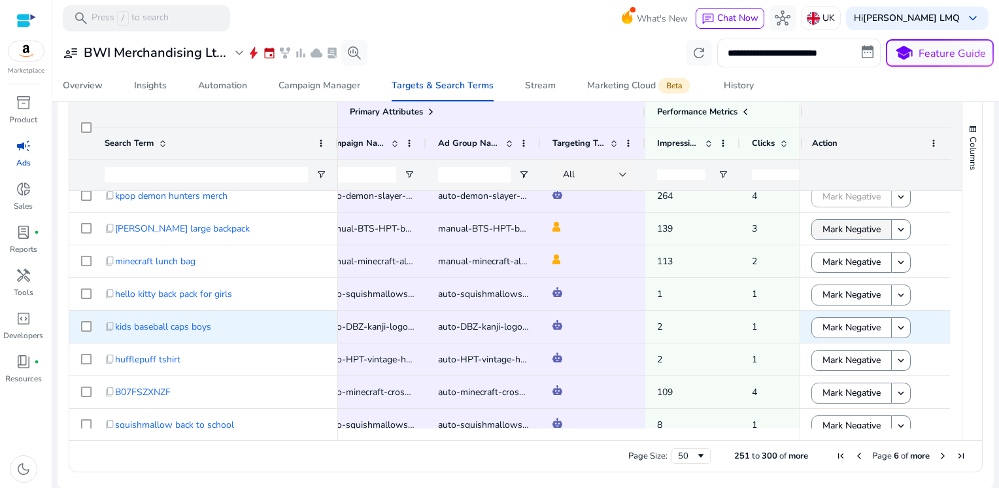
scroll to position [1385, 0]
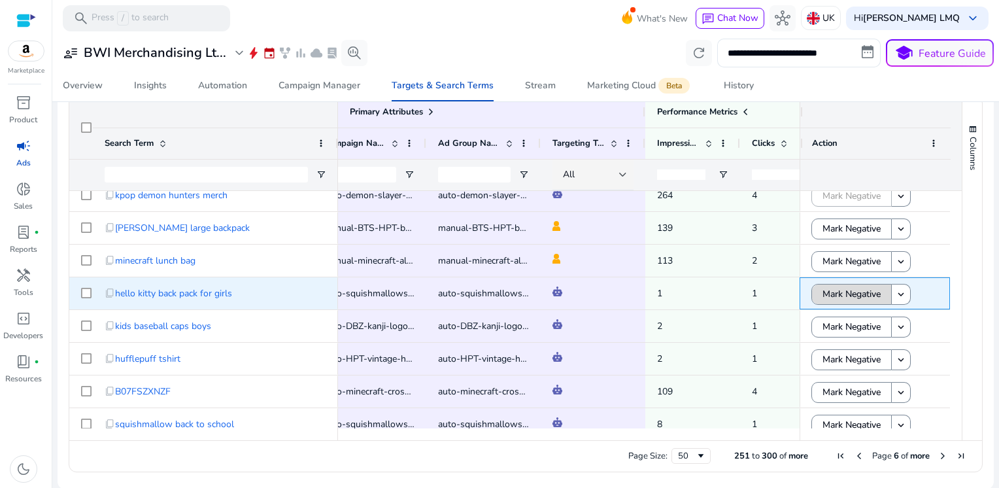
click at [846, 297] on span "Mark Negative" at bounding box center [852, 294] width 58 height 27
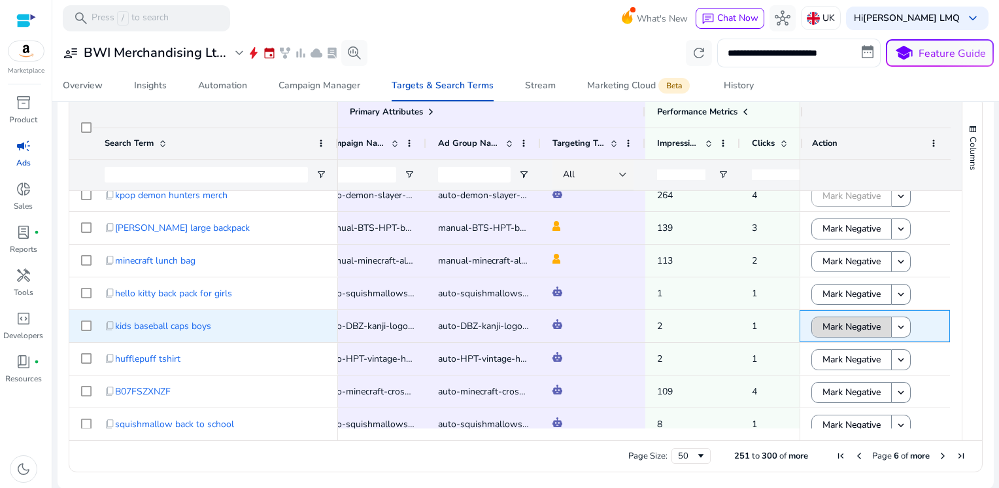
click at [846, 326] on span "Mark Negative" at bounding box center [852, 326] width 58 height 27
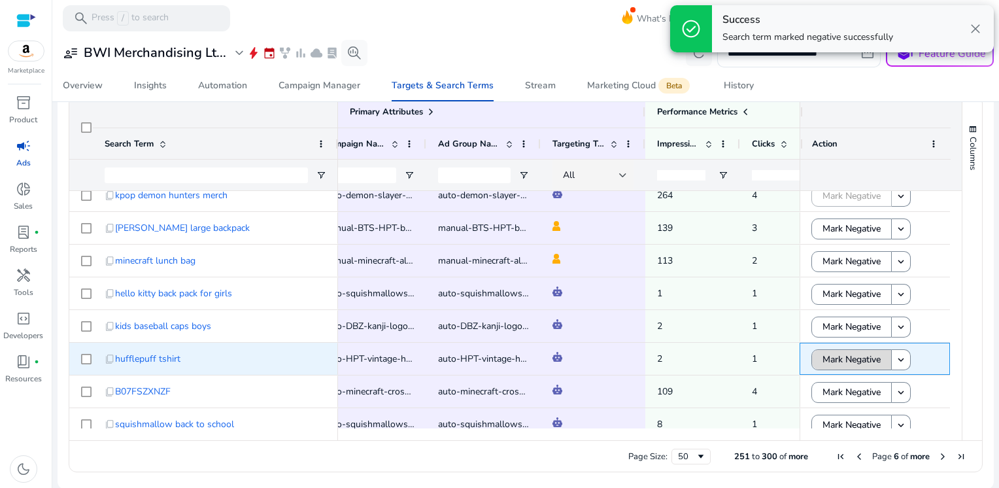
click at [845, 352] on span "Mark Negative" at bounding box center [852, 359] width 58 height 27
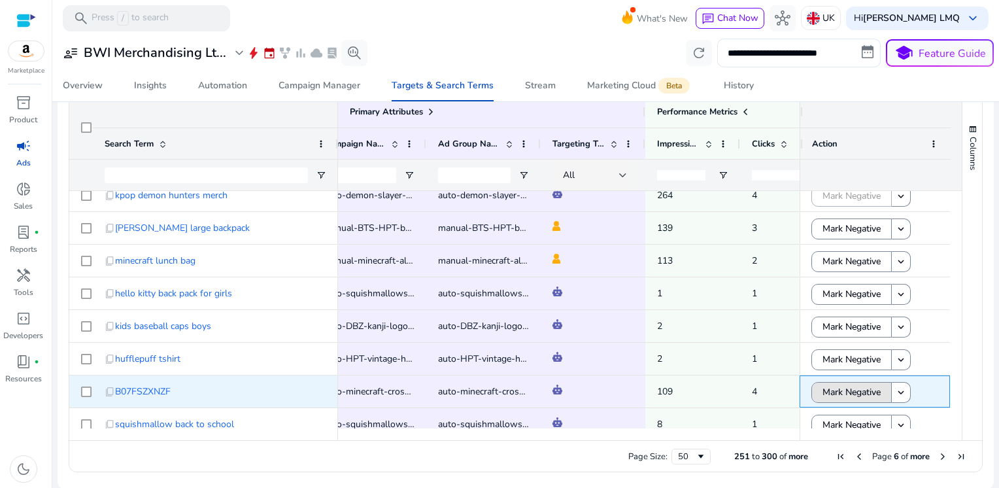
click at [854, 394] on span "Mark Negative" at bounding box center [852, 392] width 58 height 27
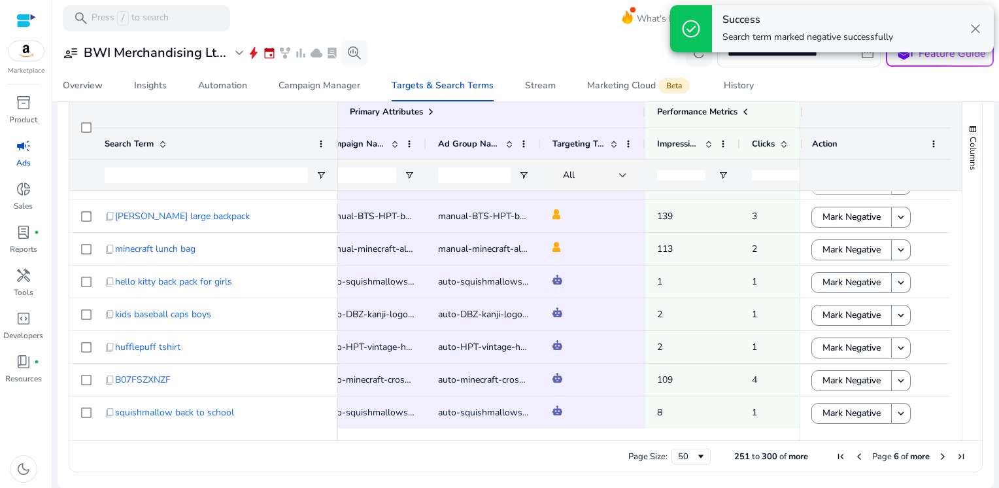
click at [938, 455] on span "Next Page" at bounding box center [943, 456] width 10 height 10
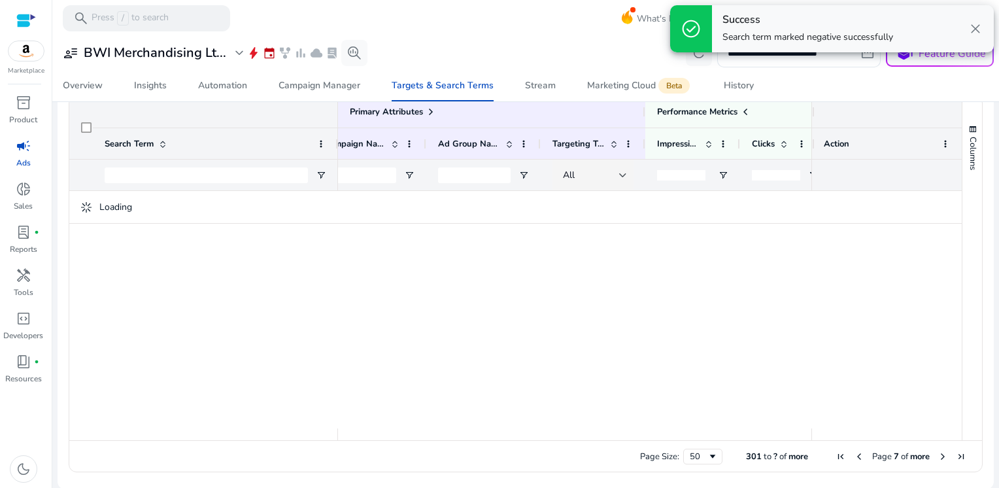
scroll to position [0, 0]
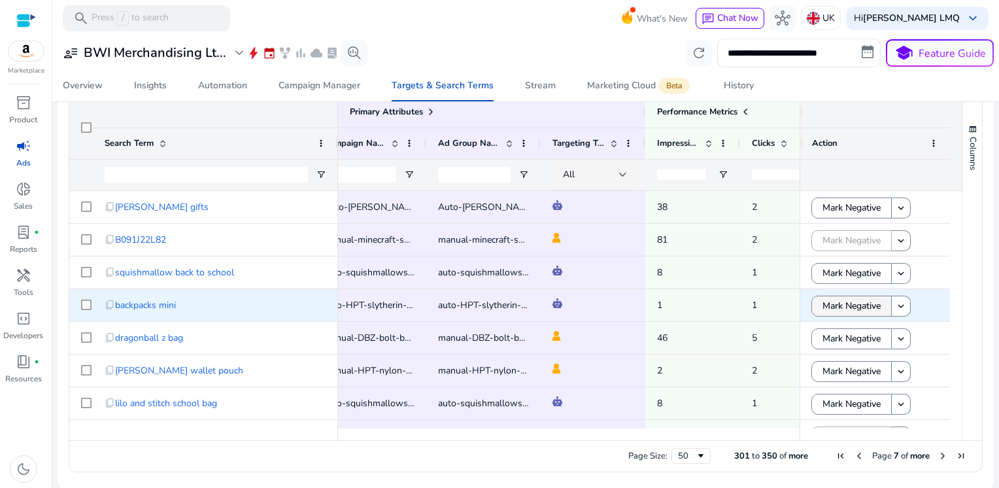
click at [841, 307] on span "Mark Negative" at bounding box center [852, 305] width 58 height 27
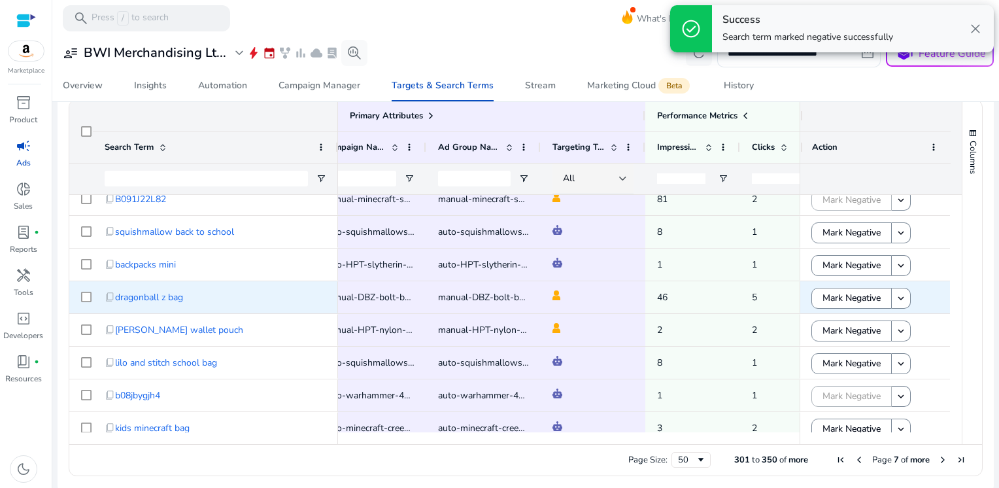
scroll to position [433, 0]
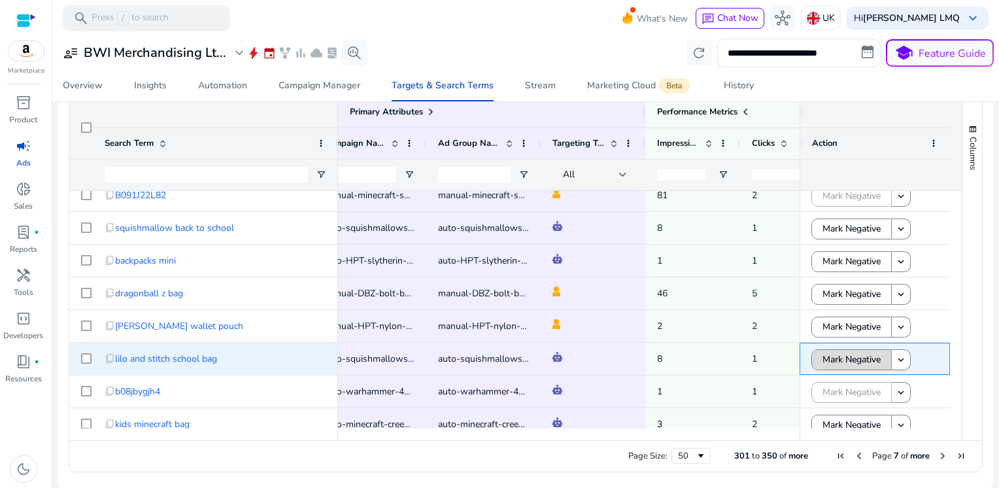
click at [816, 355] on span at bounding box center [851, 359] width 79 height 31
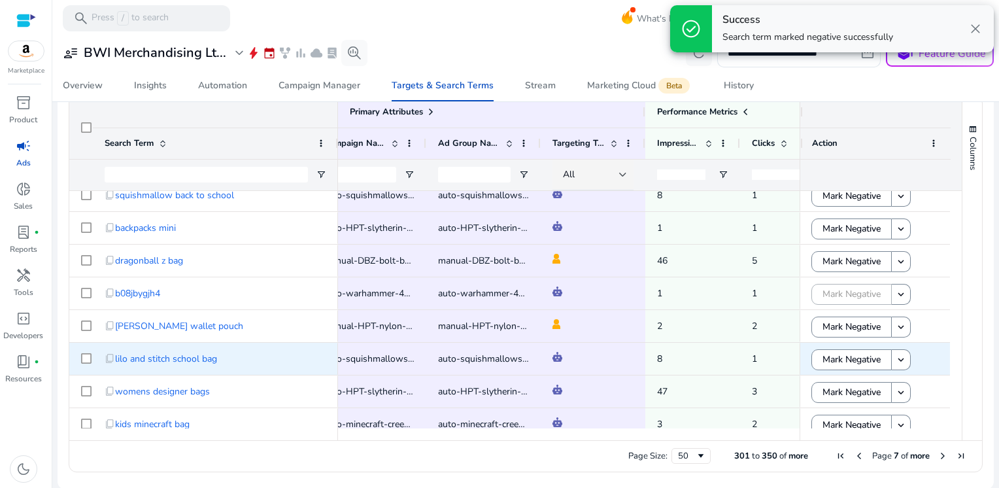
scroll to position [77, 0]
click at [823, 356] on span "Mark Negative" at bounding box center [852, 359] width 58 height 27
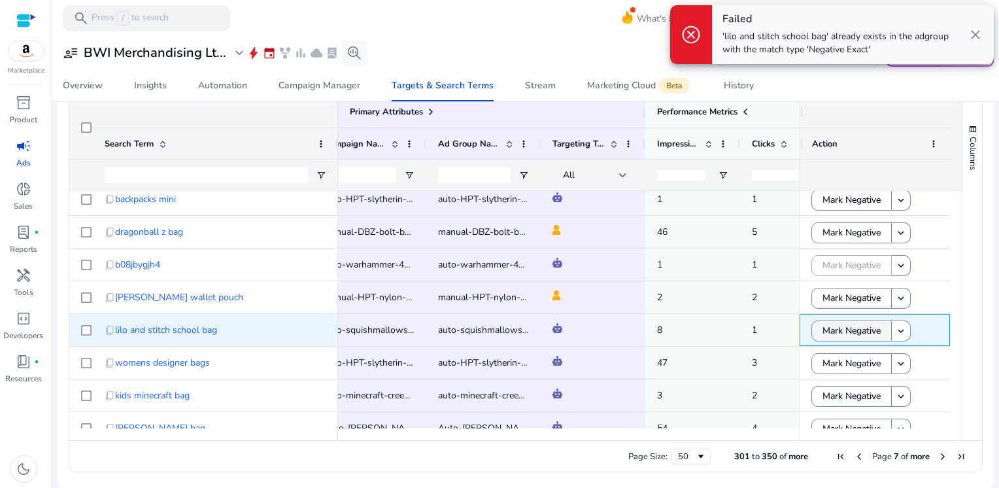
scroll to position [117, 0]
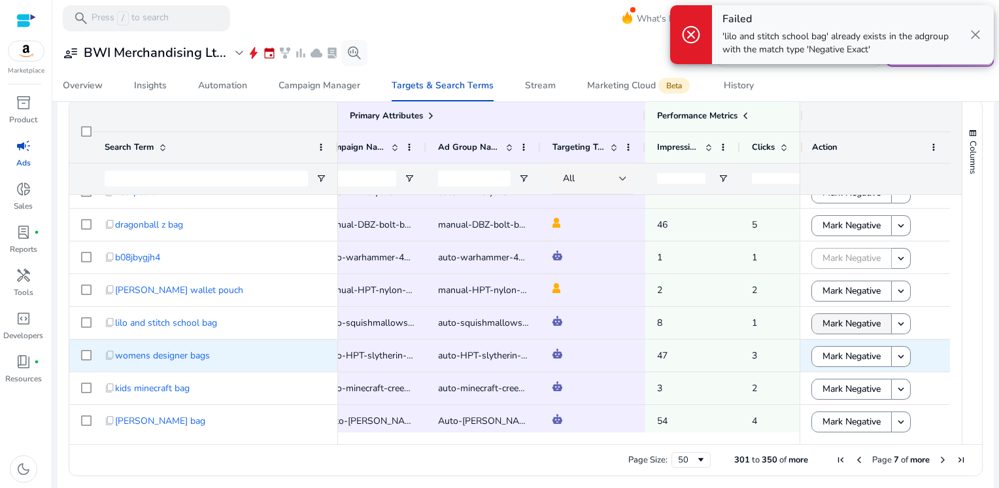
click at [823, 356] on span "Mark Negative" at bounding box center [852, 356] width 58 height 27
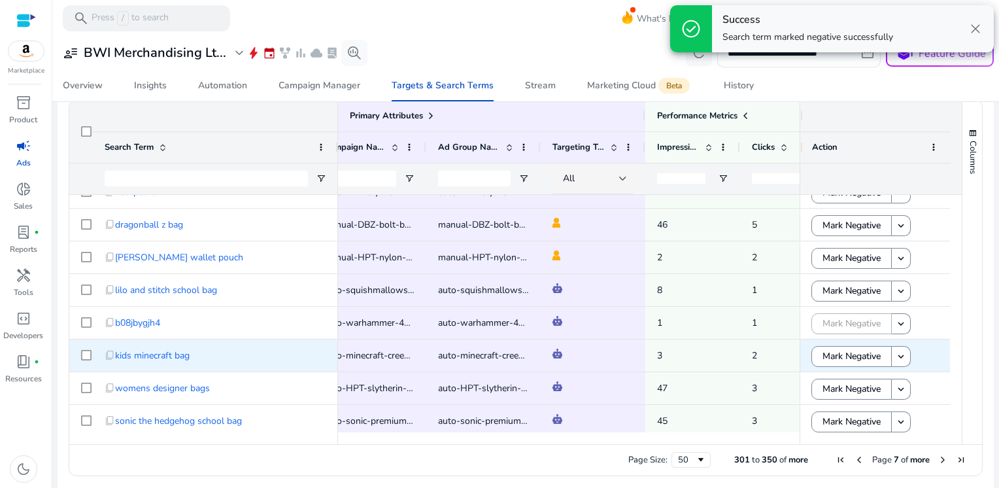
scroll to position [433, 0]
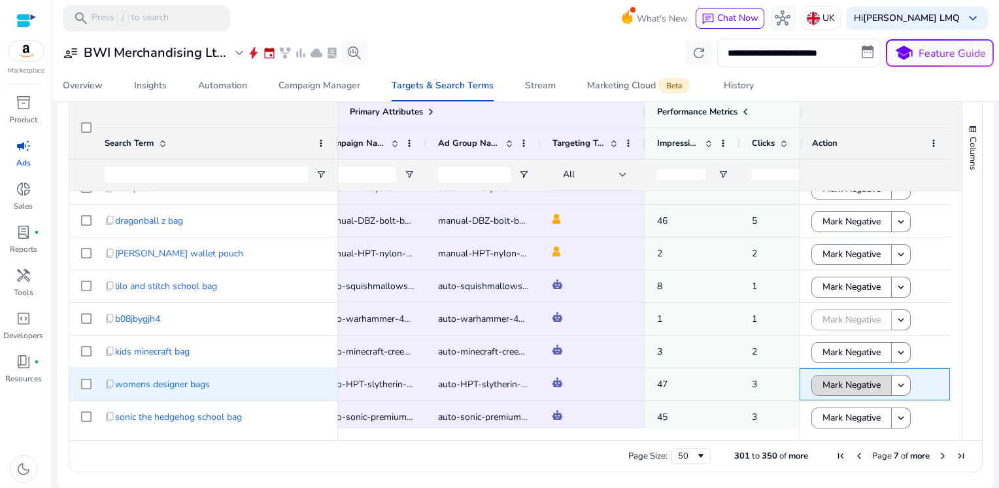
click at [823, 385] on span "Mark Negative" at bounding box center [852, 385] width 58 height 27
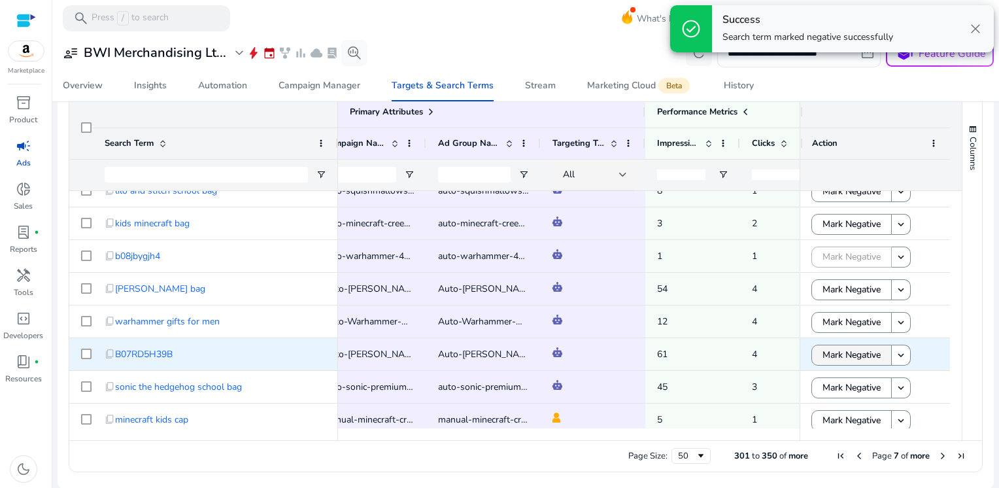
click at [832, 352] on span "Mark Negative" at bounding box center [852, 354] width 58 height 27
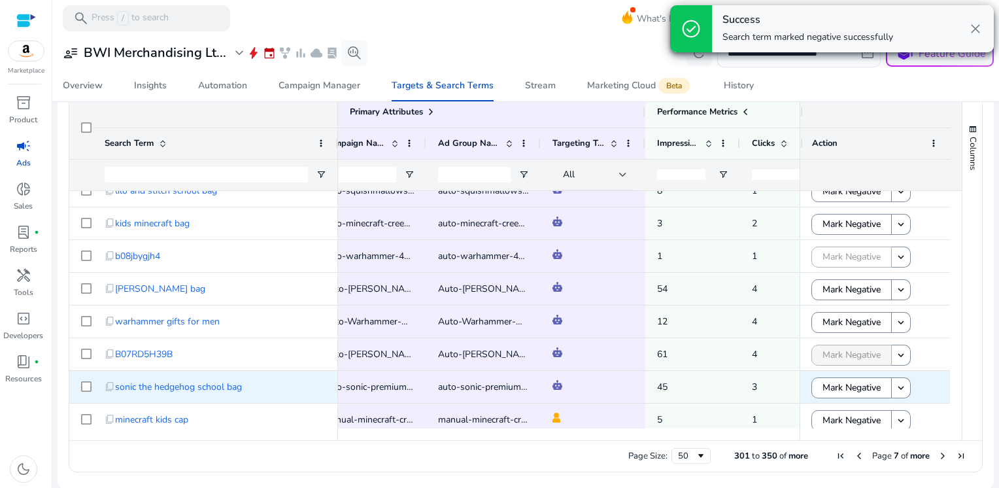
scroll to position [311, 0]
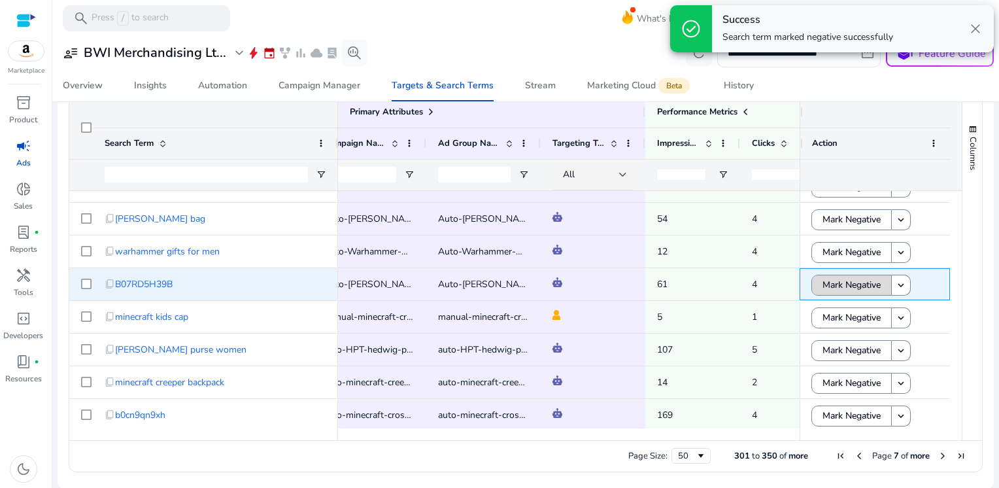
click at [842, 284] on span "Mark Negative" at bounding box center [852, 284] width 58 height 27
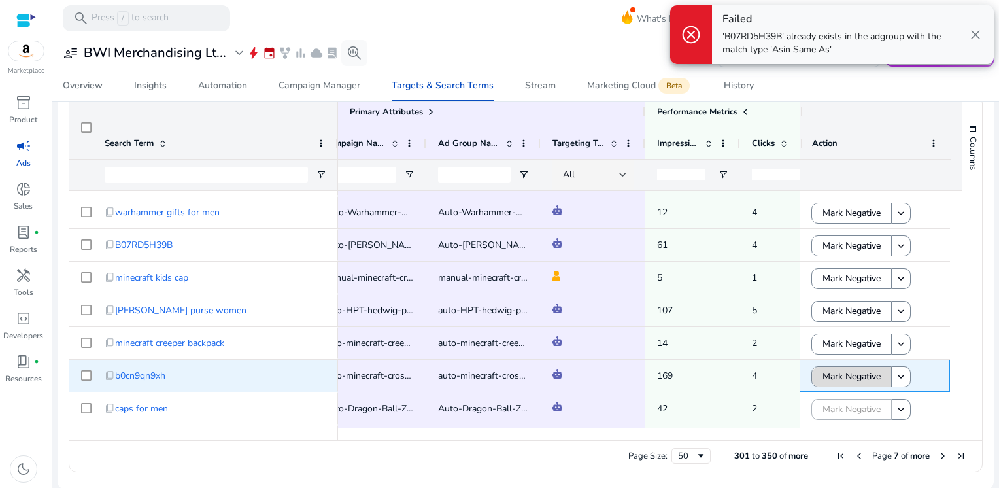
click at [856, 378] on span "Mark Negative" at bounding box center [852, 376] width 58 height 27
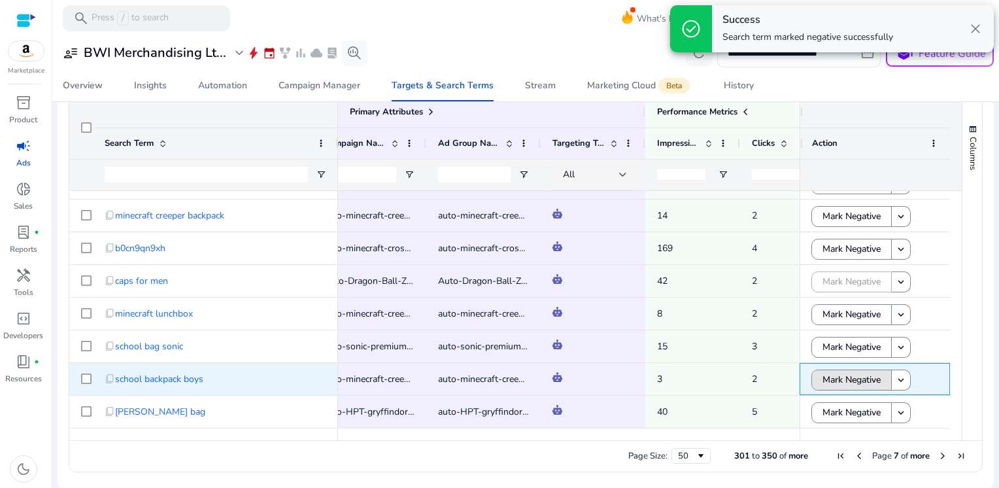
click at [856, 378] on span "Mark Negative" at bounding box center [852, 379] width 58 height 27
click at [856, 378] on span "Mark Negative" at bounding box center [852, 381] width 58 height 27
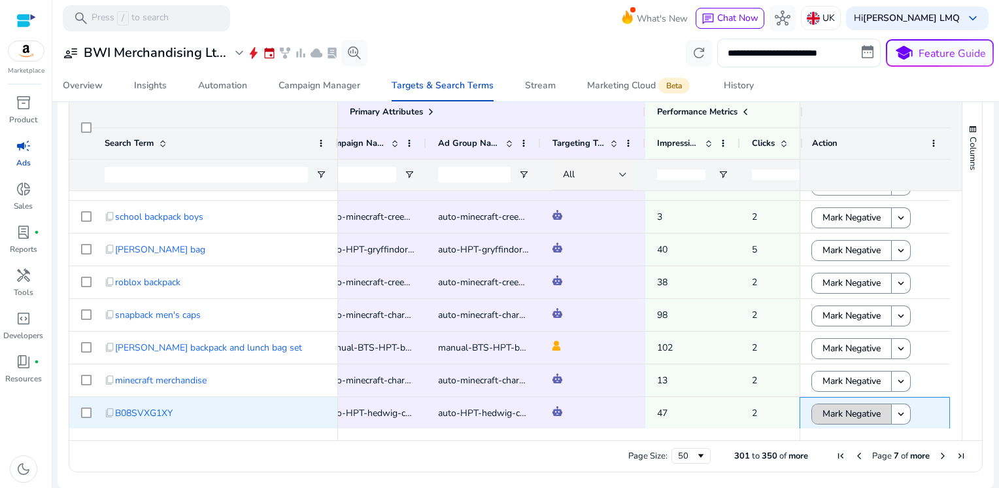
click at [849, 406] on span "Mark Negative" at bounding box center [852, 413] width 58 height 27
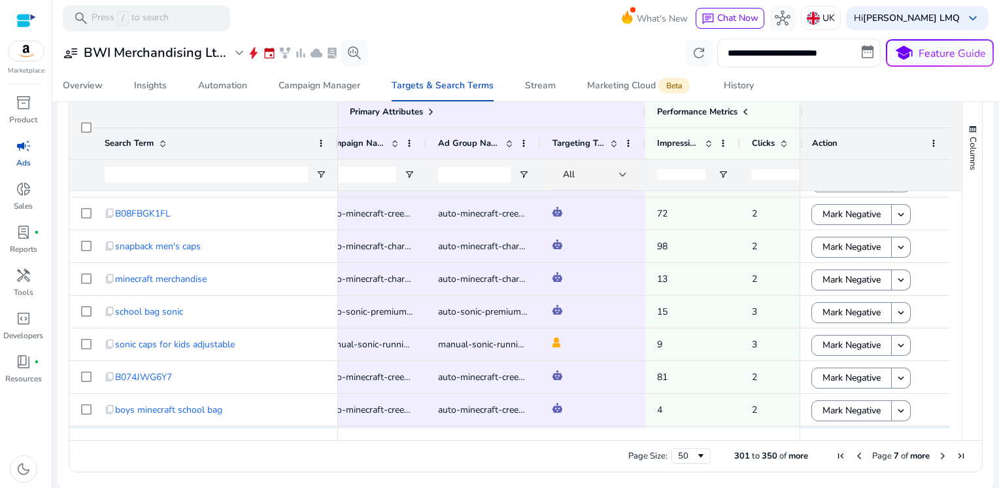
scroll to position [845, 0]
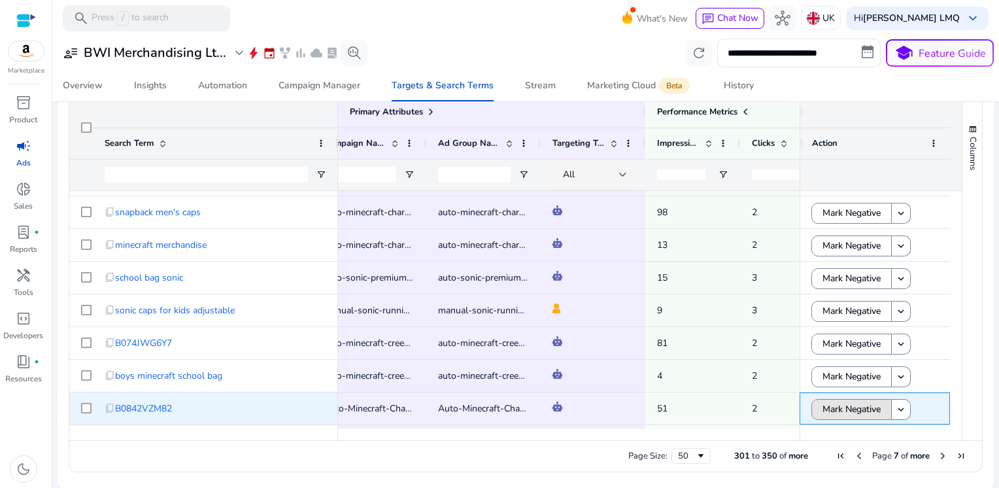
click at [849, 406] on span "Mark Negative" at bounding box center [852, 409] width 58 height 27
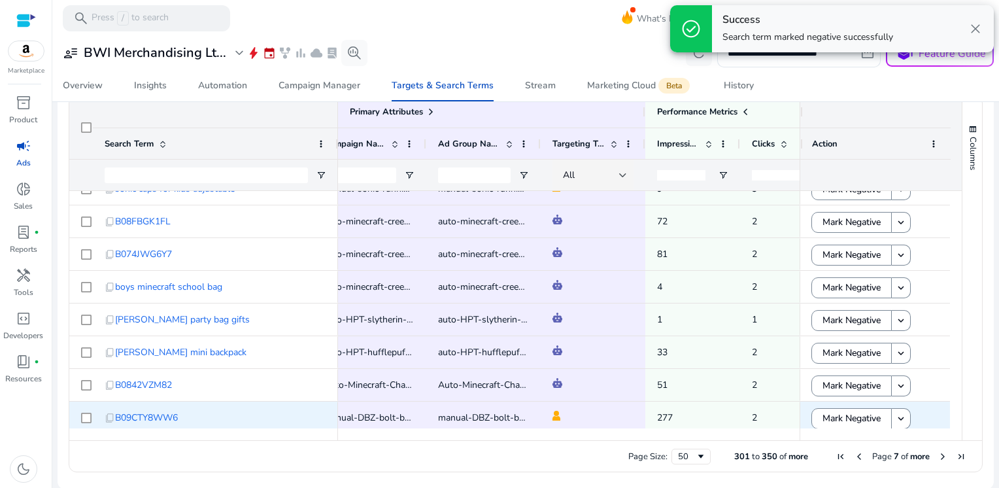
scroll to position [0, 0]
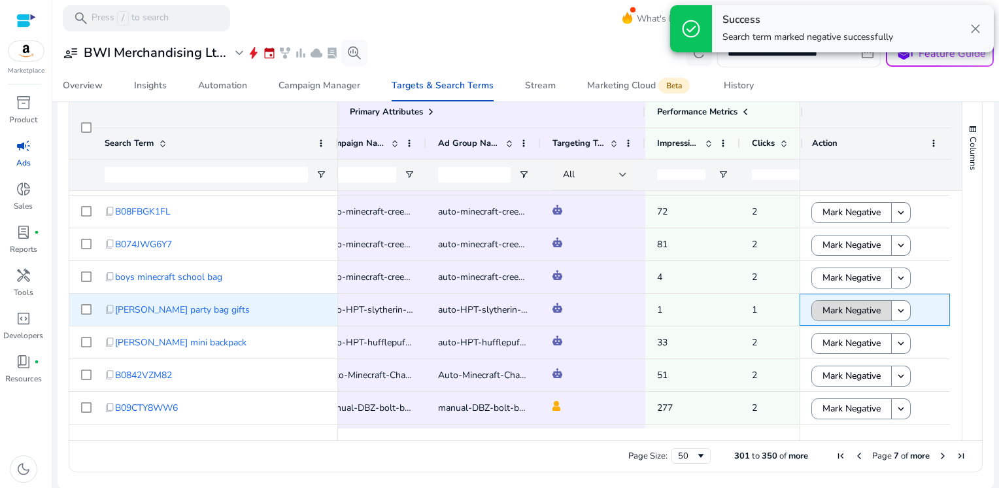
click at [858, 309] on span "Mark Negative" at bounding box center [852, 310] width 58 height 27
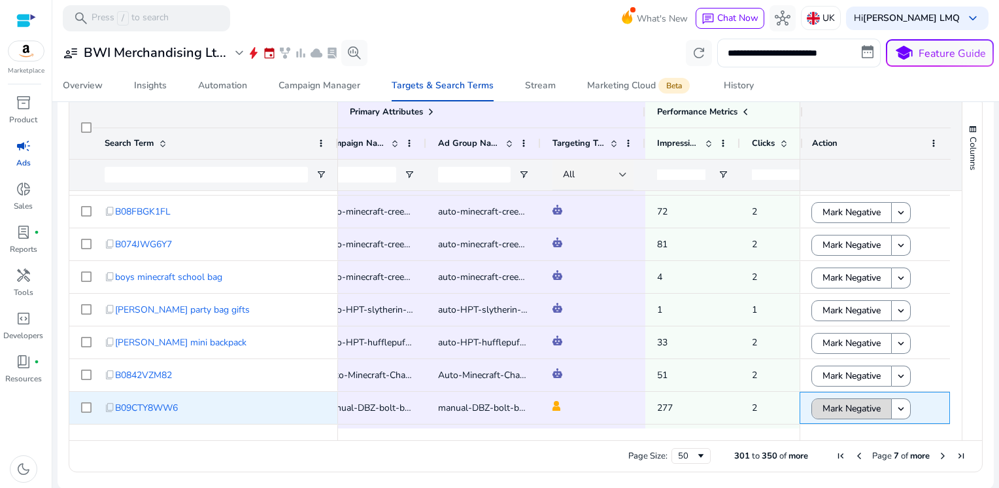
click at [837, 403] on span "Mark Negative" at bounding box center [852, 408] width 58 height 27
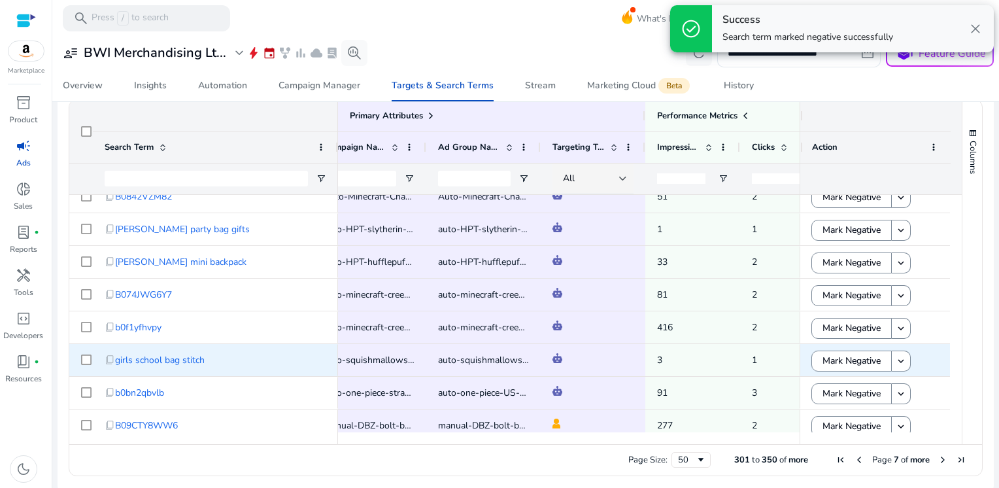
click at [837, 355] on div "Mark Negative keyboard_arrow_down" at bounding box center [875, 360] width 127 height 31
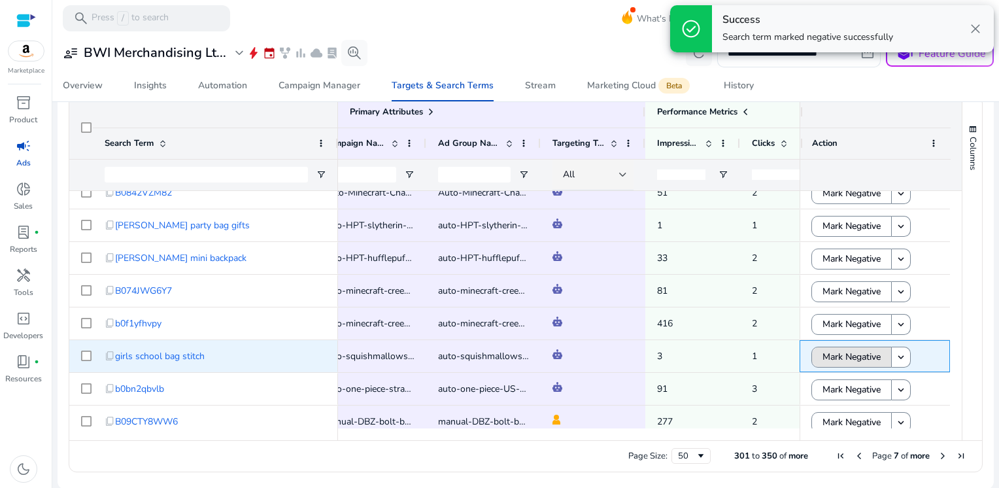
click at [837, 355] on span "Mark Negative" at bounding box center [852, 356] width 58 height 27
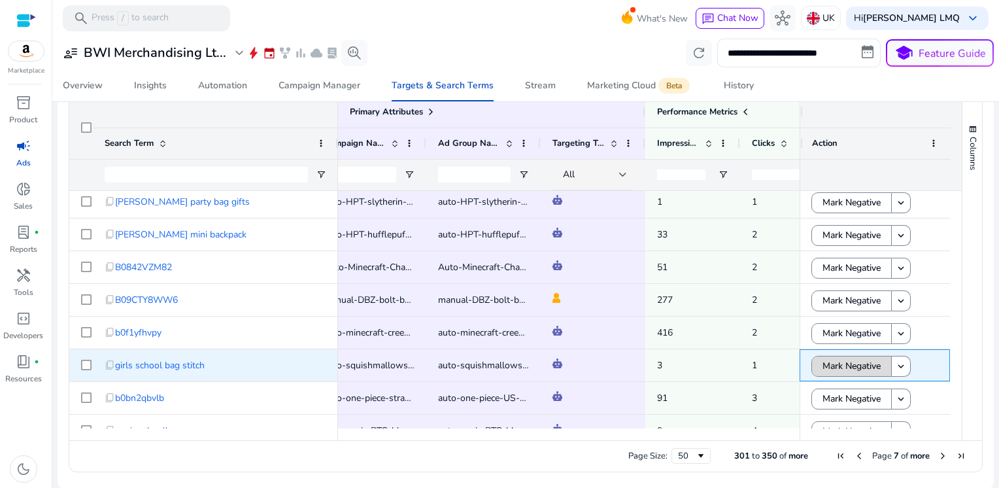
click at [837, 364] on span "Mark Negative" at bounding box center [852, 366] width 58 height 27
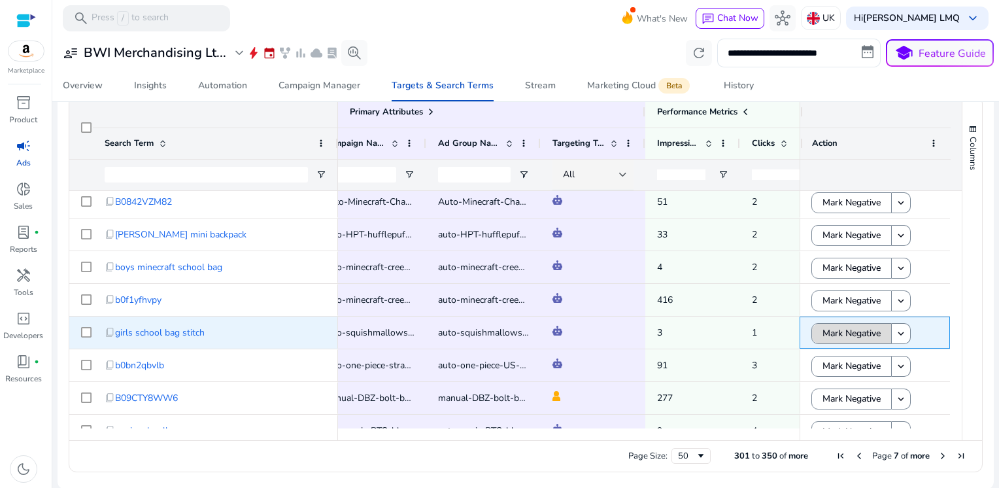
click at [842, 330] on span "Mark Negative" at bounding box center [852, 333] width 58 height 27
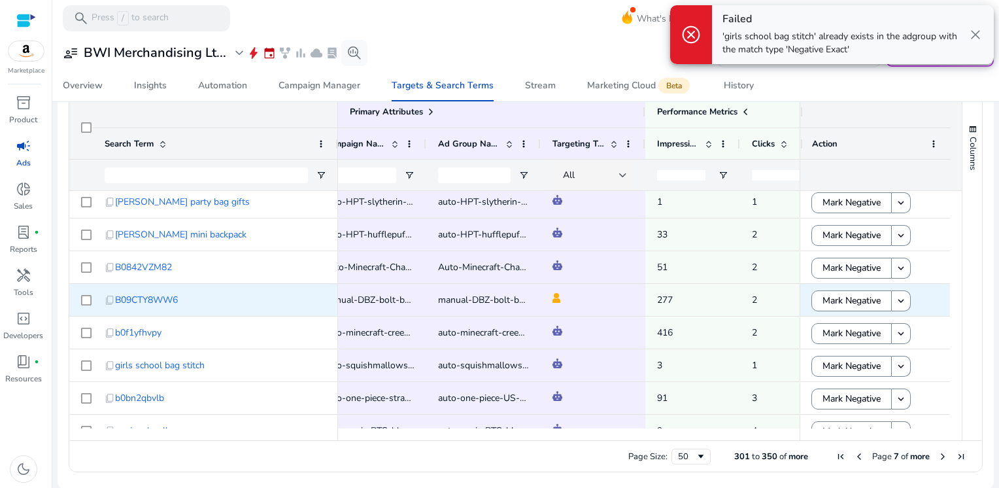
scroll to position [429, 0]
click at [850, 303] on span "Mark Negative" at bounding box center [852, 300] width 58 height 27
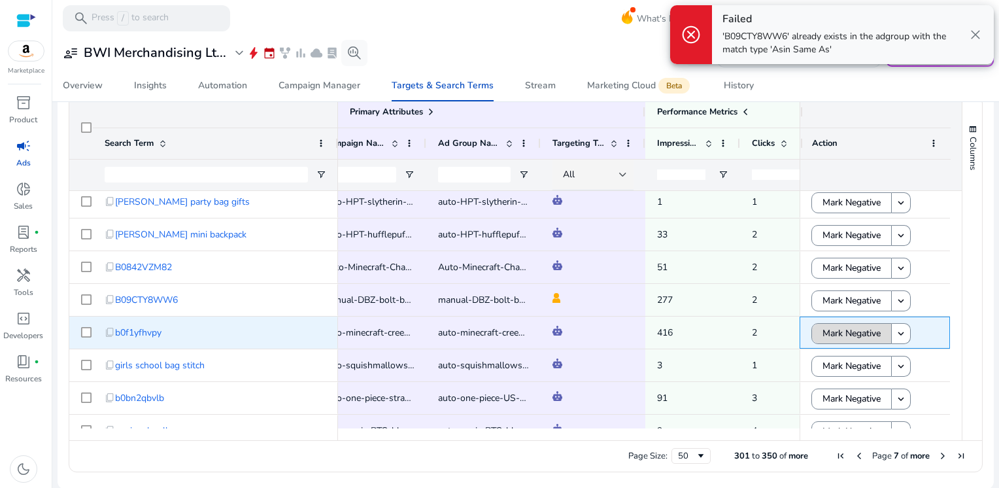
click at [854, 335] on span "Mark Negative" at bounding box center [852, 333] width 58 height 27
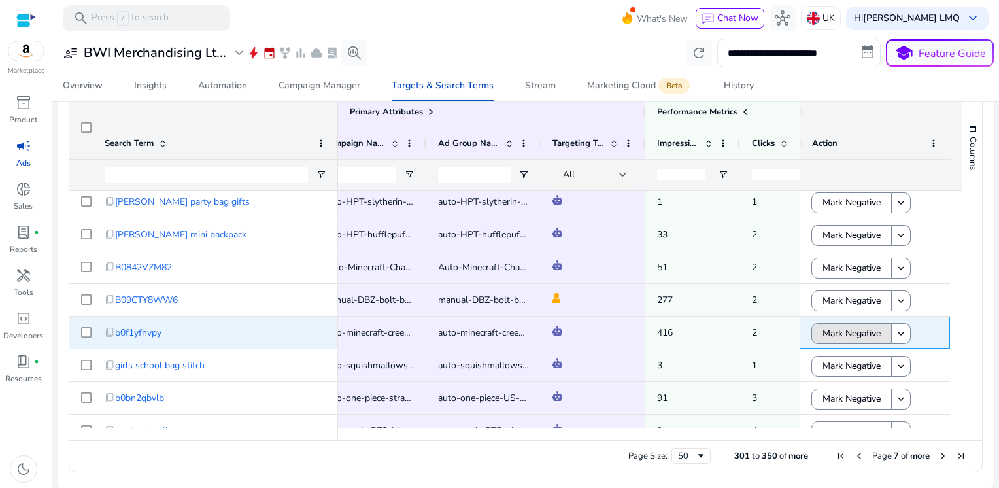
click at [854, 335] on span "Mark Negative" at bounding box center [852, 333] width 58 height 27
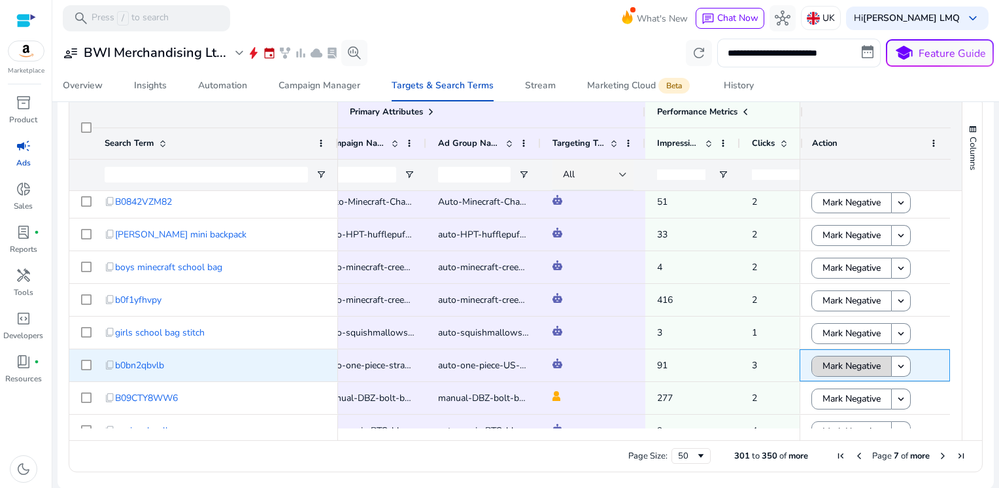
click at [854, 363] on span "Mark Negative" at bounding box center [852, 366] width 58 height 27
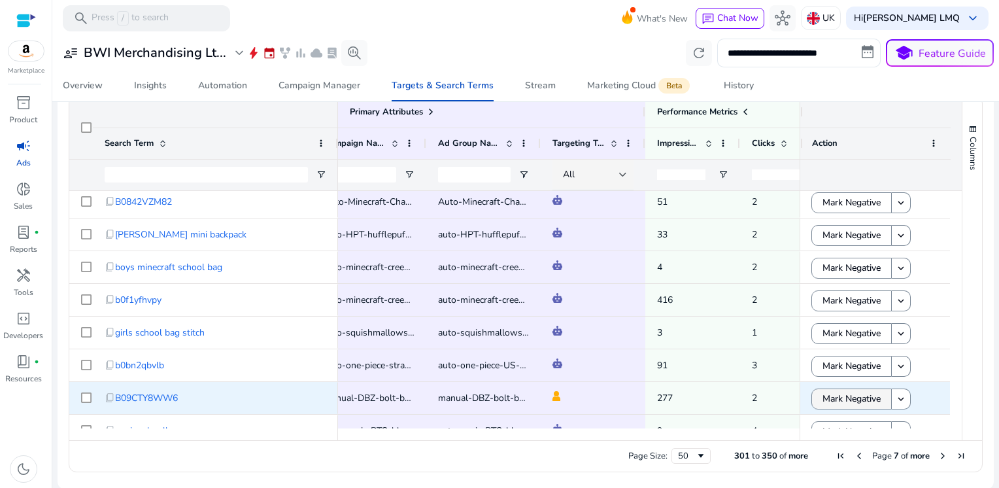
click at [845, 390] on span "Mark Negative" at bounding box center [852, 398] width 58 height 27
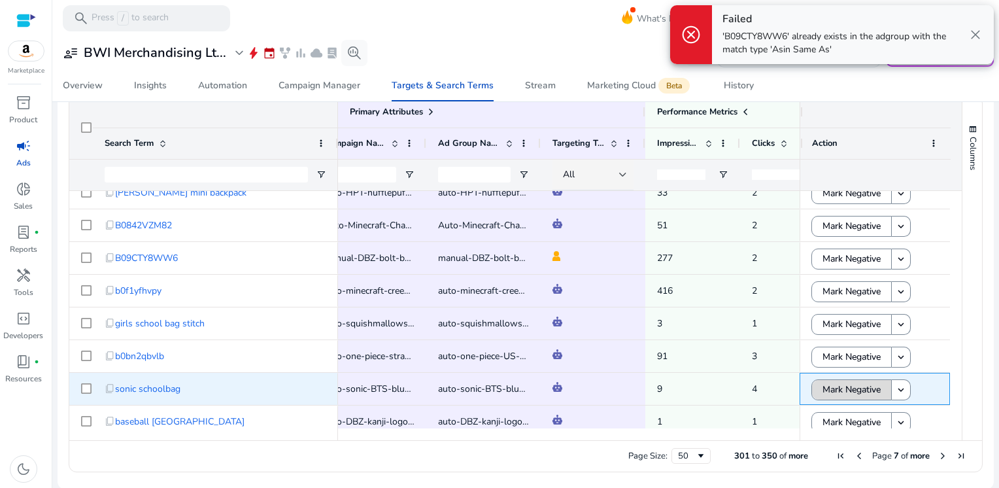
click at [849, 389] on span "Mark Negative" at bounding box center [852, 389] width 58 height 27
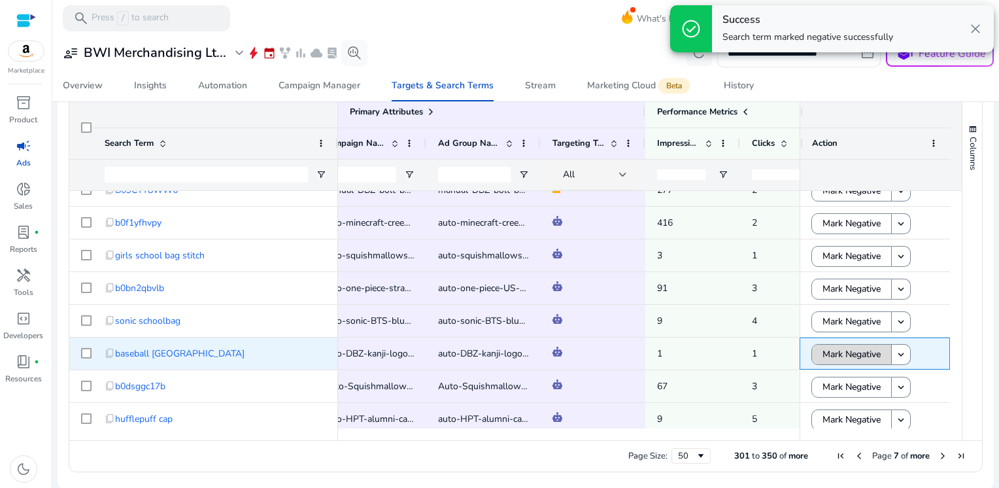
click at [845, 356] on span "Mark Negative" at bounding box center [852, 354] width 58 height 27
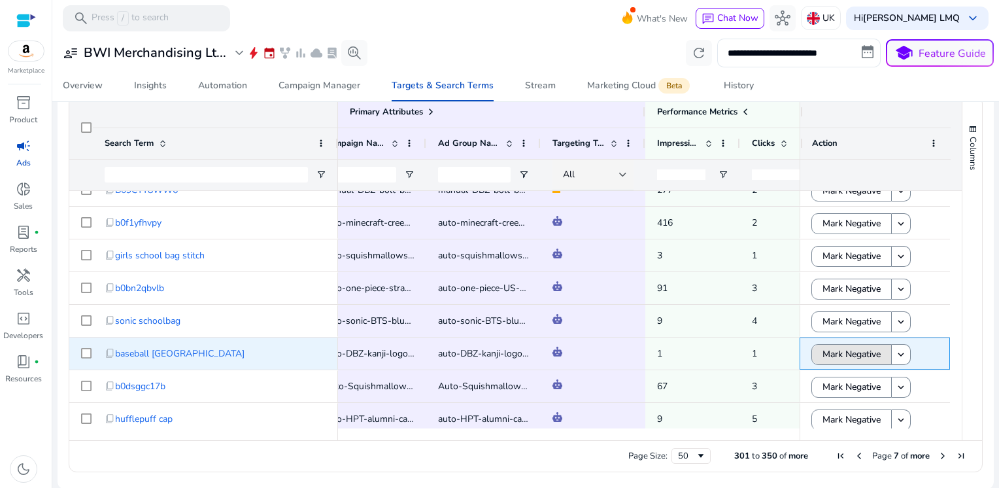
click at [845, 356] on span "Mark Negative" at bounding box center [852, 354] width 58 height 27
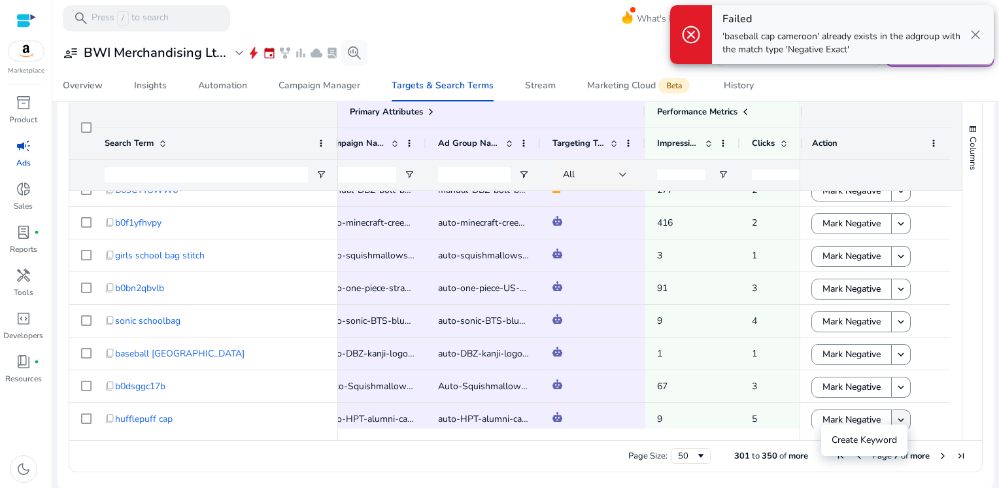
scroll to position [1296, 0]
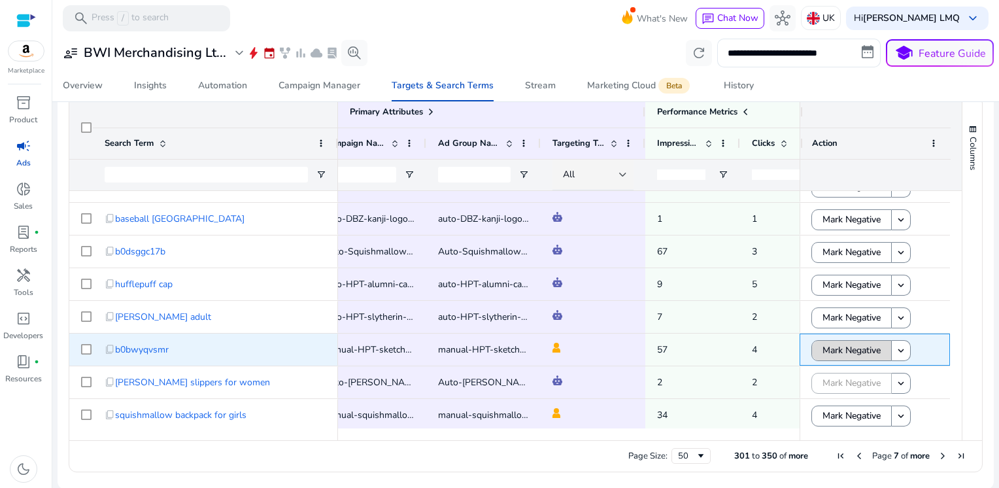
click at [831, 341] on span "Mark Negative" at bounding box center [852, 350] width 58 height 27
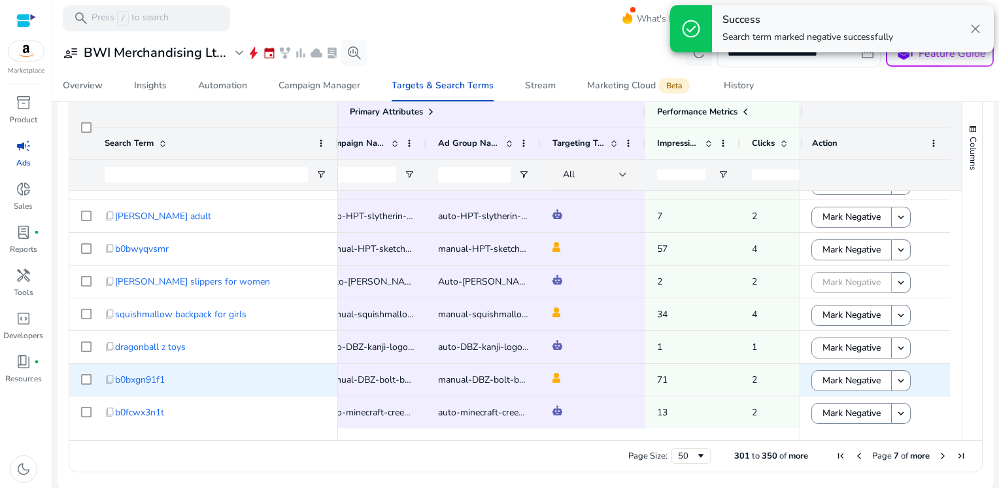
scroll to position [433, 0]
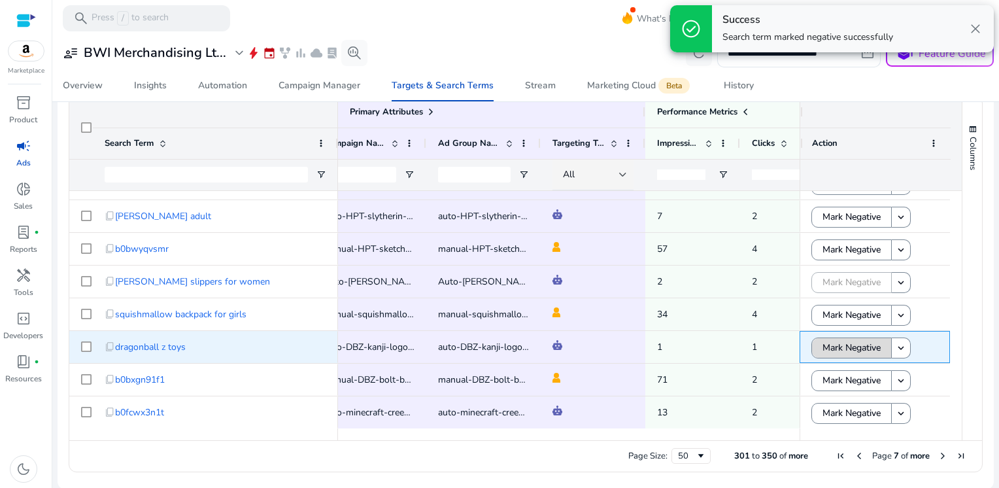
click at [834, 347] on span "Mark Negative" at bounding box center [852, 347] width 58 height 27
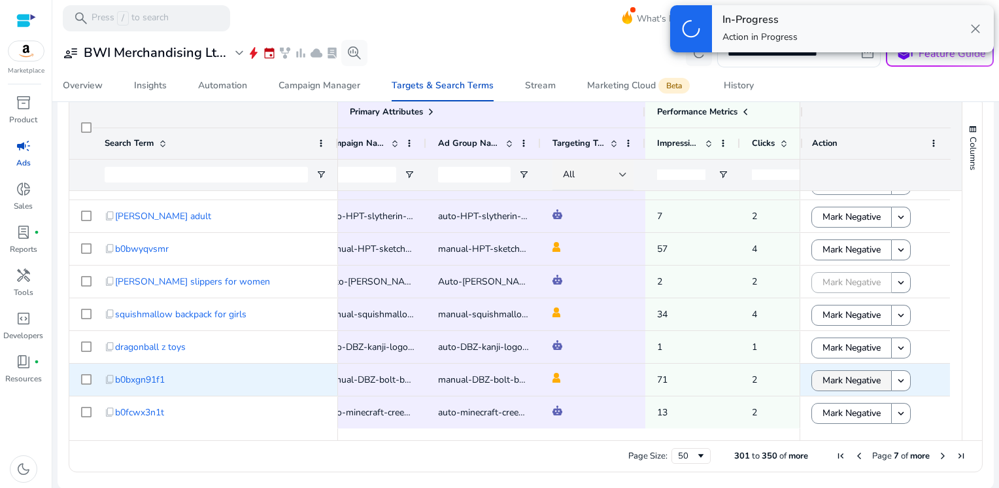
click at [836, 383] on span "Mark Negative" at bounding box center [852, 380] width 58 height 27
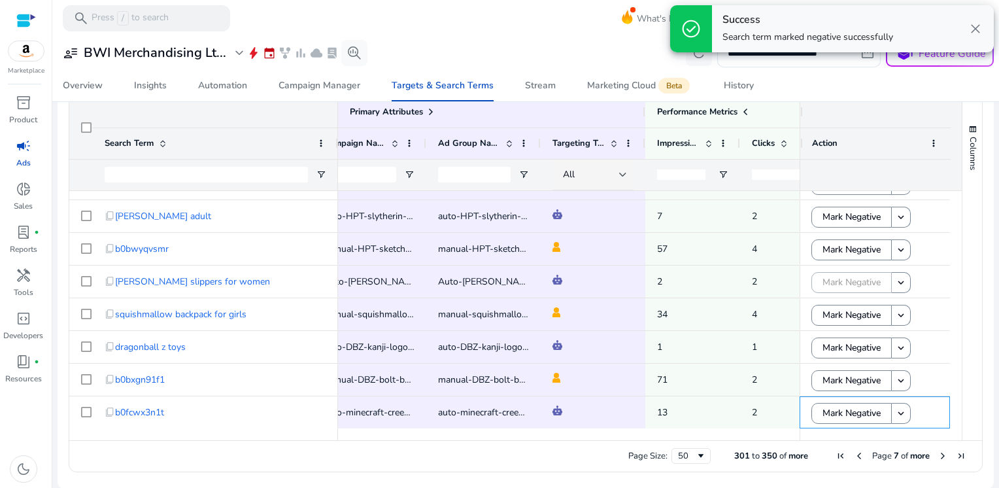
click at [938, 455] on span "Next Page" at bounding box center [943, 456] width 10 height 10
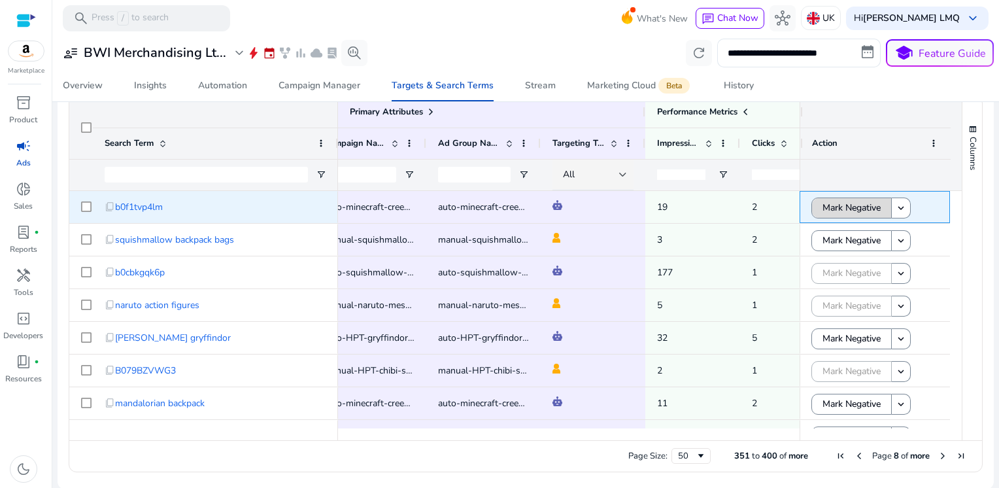
click at [839, 210] on span "Mark Negative" at bounding box center [852, 207] width 58 height 27
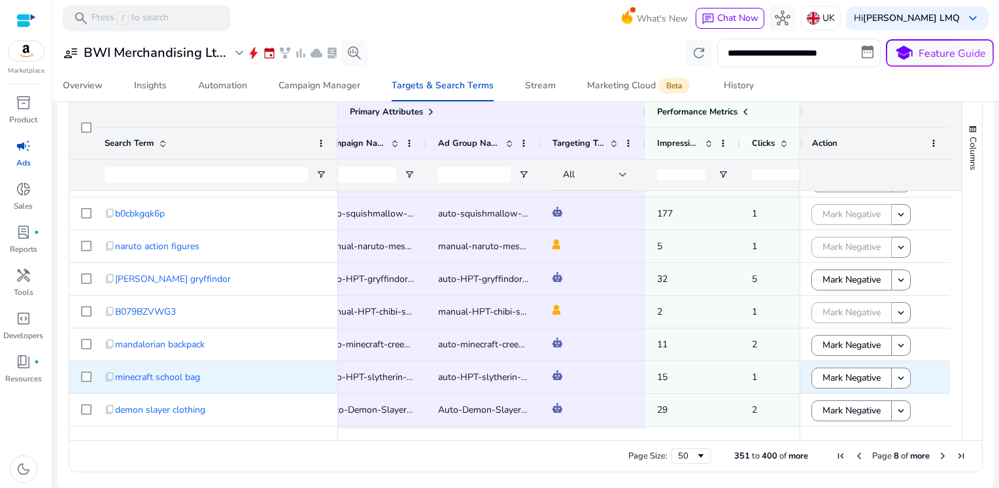
scroll to position [63, 0]
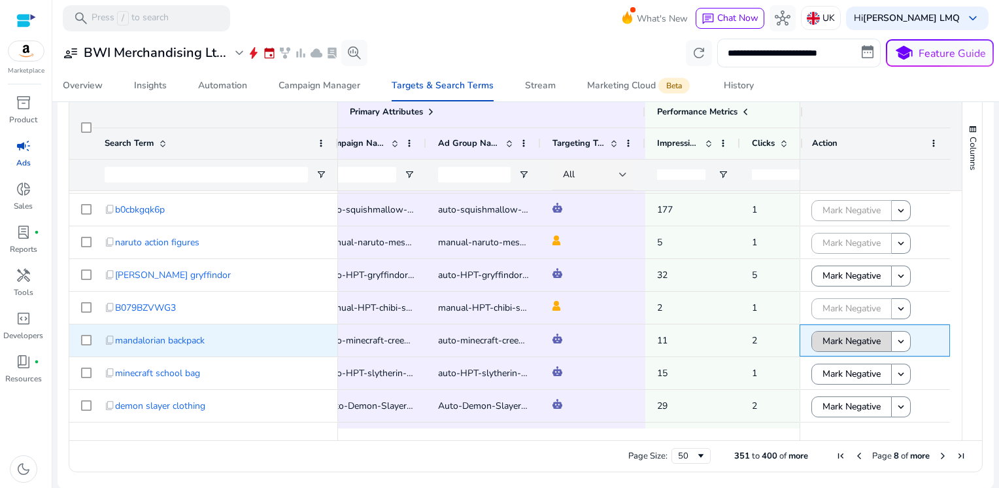
click at [827, 339] on span "Mark Negative" at bounding box center [852, 341] width 58 height 27
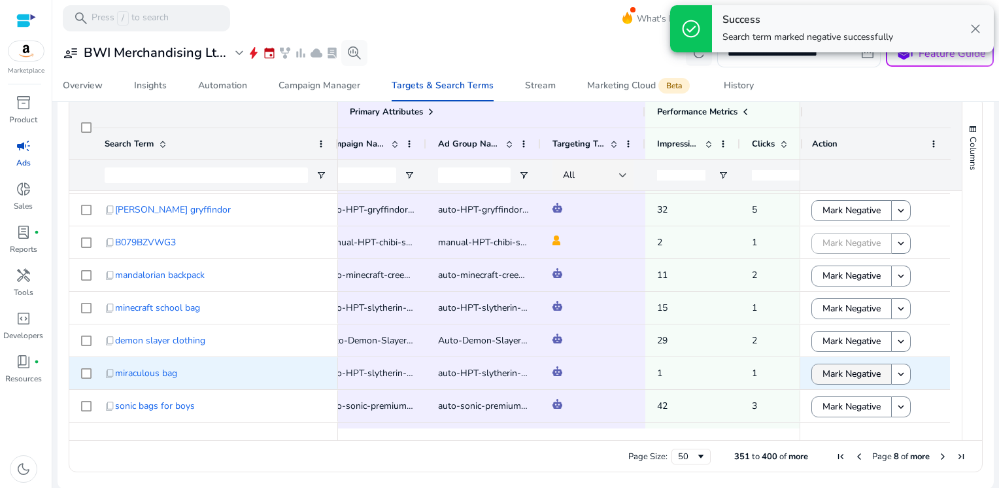
scroll to position [433, 0]
click at [829, 379] on span "Mark Negative" at bounding box center [852, 373] width 58 height 27
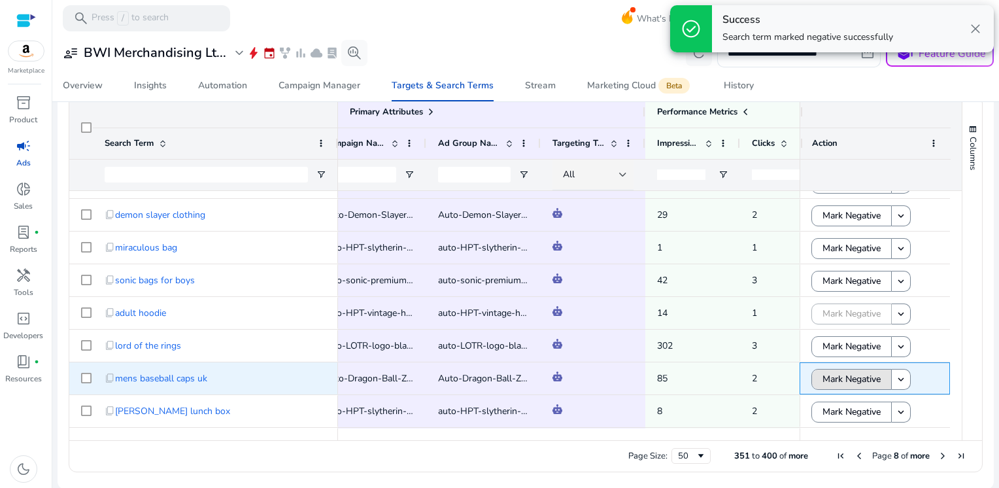
click at [829, 379] on span "Mark Negative" at bounding box center [852, 379] width 58 height 27
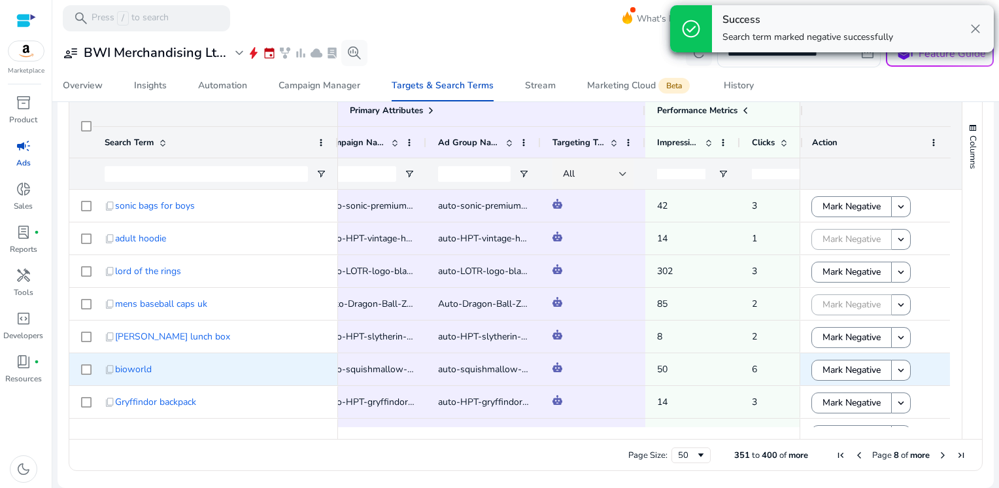
scroll to position [429, 0]
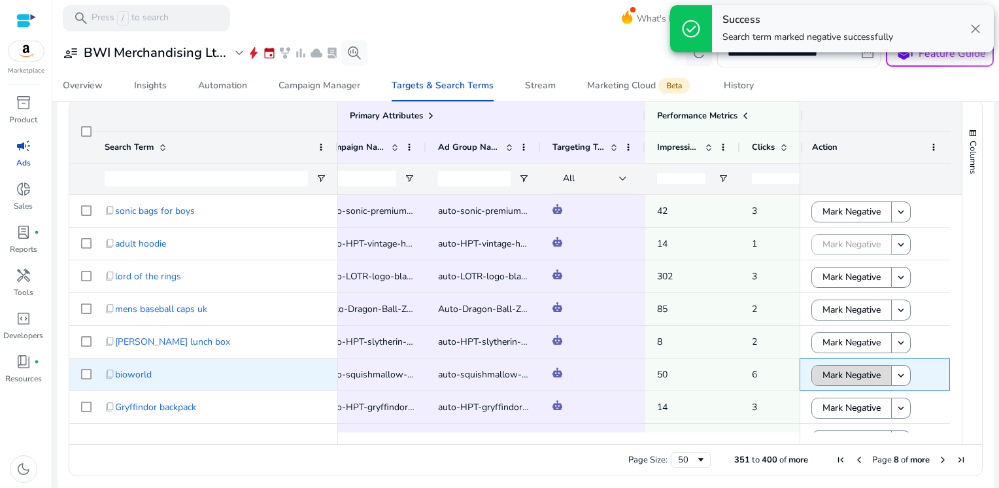
click at [827, 368] on span "Mark Negative" at bounding box center [852, 375] width 58 height 27
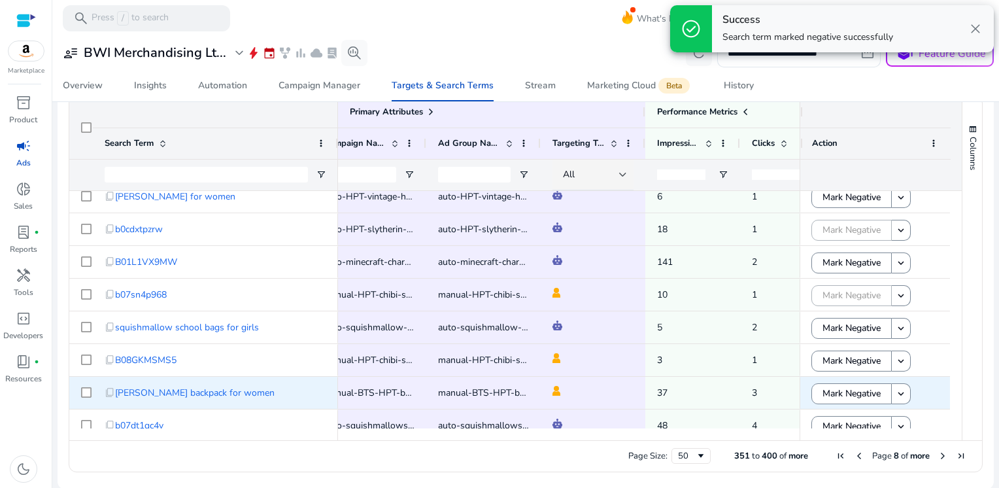
scroll to position [0, 0]
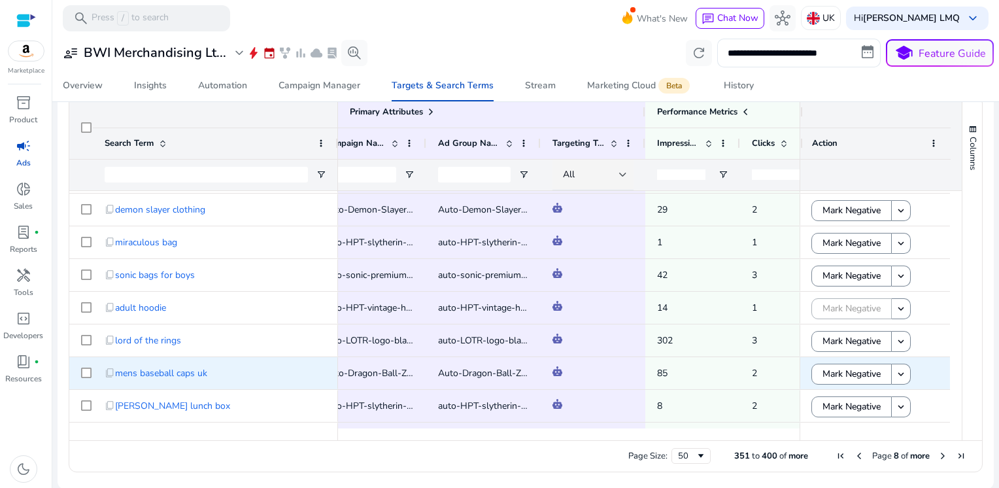
click at [827, 368] on span "Mark Negative" at bounding box center [852, 373] width 58 height 27
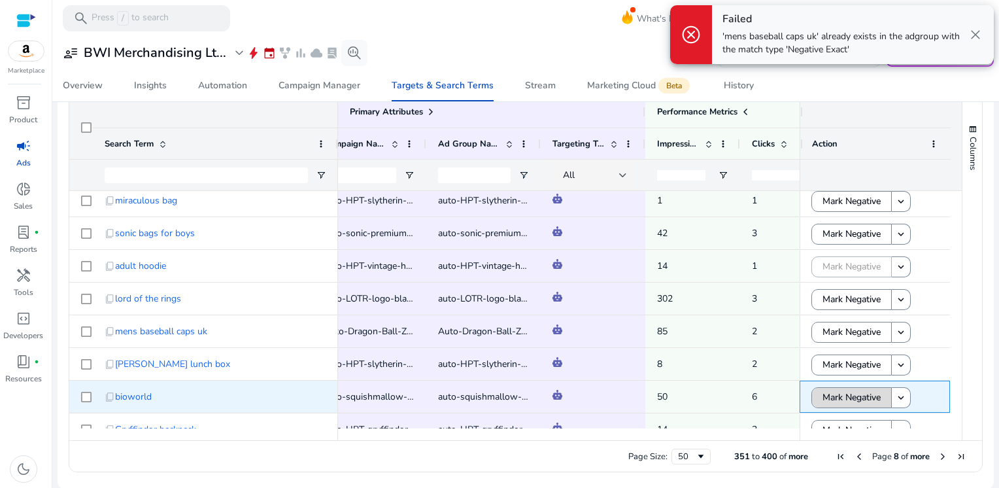
click at [835, 394] on span "Mark Negative" at bounding box center [852, 397] width 58 height 27
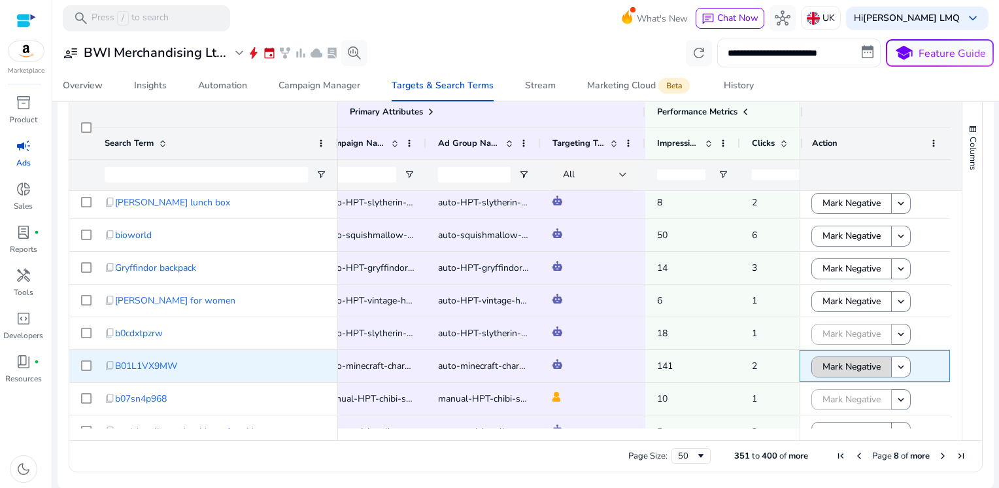
click at [842, 360] on span "Mark Negative" at bounding box center [852, 366] width 58 height 27
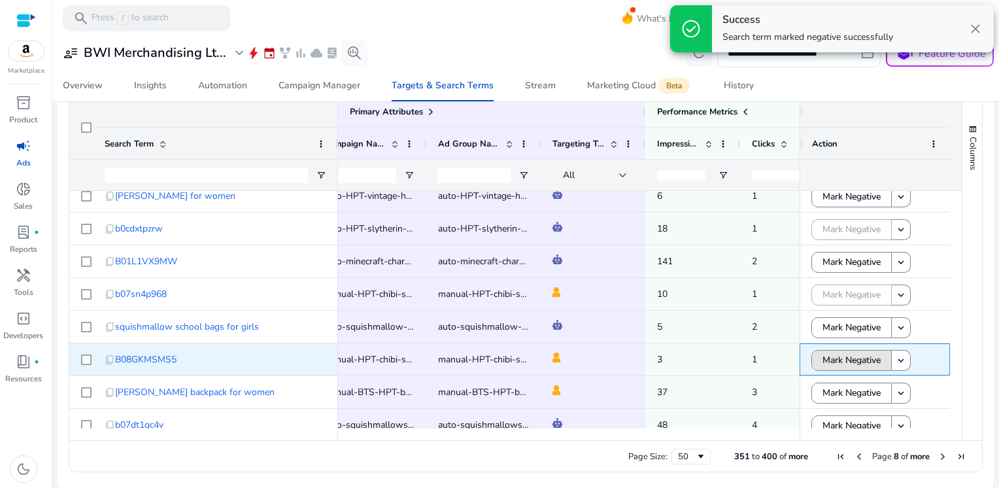
click at [842, 360] on span "Mark Negative" at bounding box center [852, 360] width 58 height 27
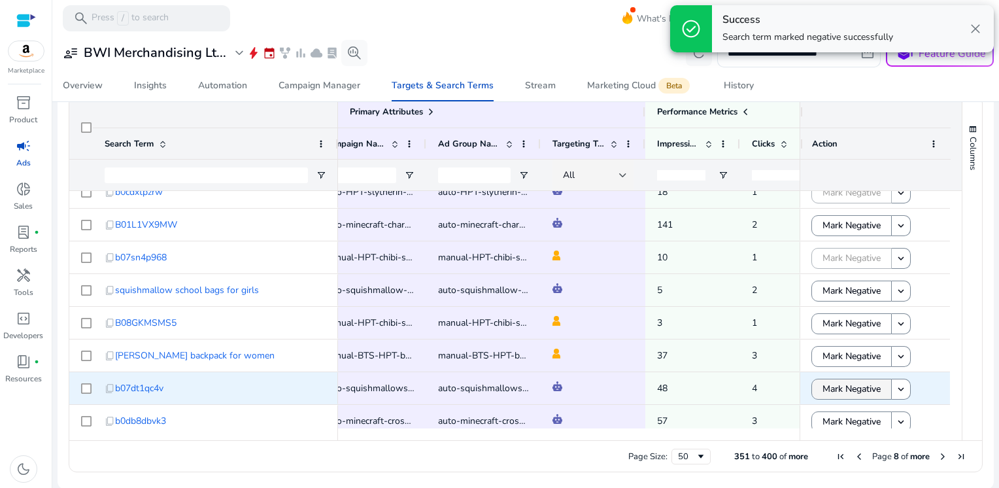
click at [840, 389] on span "Mark Negative" at bounding box center [852, 388] width 58 height 27
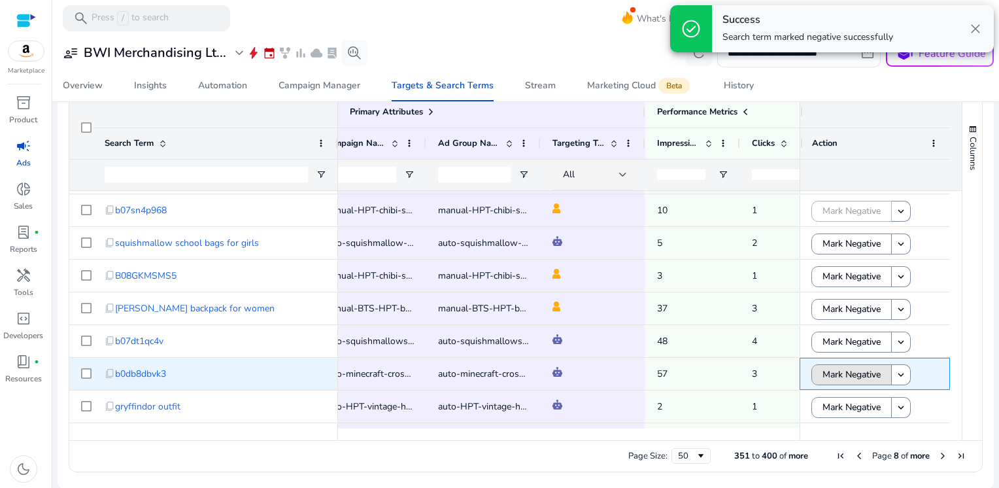
click at [835, 370] on span "Mark Negative" at bounding box center [852, 374] width 58 height 27
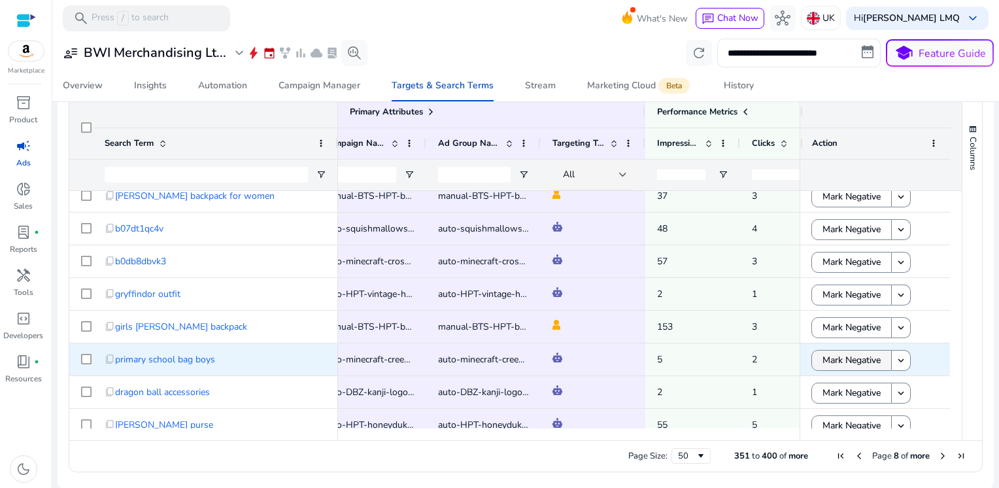
click at [837, 362] on span "Mark Negative" at bounding box center [852, 360] width 58 height 27
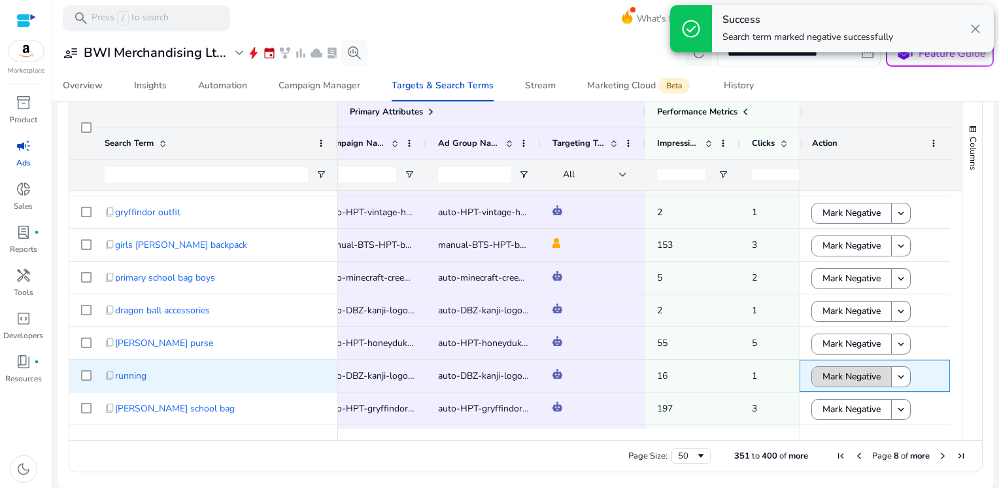
click at [852, 379] on span "Mark Negative" at bounding box center [852, 376] width 58 height 27
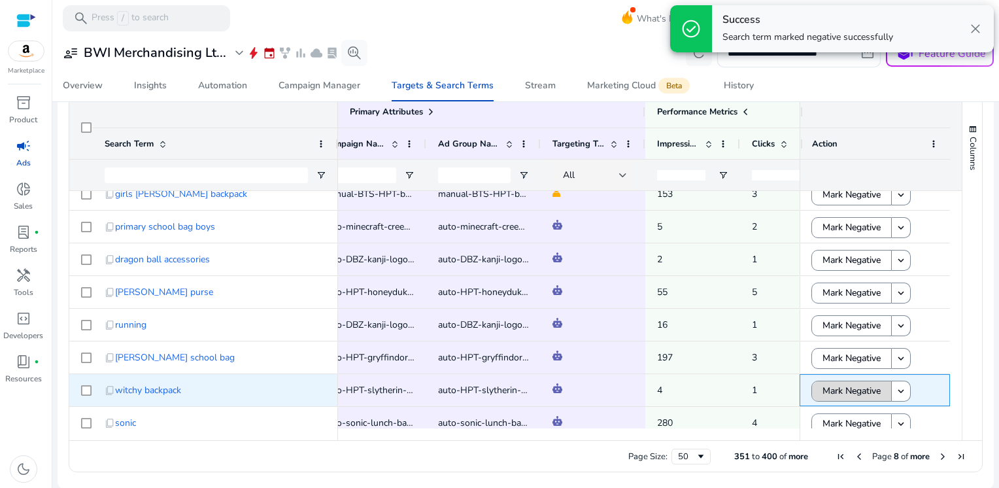
click at [853, 386] on span "Mark Negative" at bounding box center [852, 390] width 58 height 27
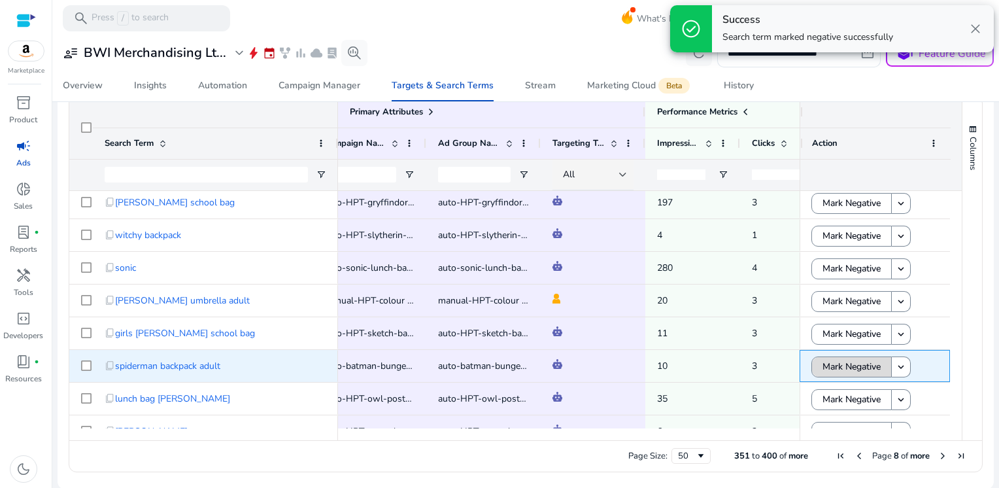
click at [851, 370] on span "Mark Negative" at bounding box center [852, 366] width 58 height 27
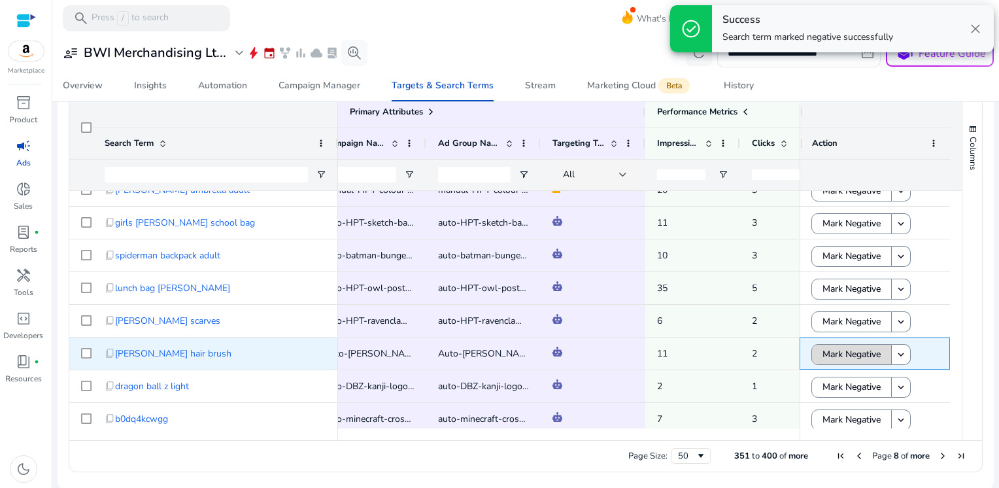
click at [845, 355] on span "Mark Negative" at bounding box center [852, 354] width 58 height 27
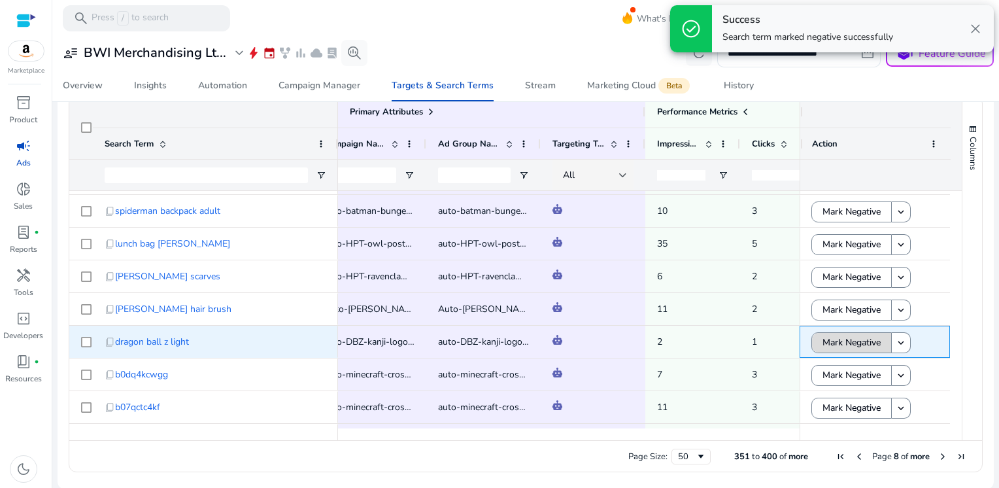
click at [845, 345] on span "Mark Negative" at bounding box center [852, 342] width 58 height 27
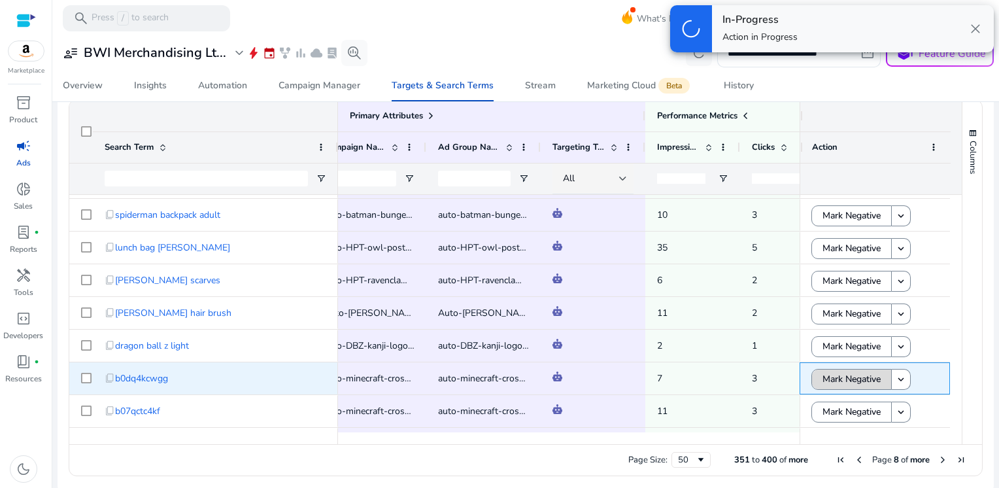
click at [847, 370] on span "Mark Negative" at bounding box center [852, 379] width 58 height 27
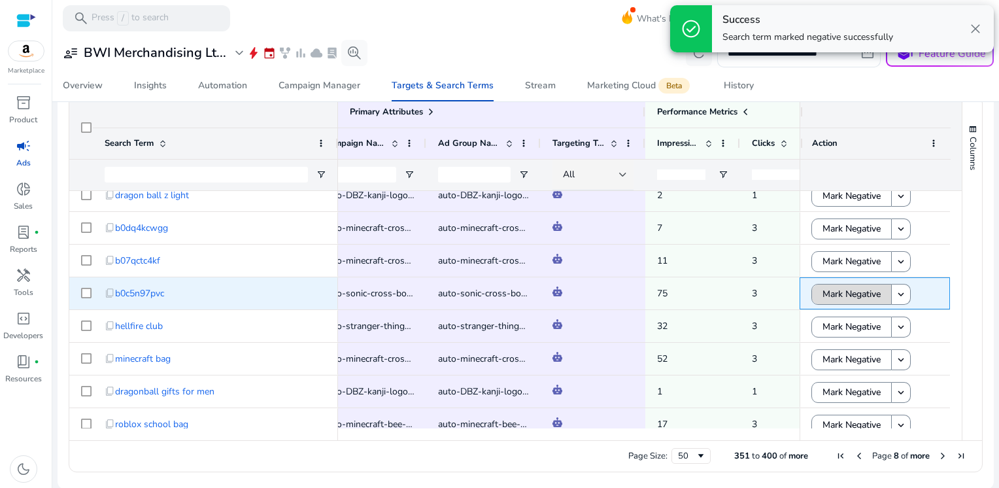
click at [834, 300] on span "Mark Negative" at bounding box center [852, 294] width 58 height 27
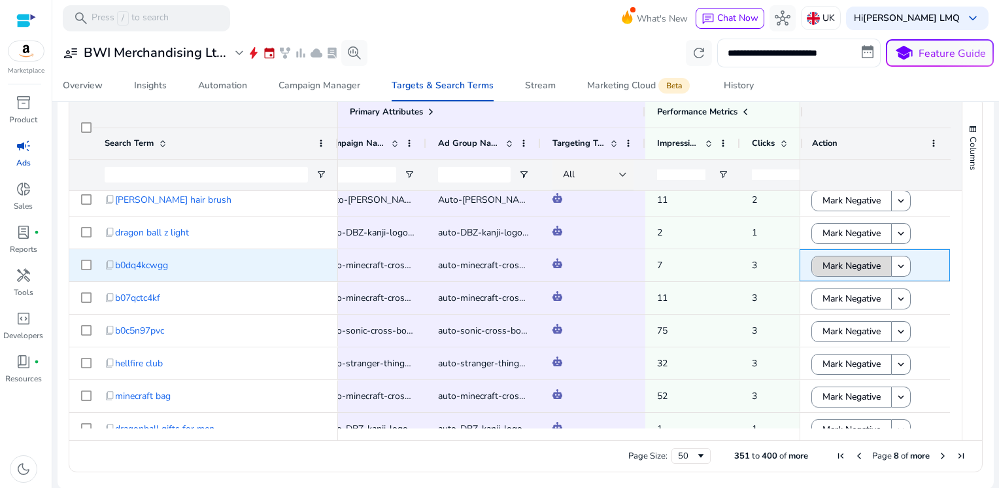
click at [856, 264] on span "Mark Negative" at bounding box center [852, 265] width 58 height 27
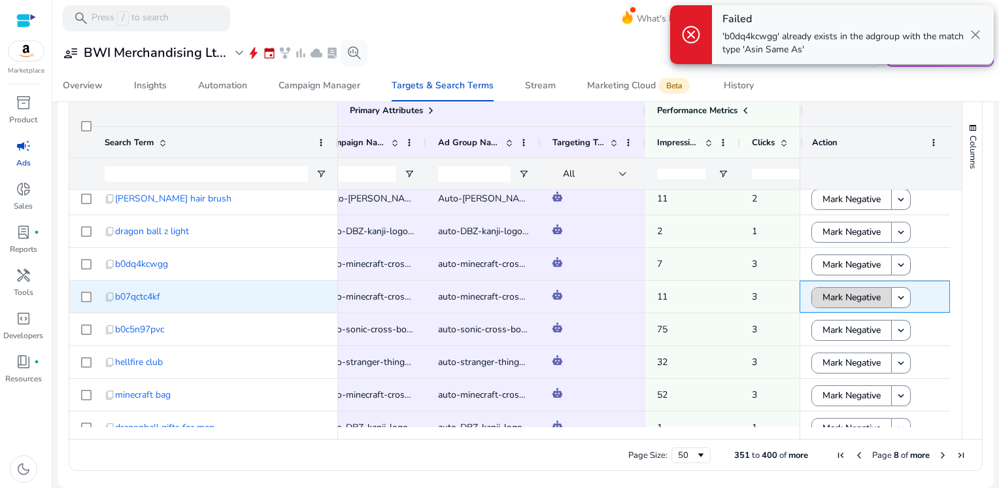
click at [840, 294] on span "Mark Negative" at bounding box center [852, 297] width 58 height 27
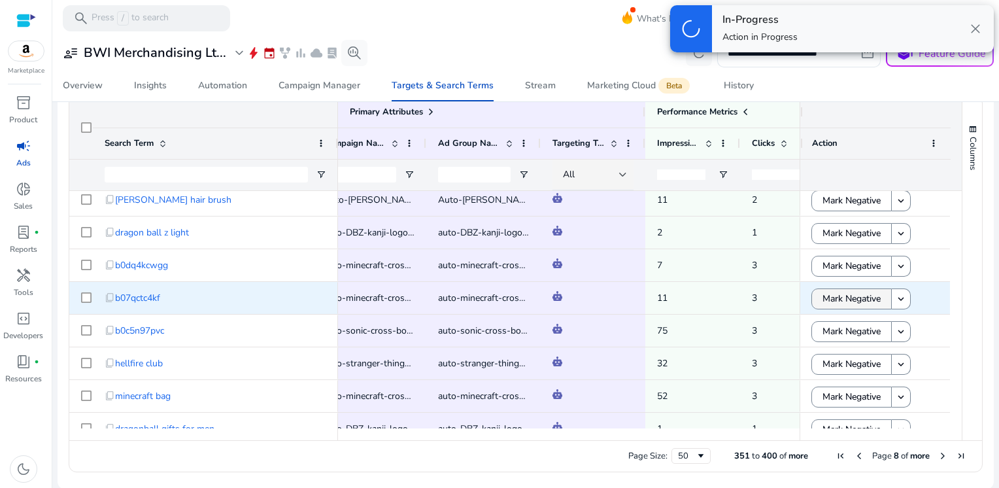
click at [835, 331] on span "Mark Negative" at bounding box center [852, 331] width 58 height 27
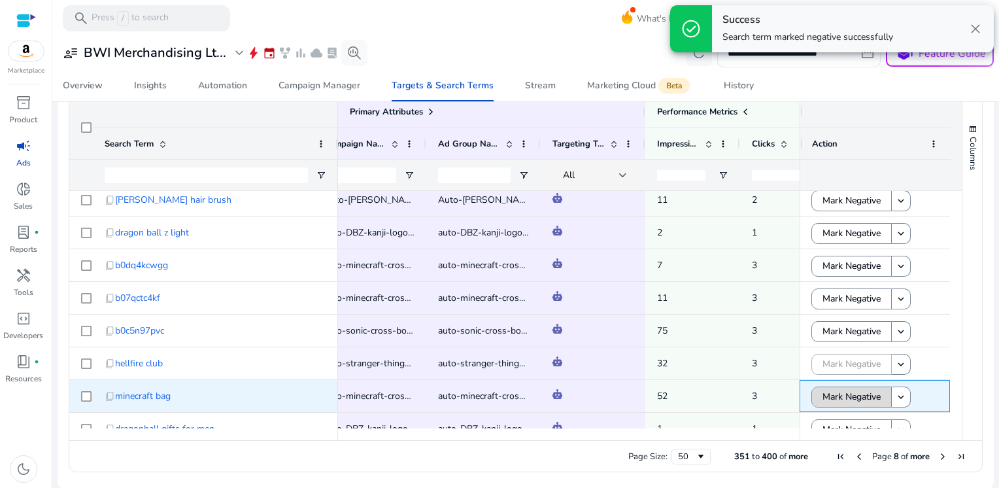
click at [831, 391] on span "Mark Negative" at bounding box center [852, 396] width 58 height 27
